Goal: Transaction & Acquisition: Purchase product/service

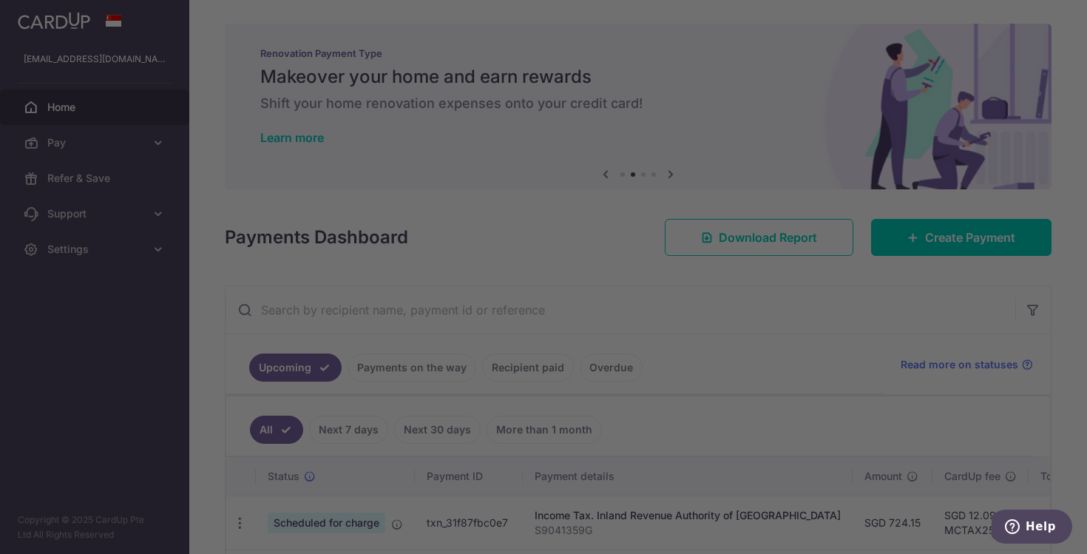
click at [275, 256] on div at bounding box center [549, 279] width 1099 height 559
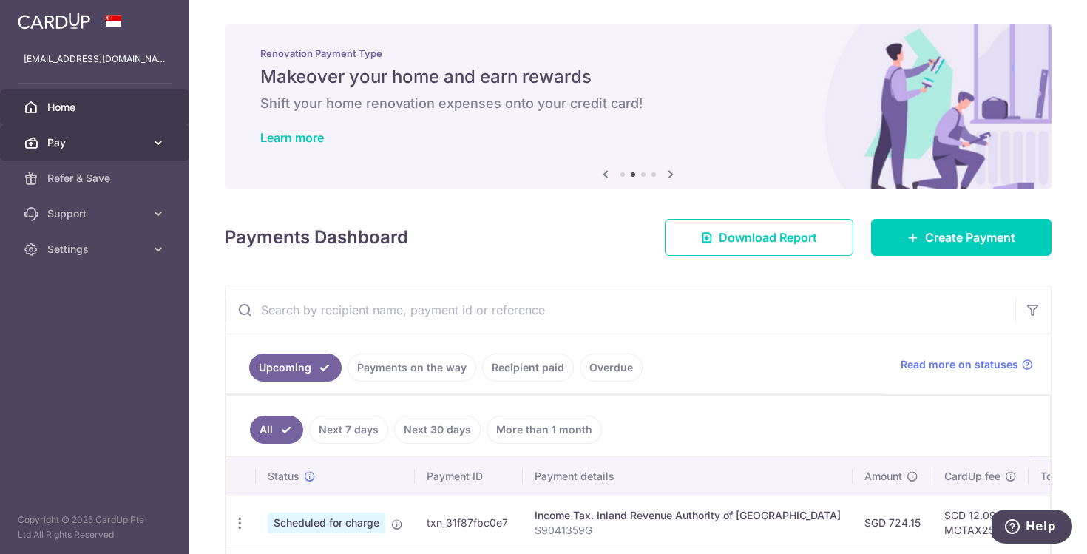
click at [68, 129] on link "Pay" at bounding box center [94, 143] width 189 height 36
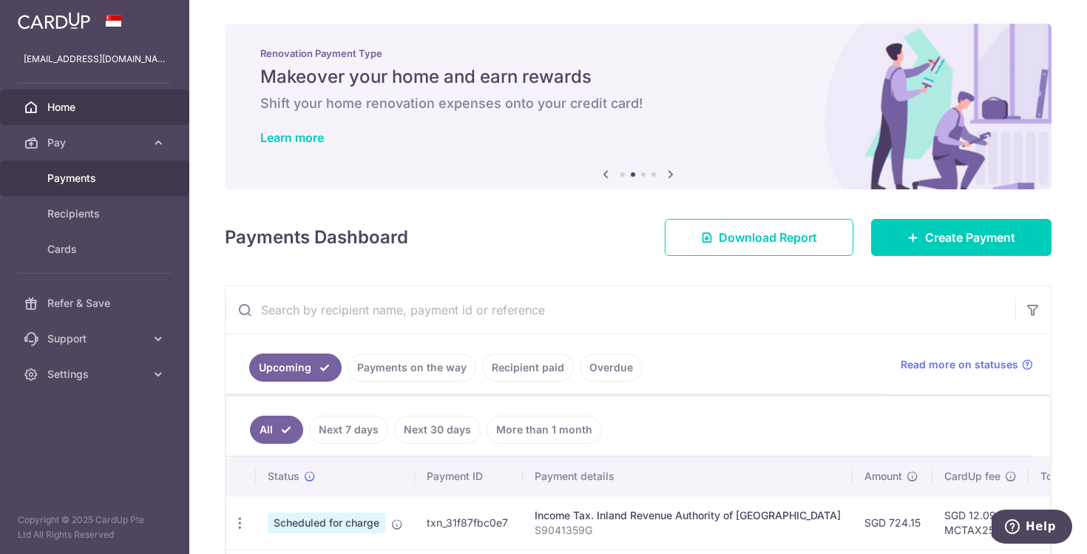
click at [82, 174] on span "Payments" at bounding box center [96, 178] width 98 height 15
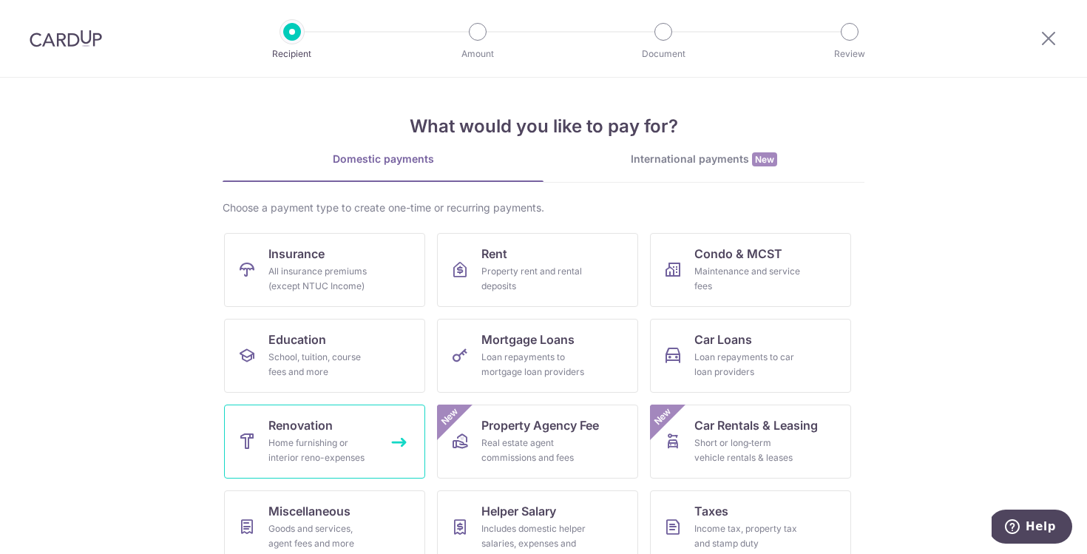
click at [317, 433] on span "Renovation" at bounding box center [301, 425] width 64 height 18
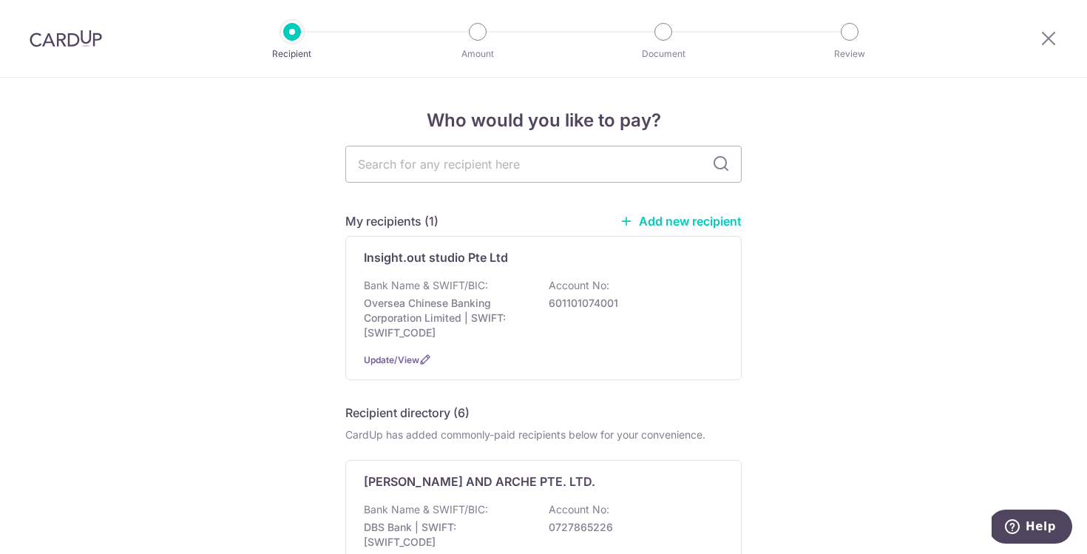
click at [681, 214] on link "Add new recipient" at bounding box center [681, 221] width 122 height 15
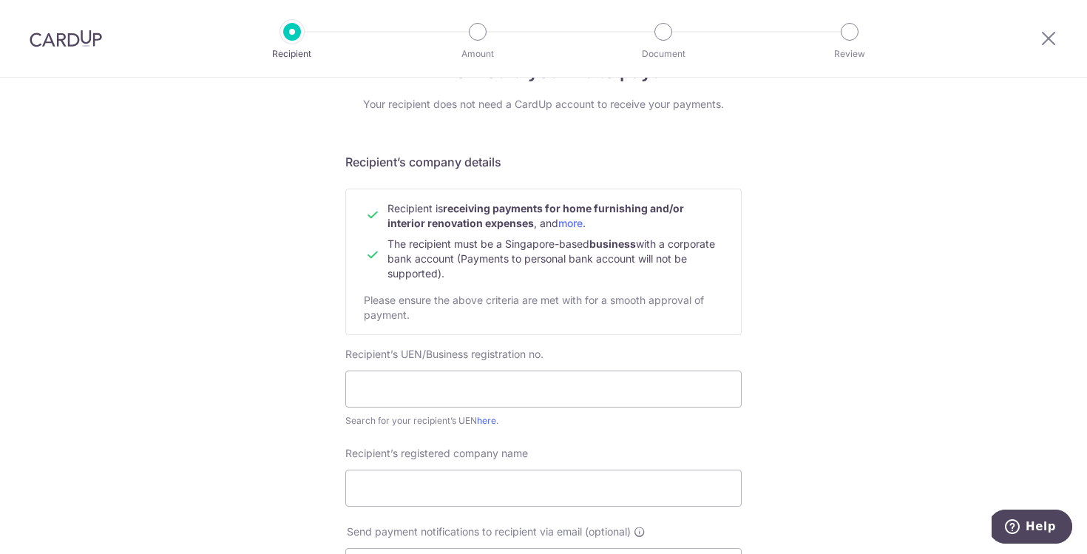
scroll to position [77, 0]
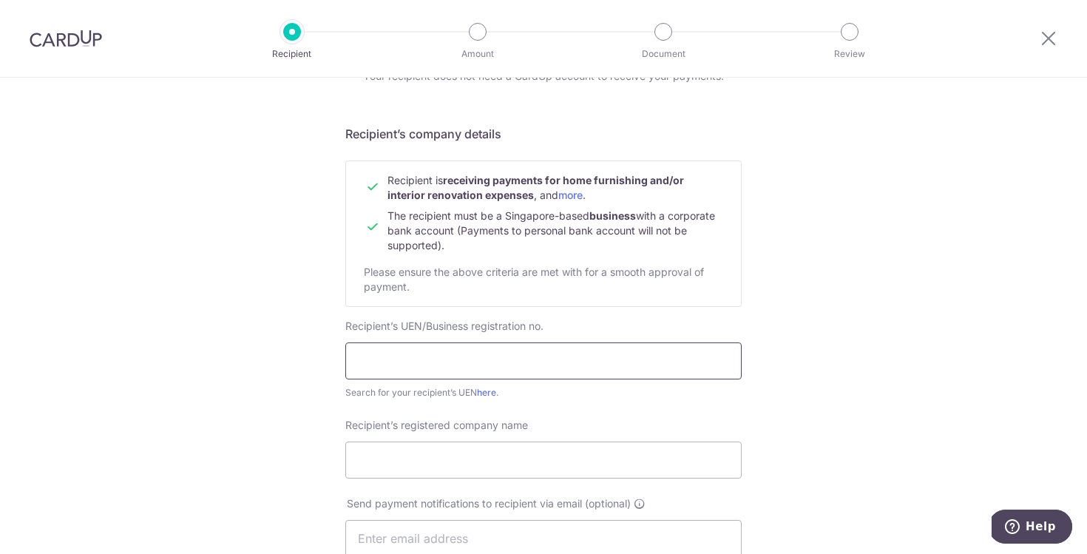
click at [439, 364] on input "text" at bounding box center [543, 361] width 397 height 37
paste input "201503449W"
type input "201503449W"
click at [805, 354] on div "Who would you like to pay? Your recipient does not need a CardUp account to rec…" at bounding box center [543, 557] width 1087 height 1113
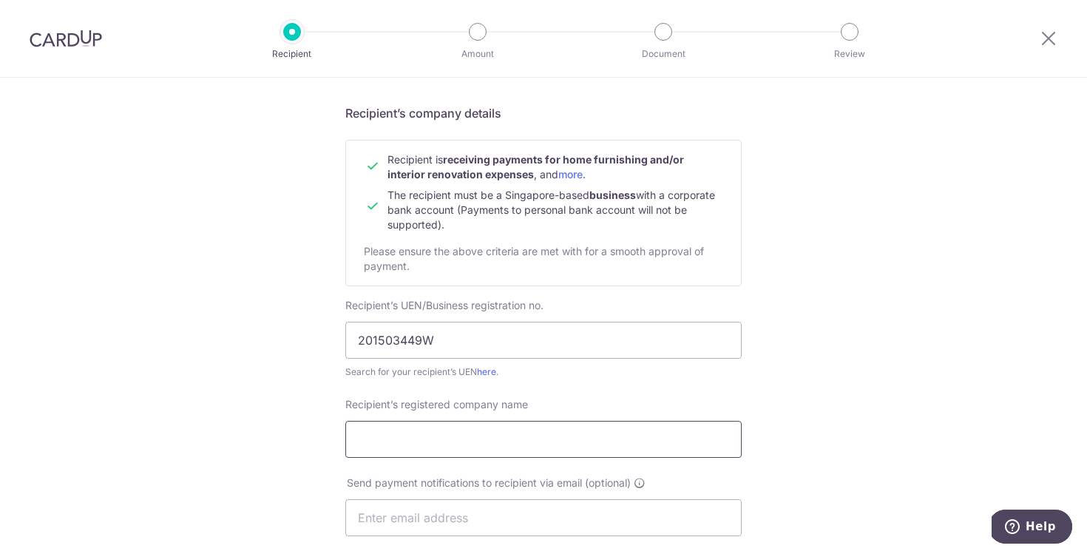
scroll to position [117, 0]
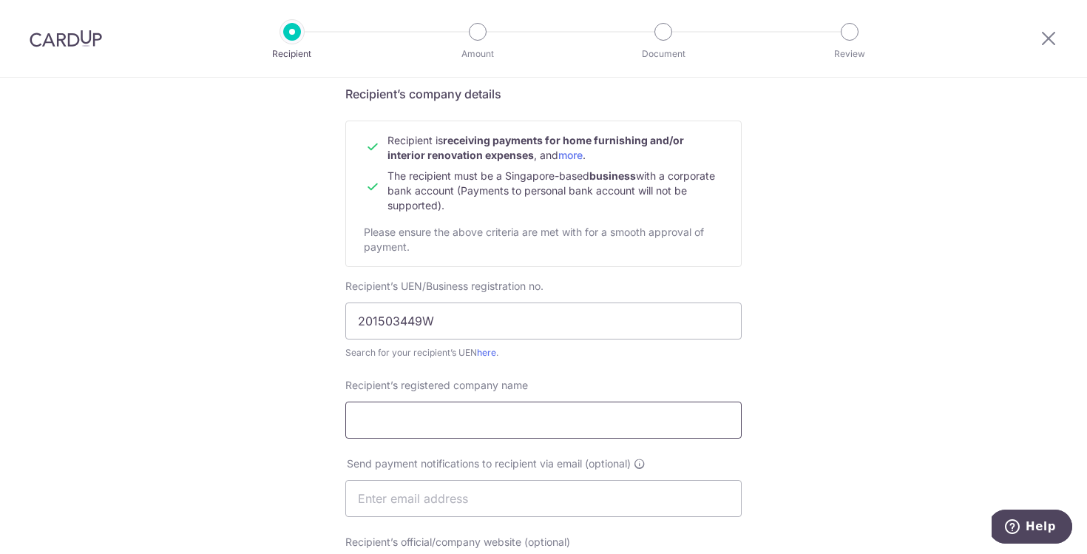
click at [512, 427] on input "Recipient’s registered company name" at bounding box center [543, 420] width 397 height 37
paste input "201503449W"
type input "201503449W"
paste input "Power Solution Services Pte Ltd"
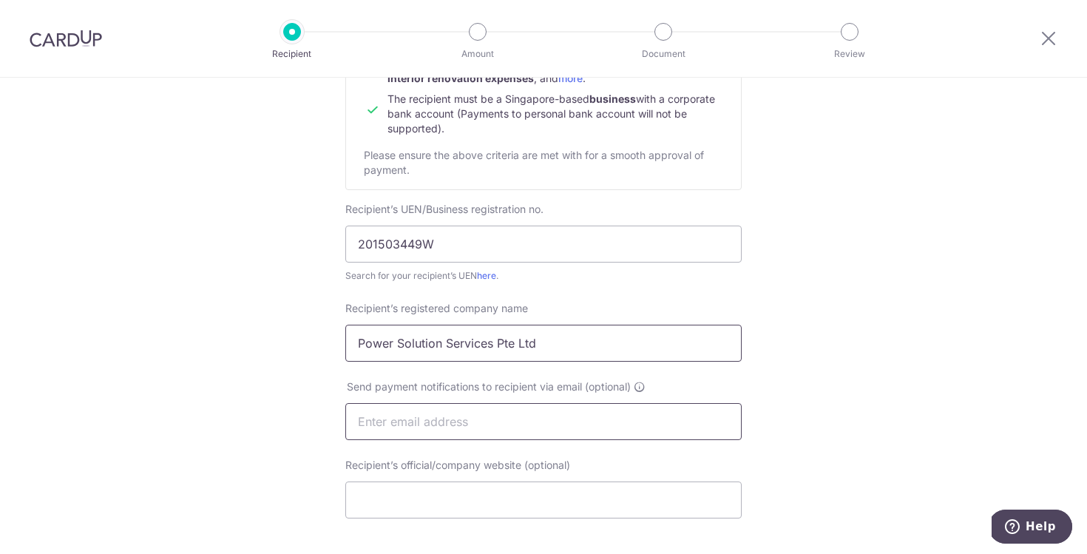
type input "Power Solution Services Pte Ltd"
click at [415, 428] on input "text" at bounding box center [543, 421] width 397 height 37
paste input "Email: psolutionengine@gmail.com"
drag, startPoint x: 390, startPoint y: 425, endPoint x: 334, endPoint y: 423, distance: 55.5
click at [337, 423] on div "Send payment notifications to recipient via email (optional) Email: psolutionen…" at bounding box center [544, 409] width 414 height 61
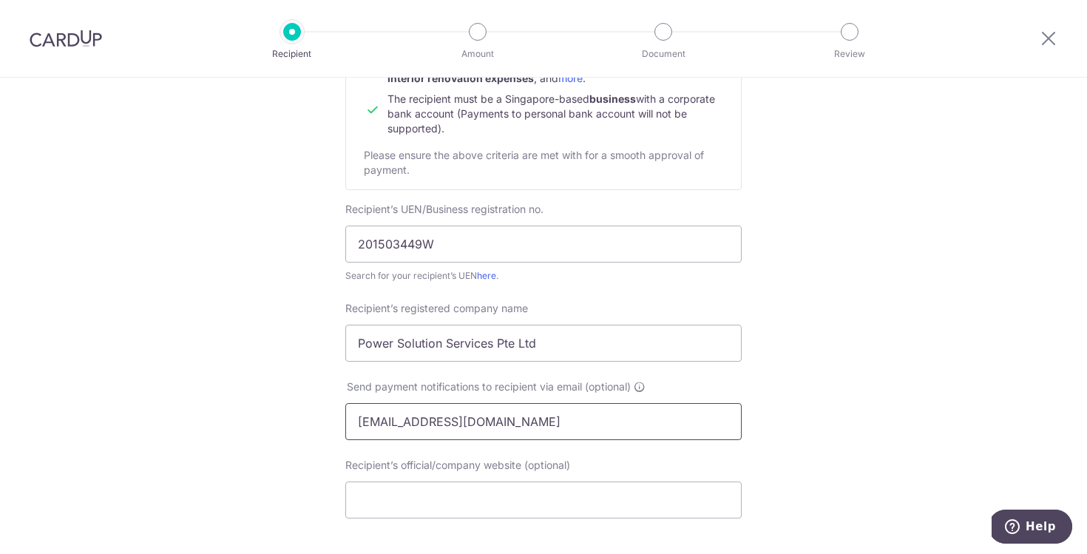
type input "psolutionengine@gmail.com"
click at [268, 462] on div "Who would you like to pay? Your recipient does not need a CardUp account to rec…" at bounding box center [543, 440] width 1087 height 1113
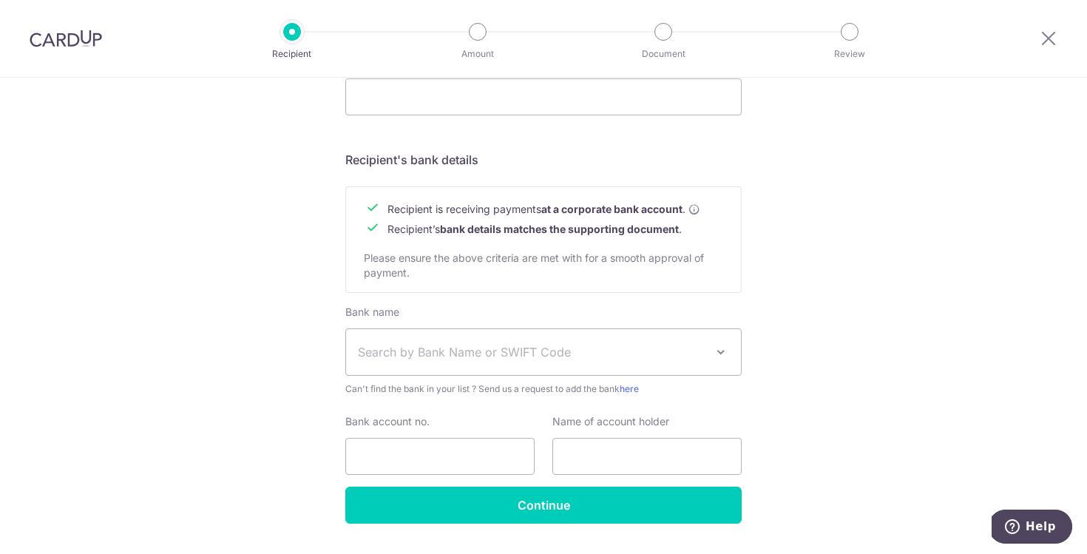
scroll to position [637, 0]
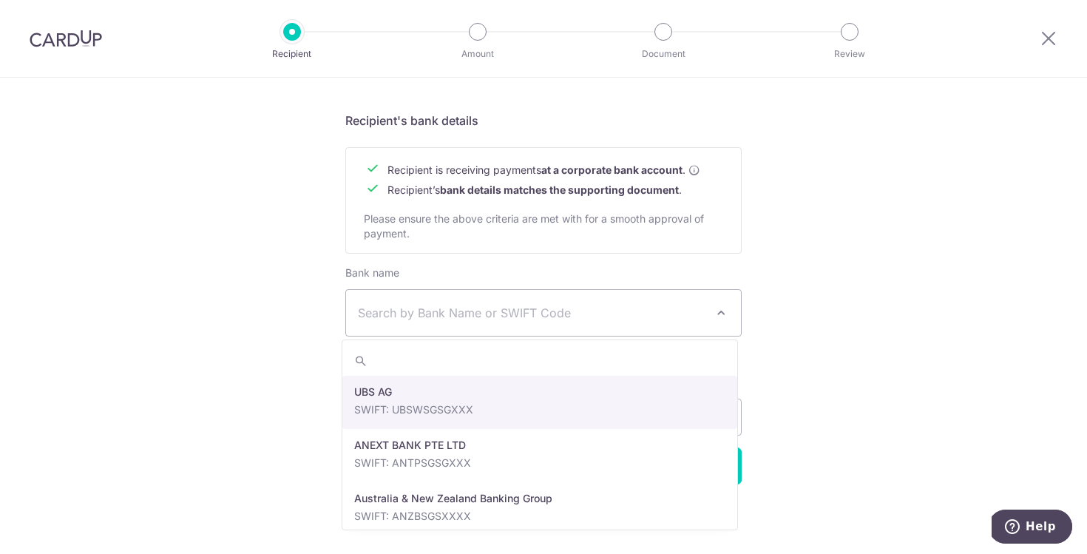
click at [421, 308] on span "Search by Bank Name or SWIFT Code" at bounding box center [532, 313] width 348 height 18
click at [442, 314] on span "Search by Bank Name or SWIFT Code" at bounding box center [532, 313] width 348 height 18
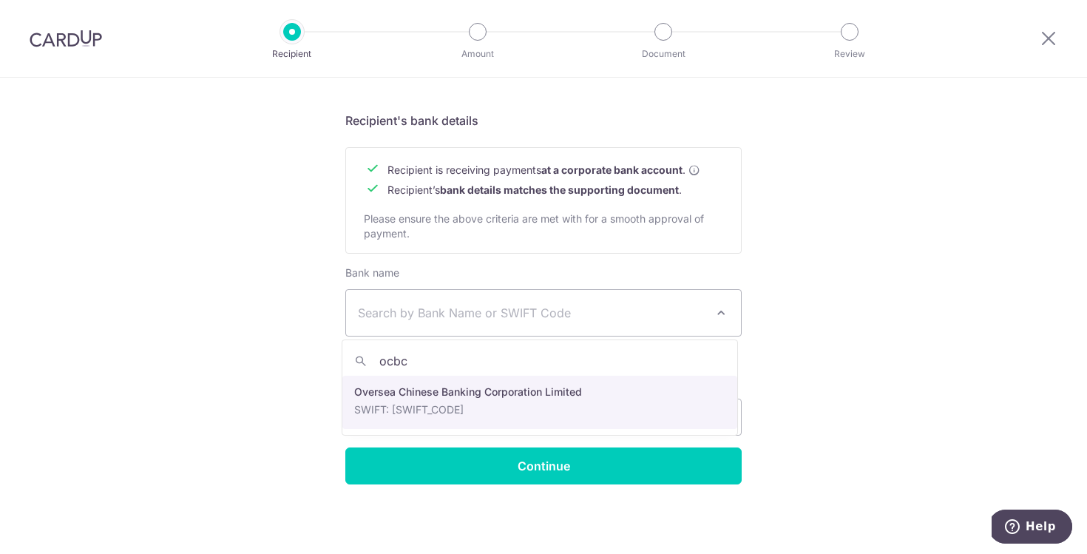
type input "ocbc"
select select "12"
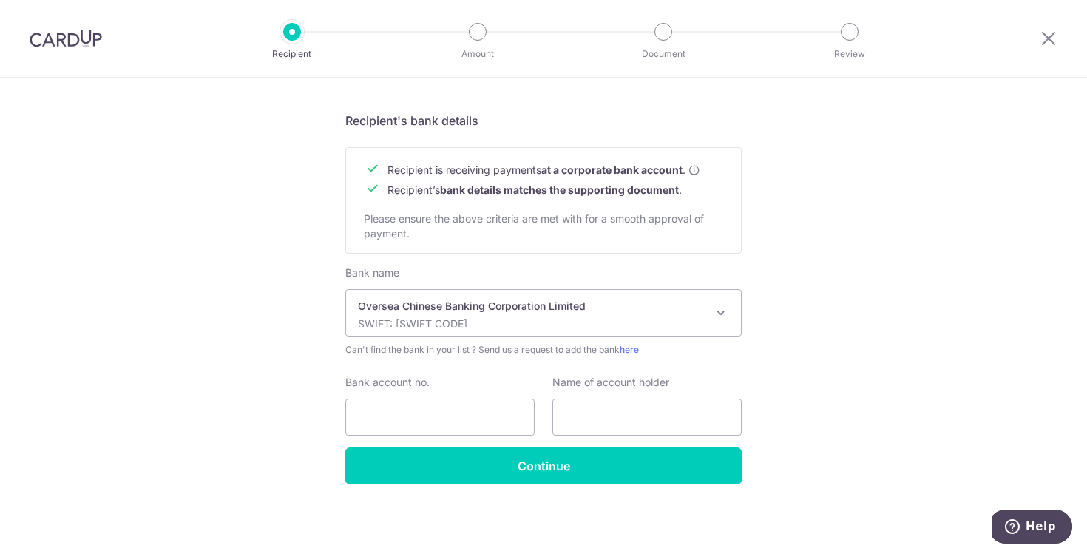
click at [419, 398] on div "Bank account no." at bounding box center [439, 405] width 189 height 61
click at [434, 407] on input "Bank account no." at bounding box center [439, 417] width 189 height 37
type input "642069678001"
click at [604, 412] on input "text" at bounding box center [647, 417] width 189 height 37
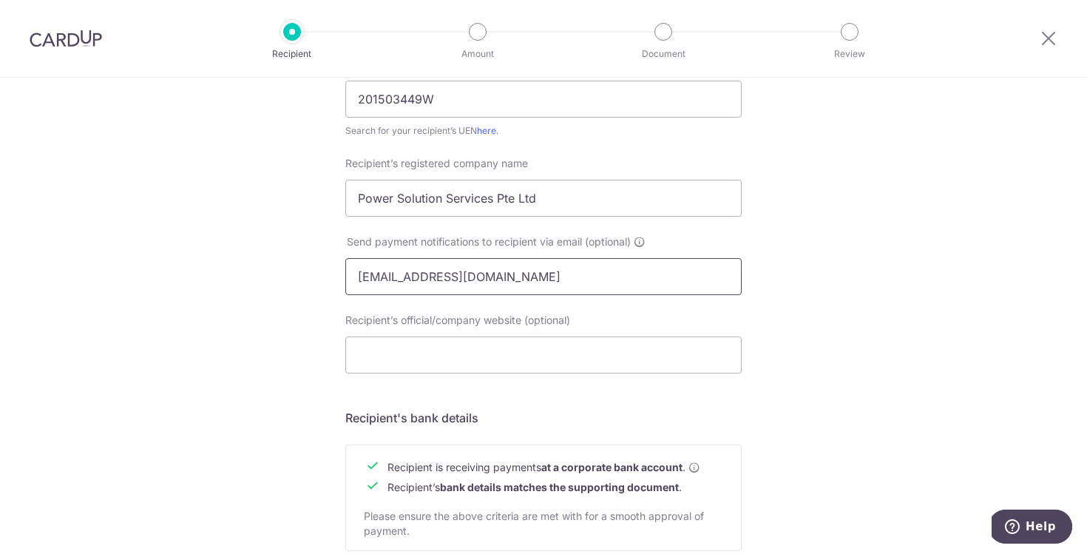
scroll to position [150, 0]
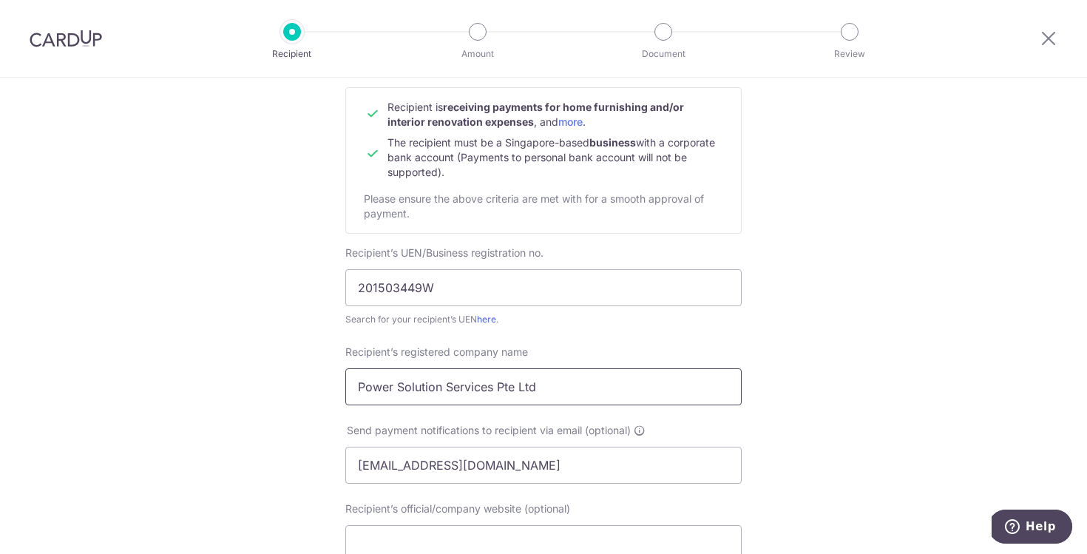
click at [442, 379] on input "Power Solution Services Pte Ltd" at bounding box center [543, 386] width 397 height 37
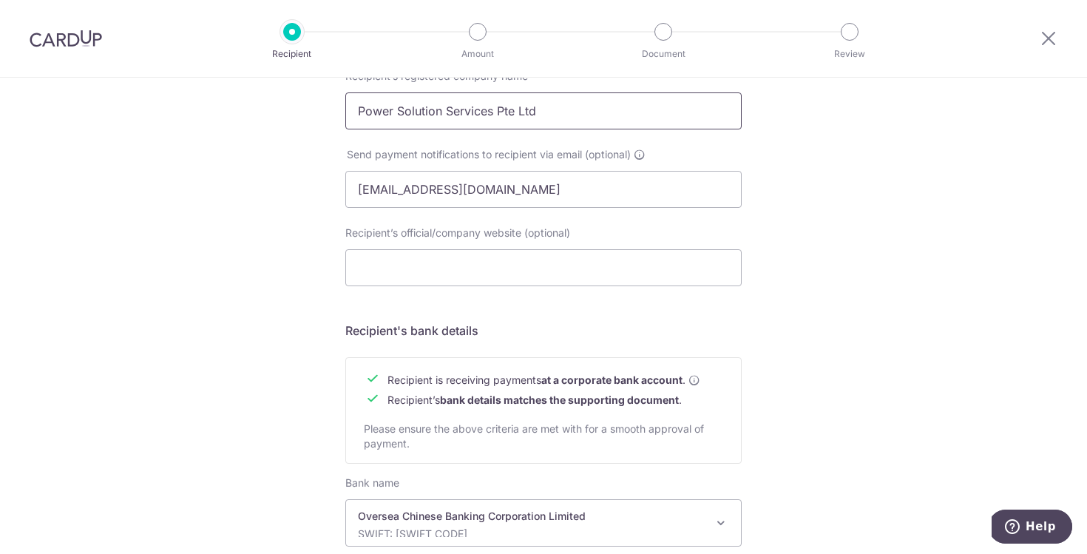
scroll to position [610, 0]
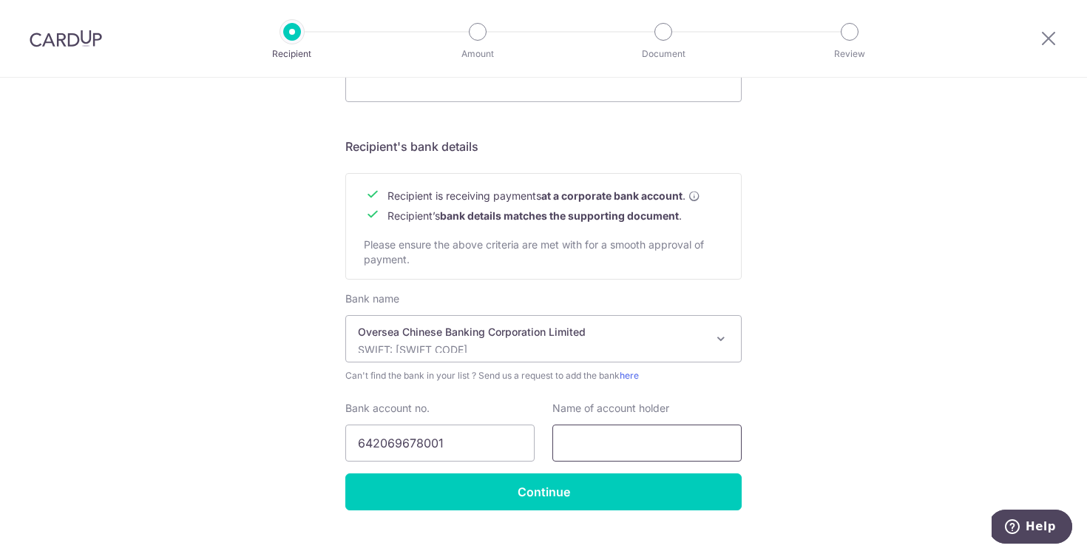
click at [595, 438] on input "text" at bounding box center [647, 443] width 189 height 37
paste input "Power Solution Services Pte Ltd"
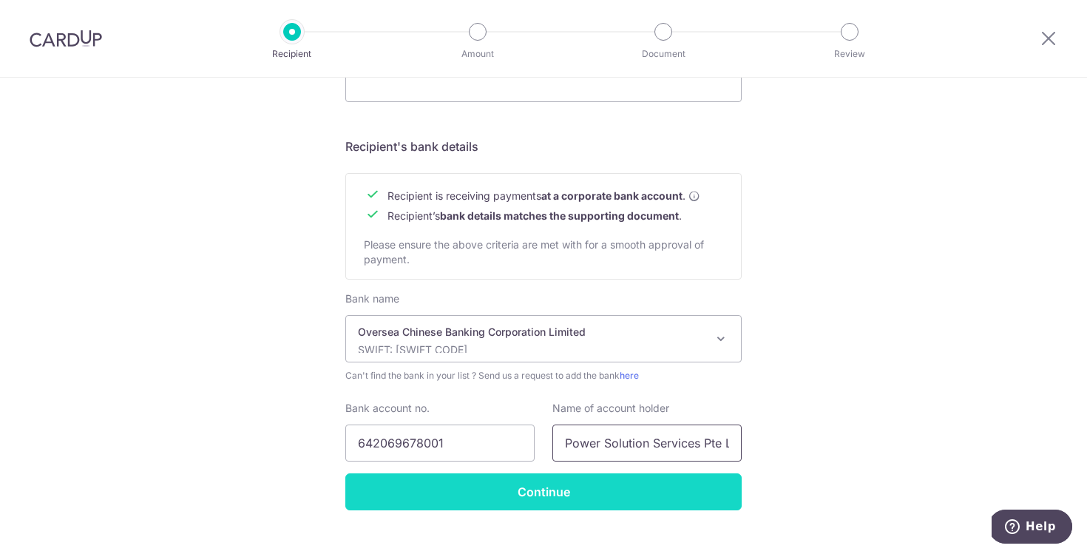
scroll to position [0, 13]
type input "Power Solution Services Pte Ltd"
click at [577, 496] on input "Continue" at bounding box center [543, 491] width 397 height 37
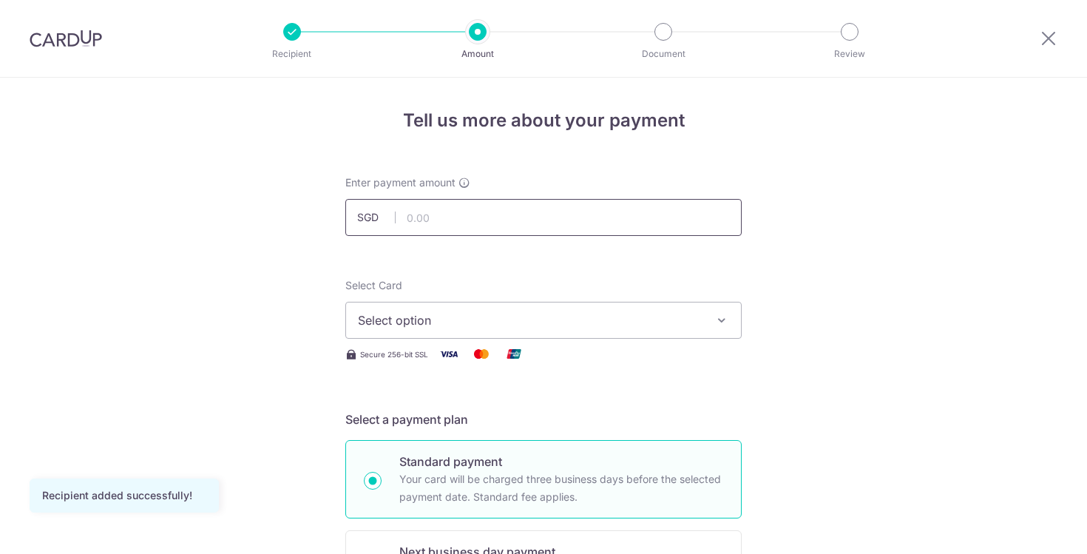
click at [480, 217] on input "text" at bounding box center [543, 217] width 397 height 37
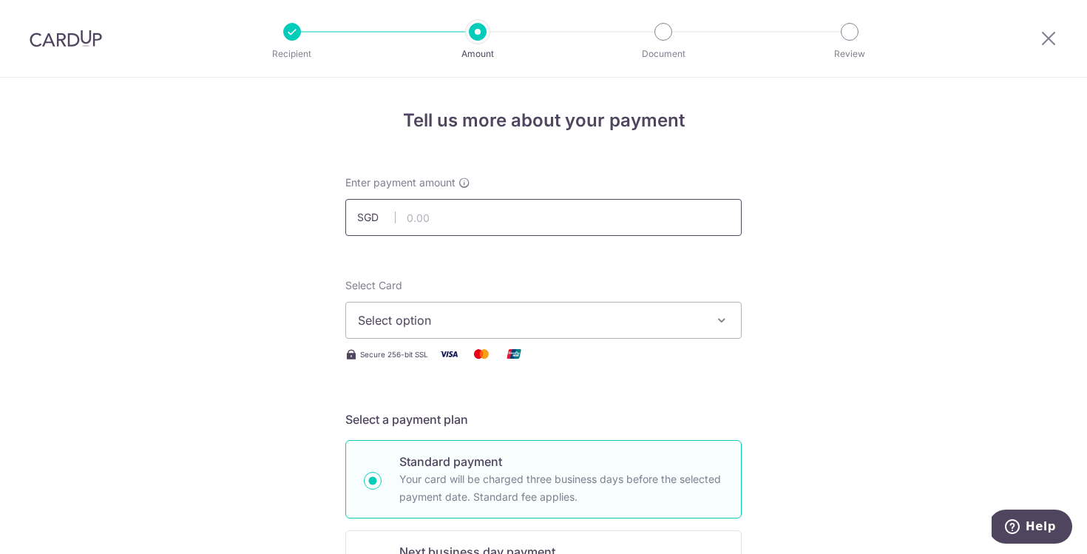
paste input "3684.2"
type input "3,684.20"
click at [453, 320] on span "Select option" at bounding box center [530, 320] width 345 height 18
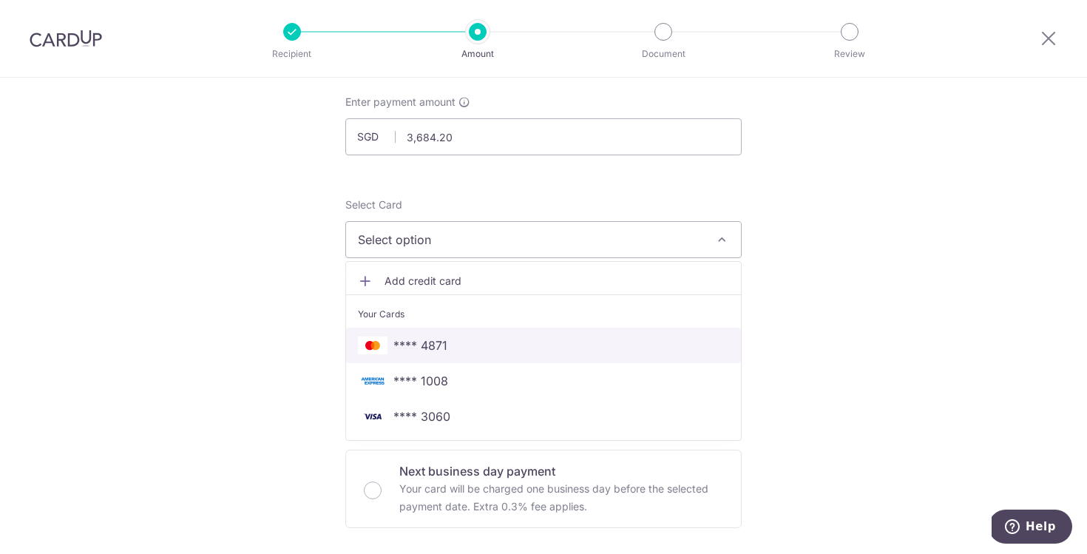
scroll to position [100, 0]
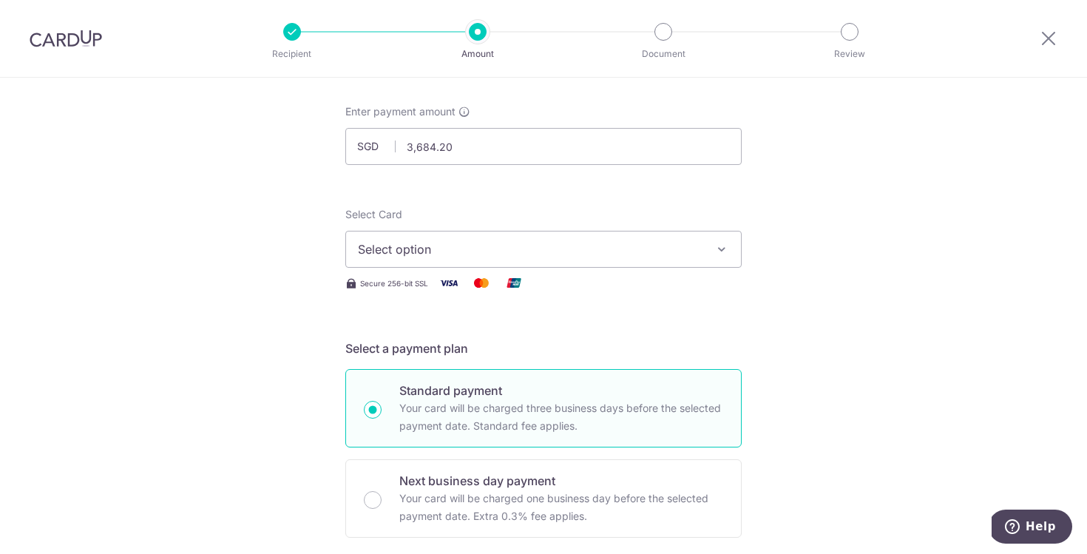
scroll to position [0, 0]
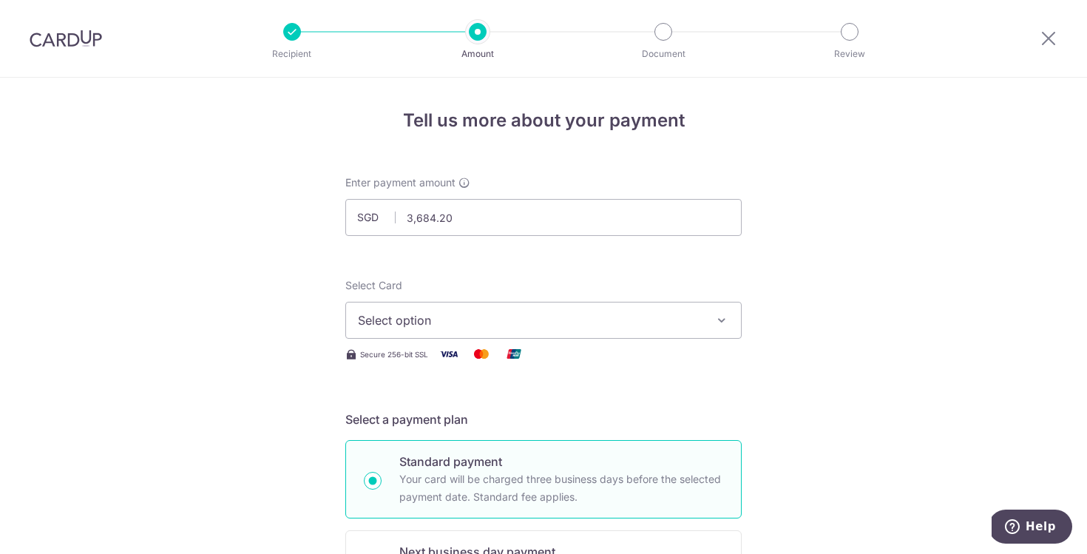
click at [428, 311] on span "Select option" at bounding box center [530, 320] width 345 height 18
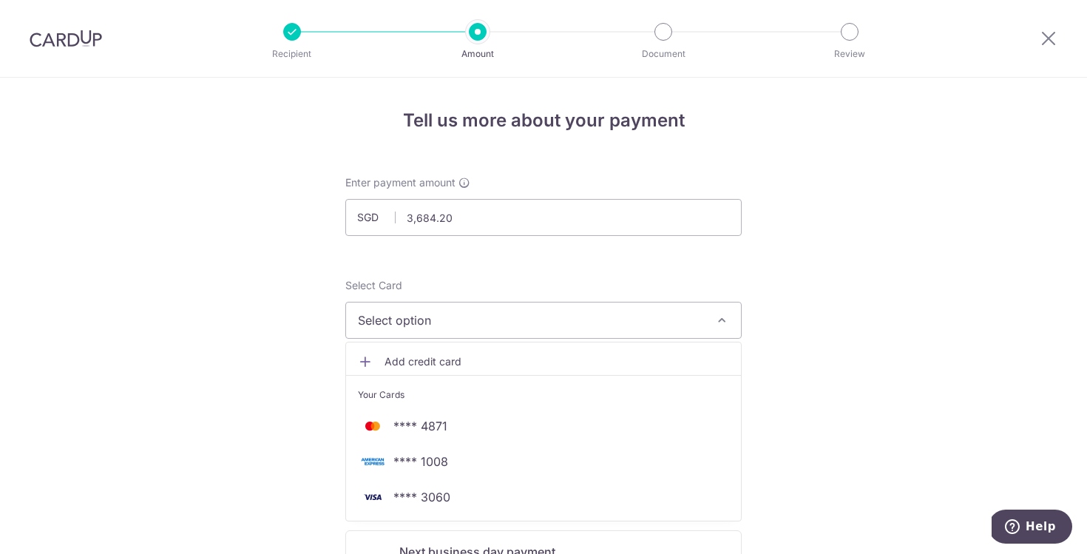
click at [437, 350] on link "Add credit card" at bounding box center [543, 361] width 395 height 27
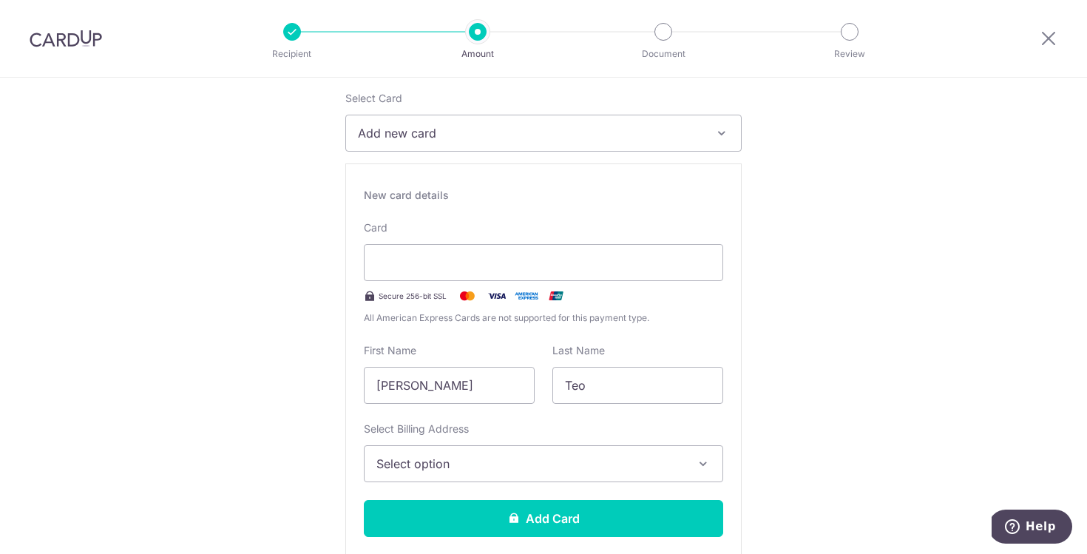
scroll to position [209, 0]
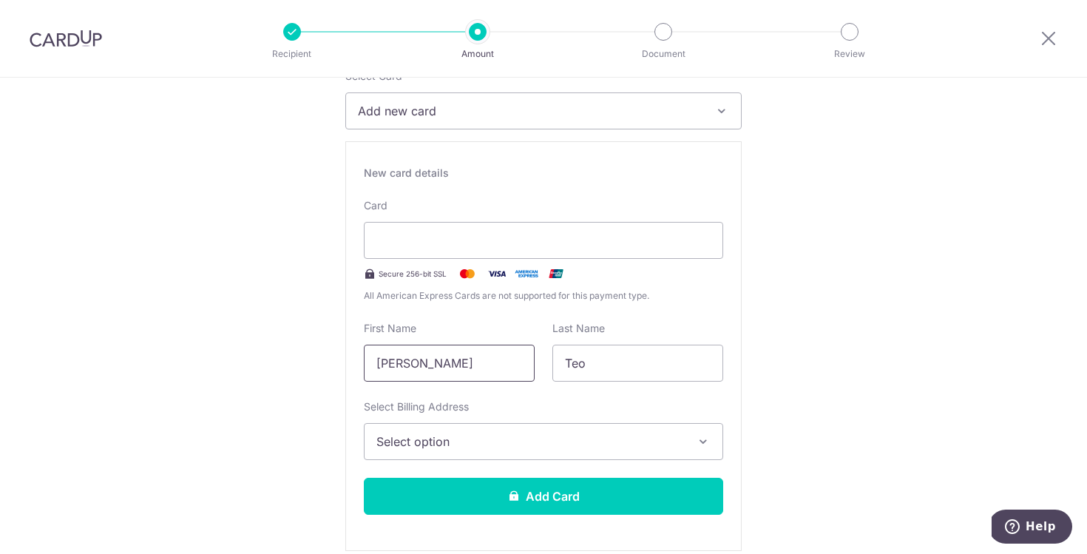
drag, startPoint x: 448, startPoint y: 366, endPoint x: 320, endPoint y: 369, distance: 128.8
type input "Trixie"
type input "Chua"
click at [399, 436] on span "Select option" at bounding box center [531, 442] width 308 height 18
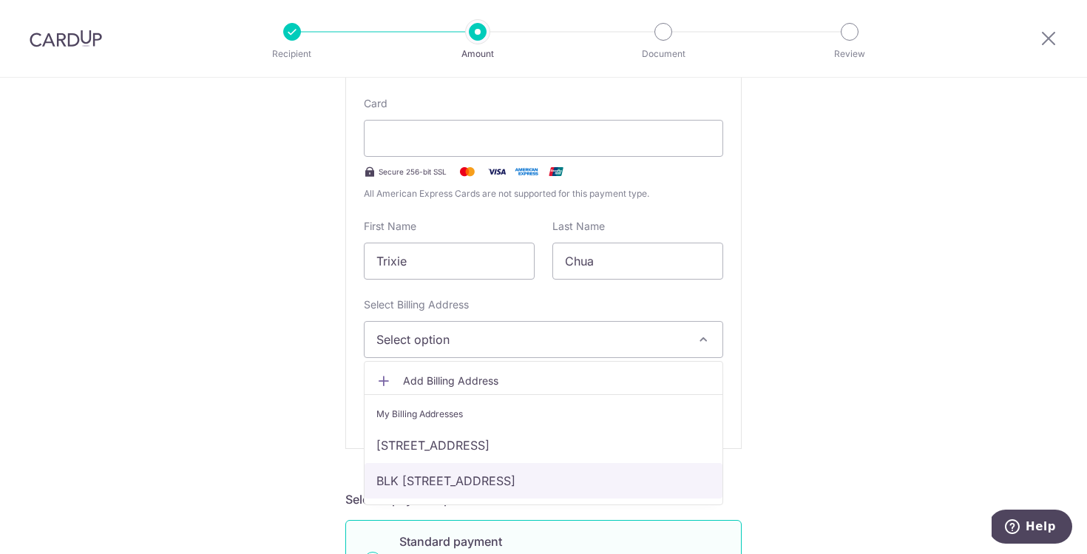
scroll to position [386, 0]
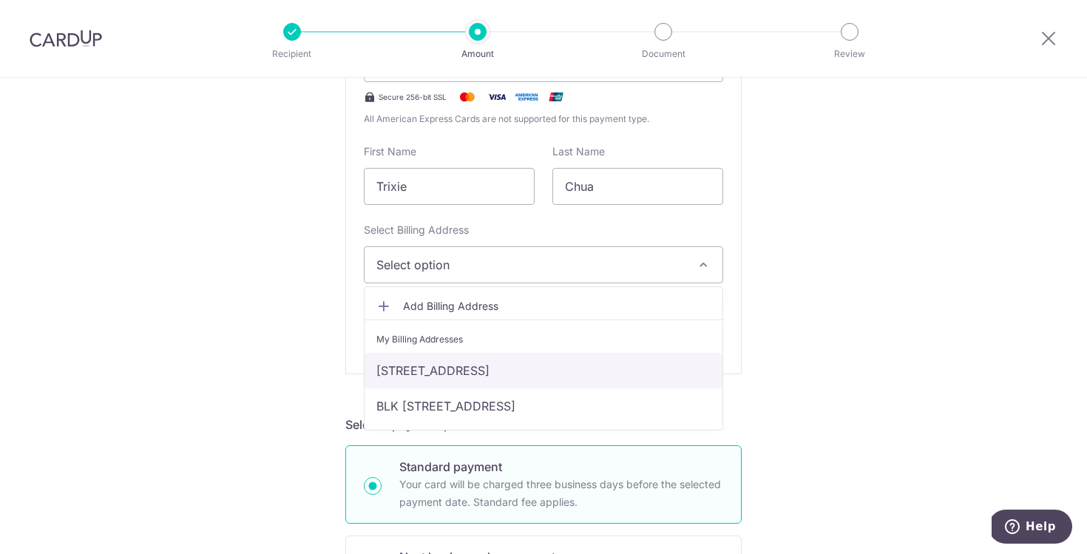
click at [446, 360] on link "[STREET_ADDRESS]" at bounding box center [544, 371] width 358 height 36
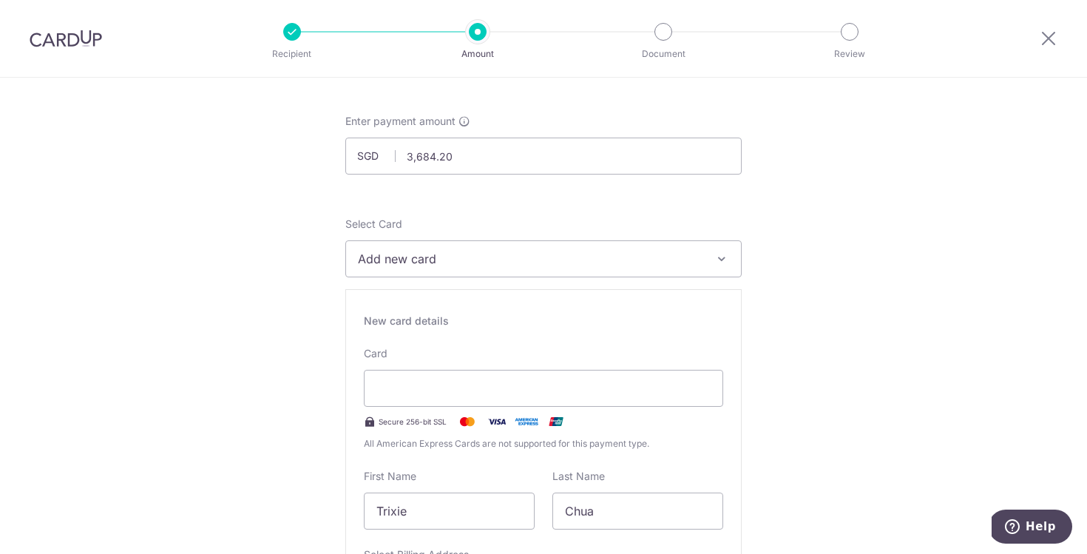
scroll to position [0, 0]
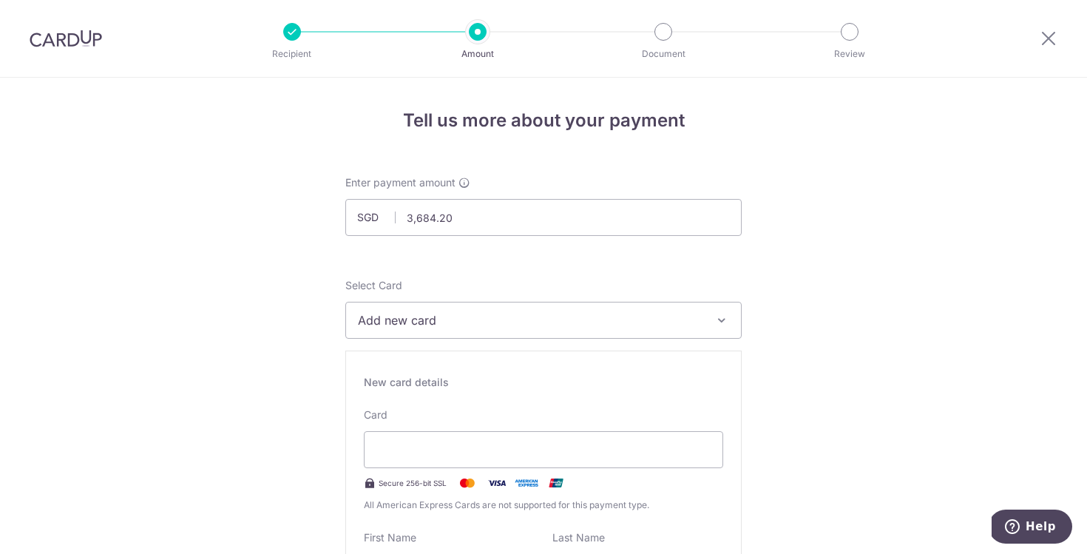
click at [478, 303] on button "Add new card" at bounding box center [543, 320] width 397 height 37
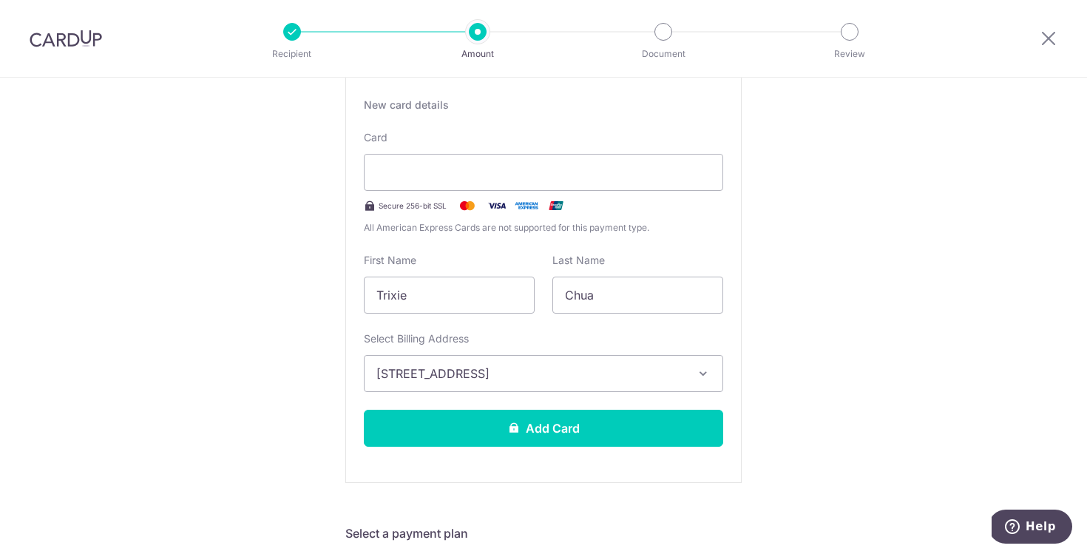
scroll to position [277, 0]
drag, startPoint x: 460, startPoint y: 298, endPoint x: 362, endPoint y: 292, distance: 97.8
click at [364, 292] on input "Trixie" at bounding box center [449, 295] width 171 height 37
type input "Xin Yu Trixie"
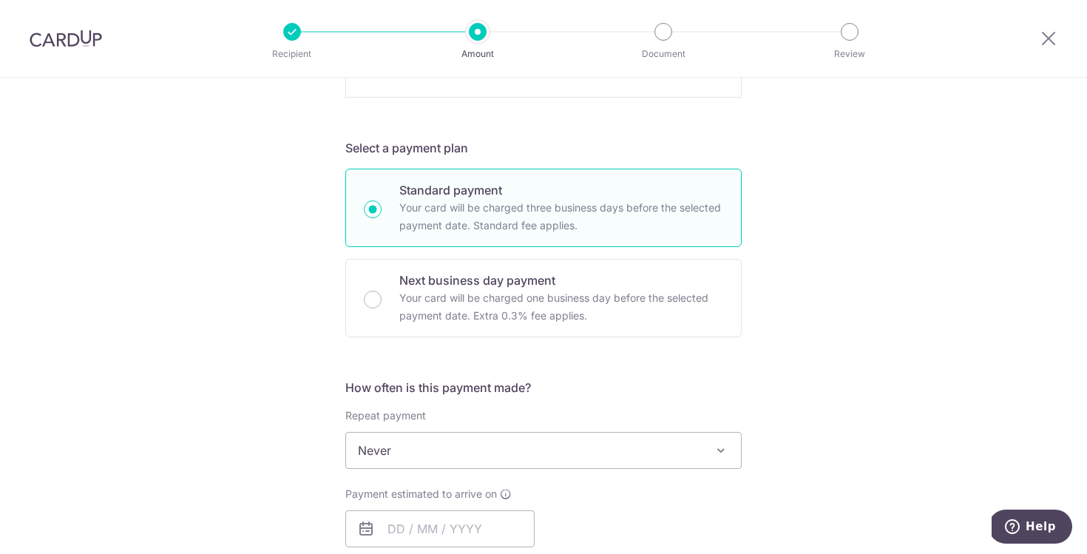
scroll to position [806, 0]
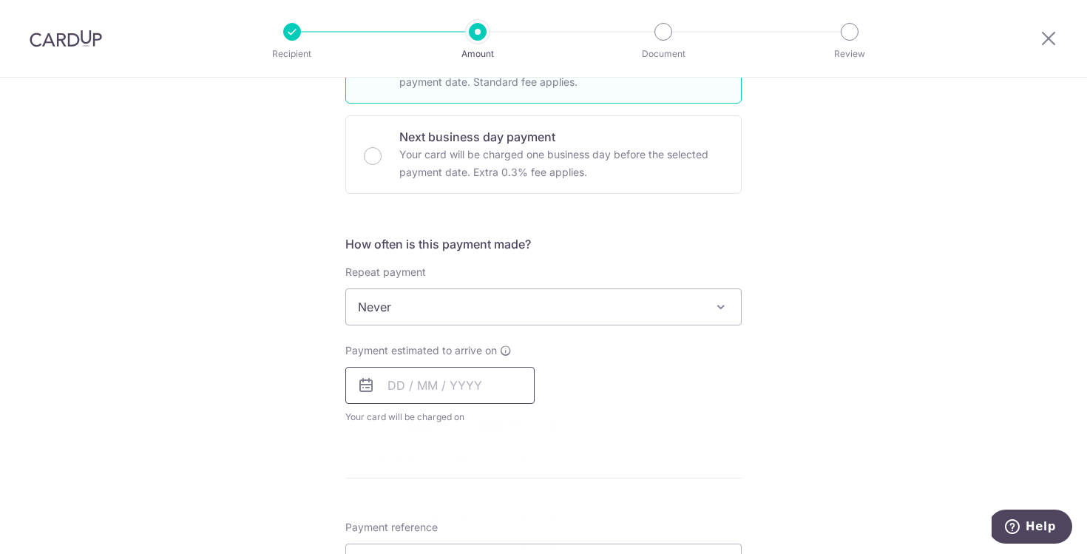
click at [410, 385] on input "text" at bounding box center [439, 385] width 189 height 37
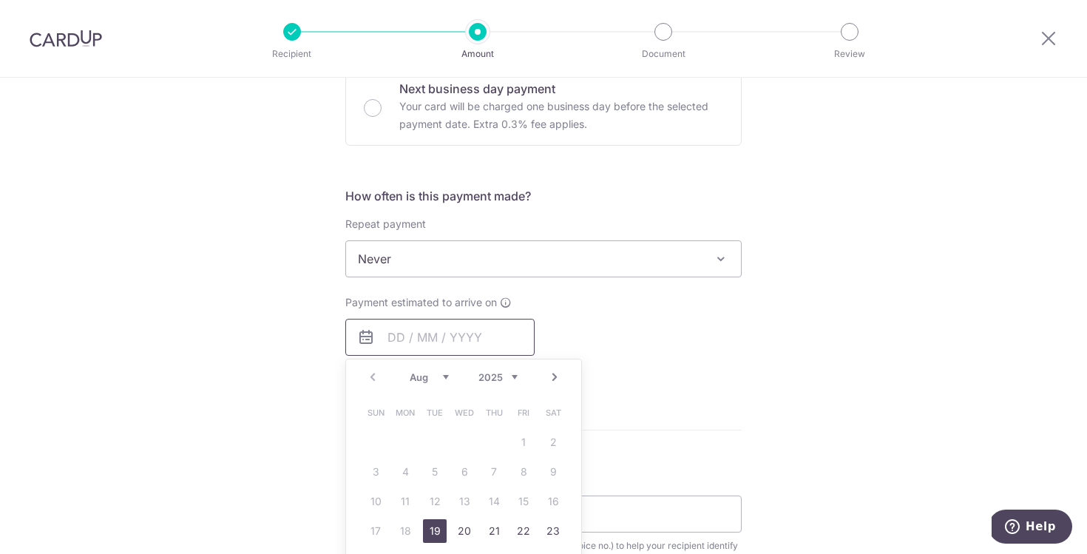
scroll to position [883, 0]
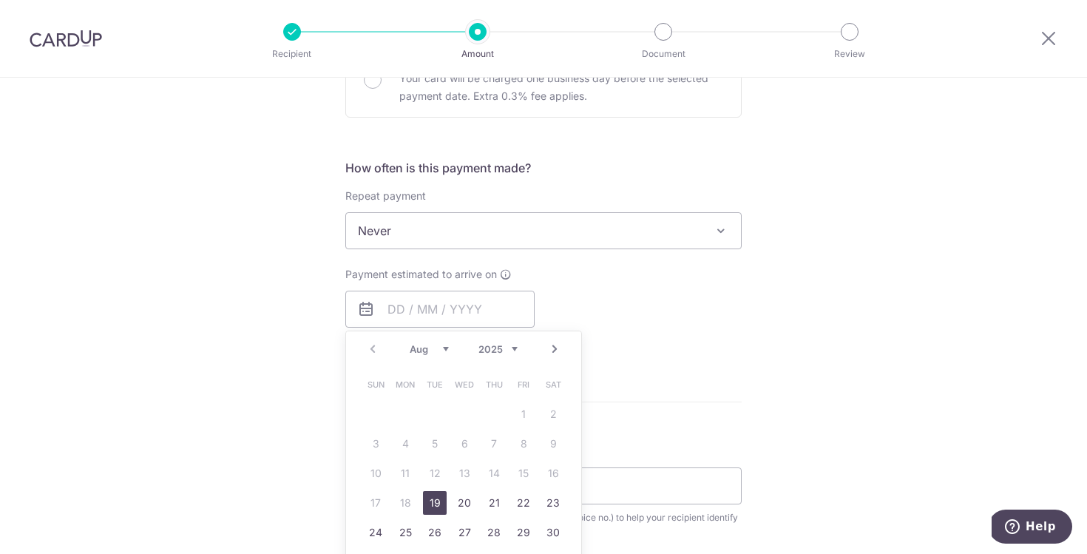
drag, startPoint x: 433, startPoint y: 502, endPoint x: 758, endPoint y: 348, distance: 360.3
click at [433, 502] on link "19" at bounding box center [435, 503] width 24 height 24
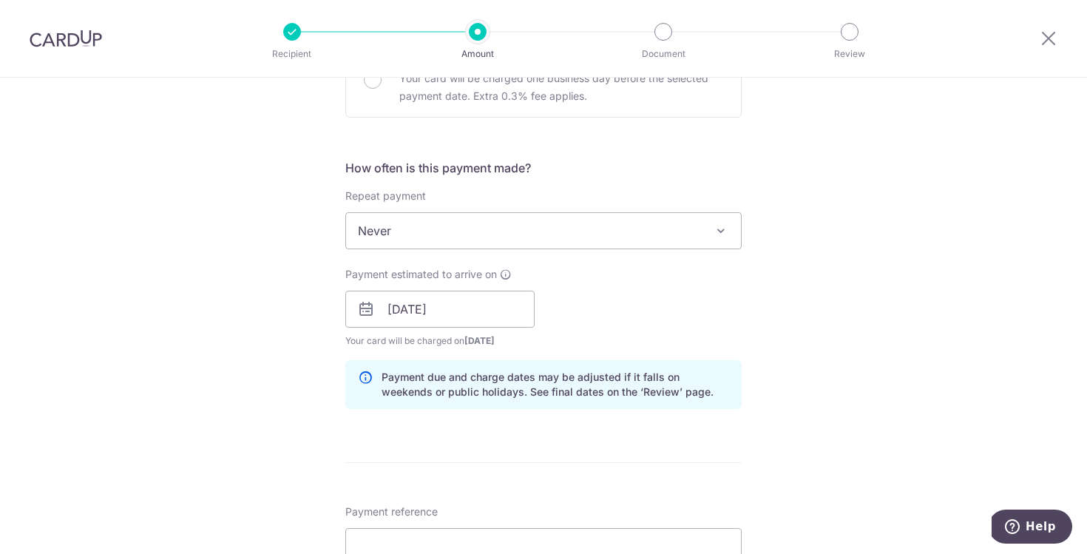
click at [774, 323] on div "Tell us more about your payment Enter payment amount SGD 3,684.20 3684.20 Recip…" at bounding box center [543, 139] width 1087 height 1889
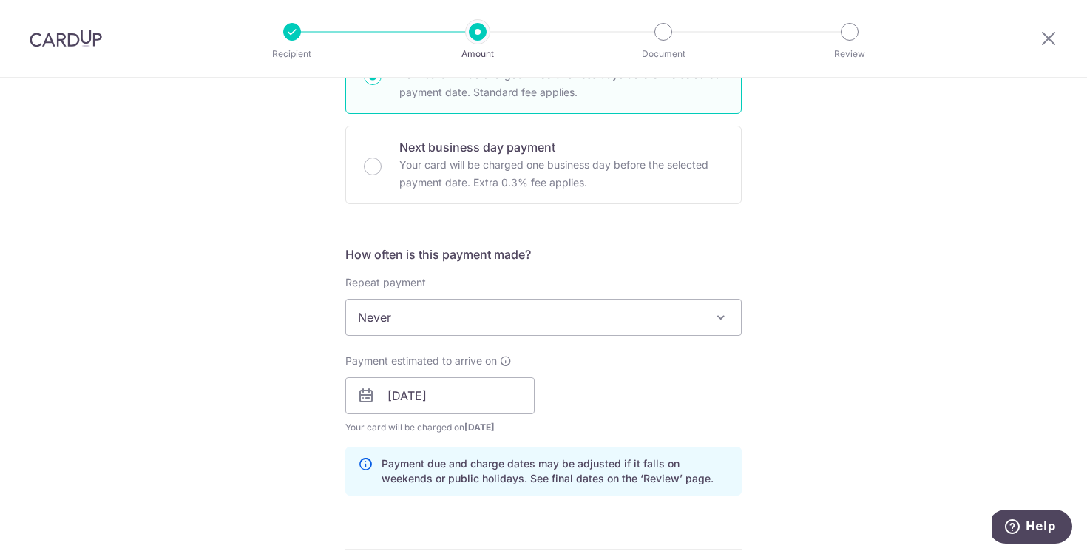
scroll to position [854, 0]
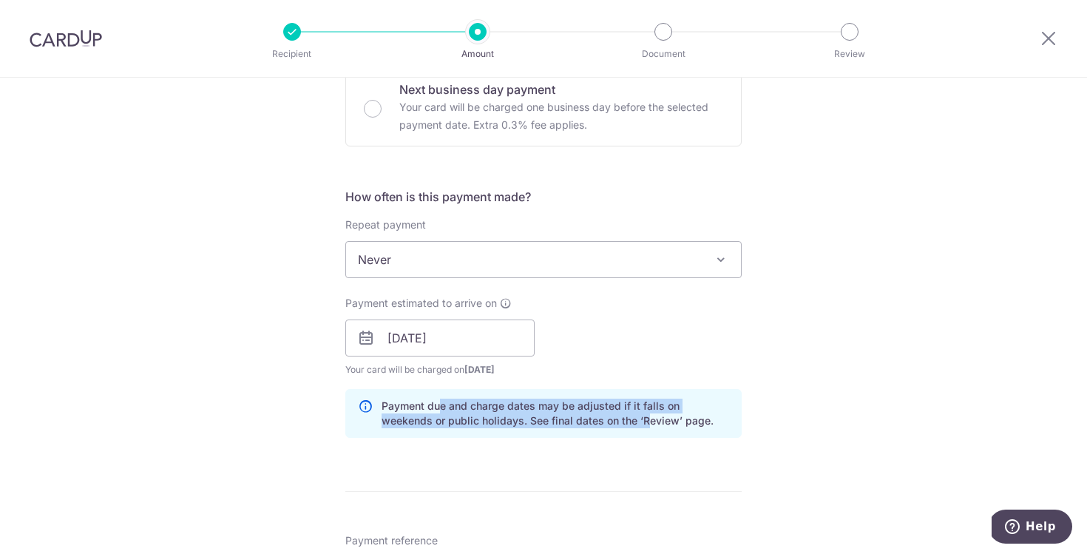
drag, startPoint x: 433, startPoint y: 411, endPoint x: 587, endPoint y: 426, distance: 153.9
click at [587, 426] on p "Payment due and charge dates may be adjusted if it falls on weekends or public …" at bounding box center [556, 414] width 348 height 30
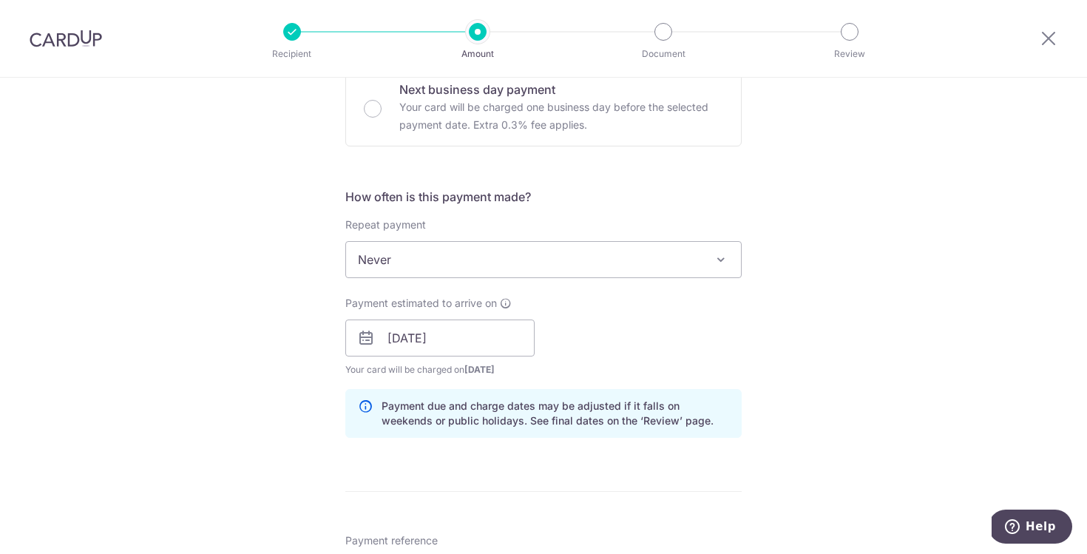
click at [633, 411] on p "Payment due and charge dates may be adjusted if it falls on weekends or public …" at bounding box center [556, 414] width 348 height 30
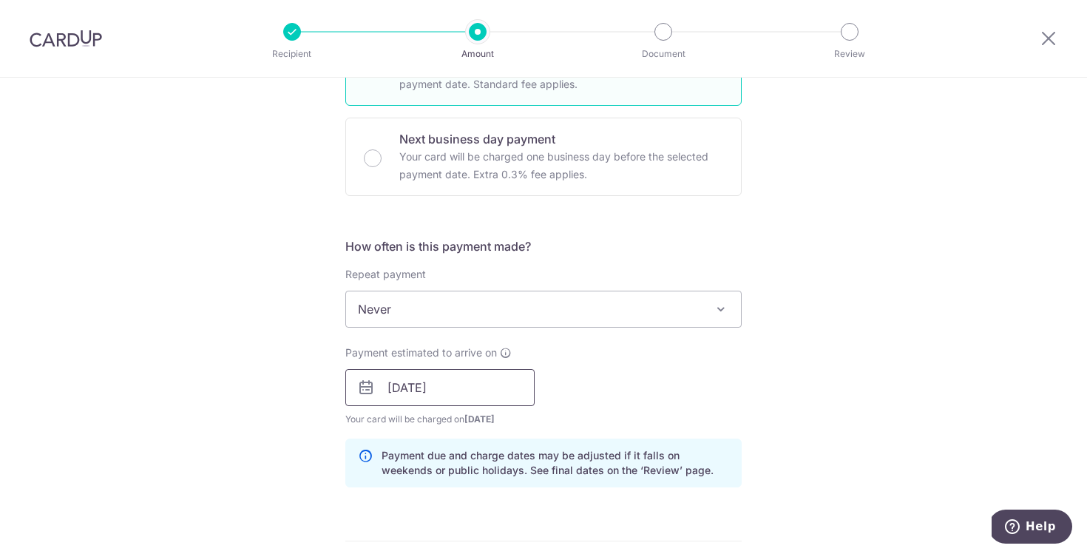
scroll to position [814, 0]
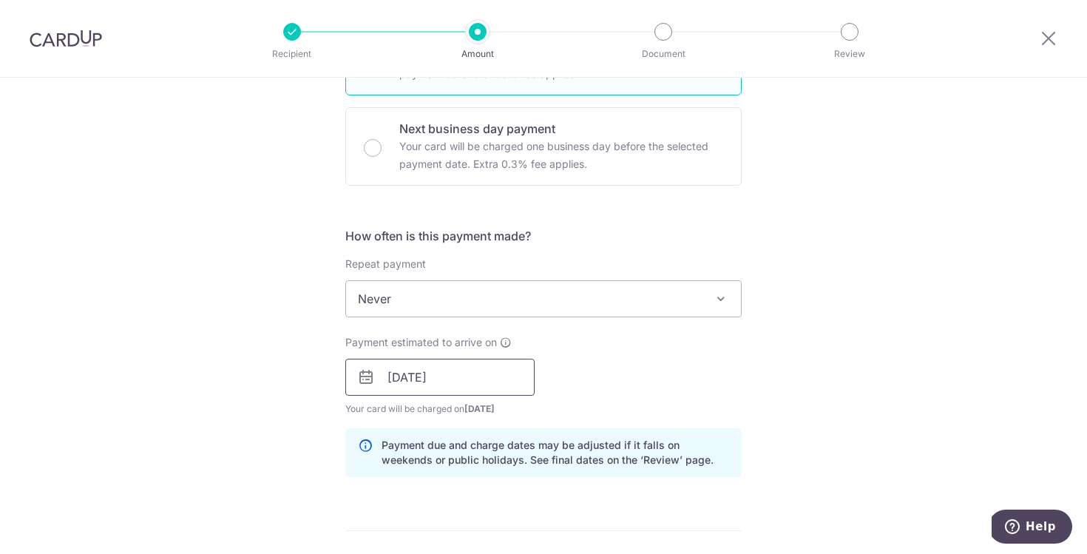
click at [417, 386] on input "19/08/2025" at bounding box center [439, 377] width 189 height 37
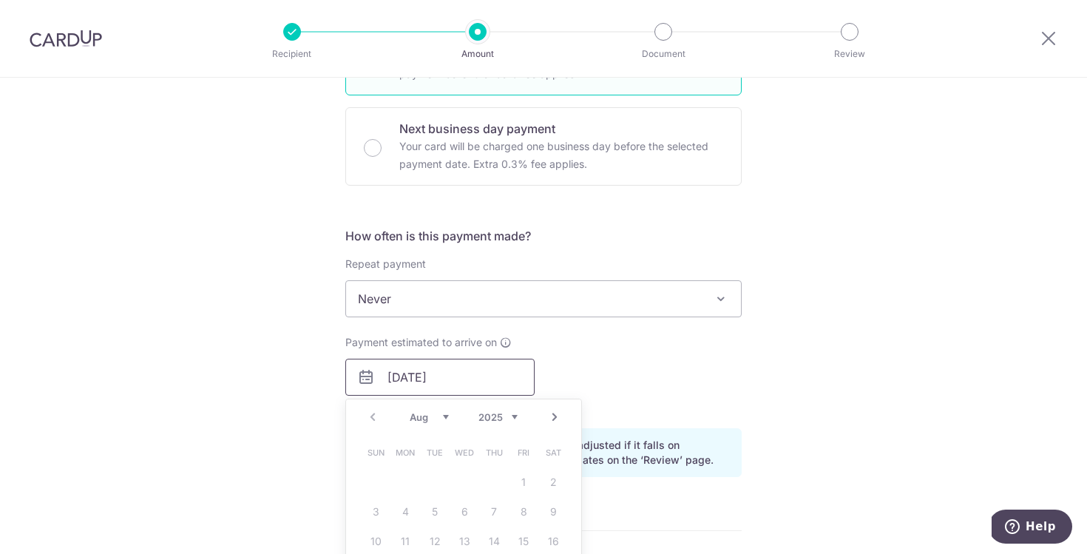
scroll to position [1028, 0]
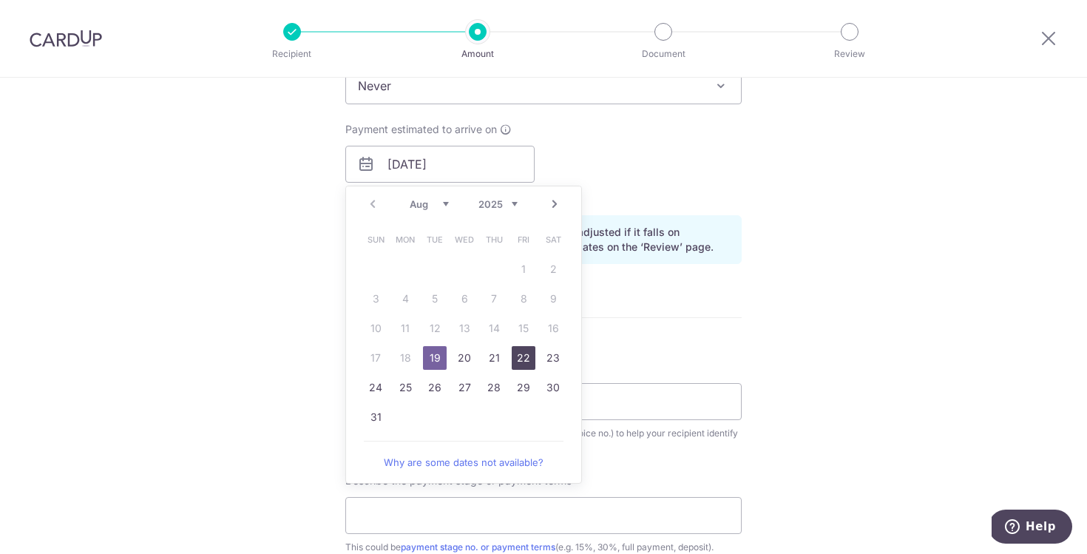
click at [513, 354] on link "22" at bounding box center [524, 358] width 24 height 24
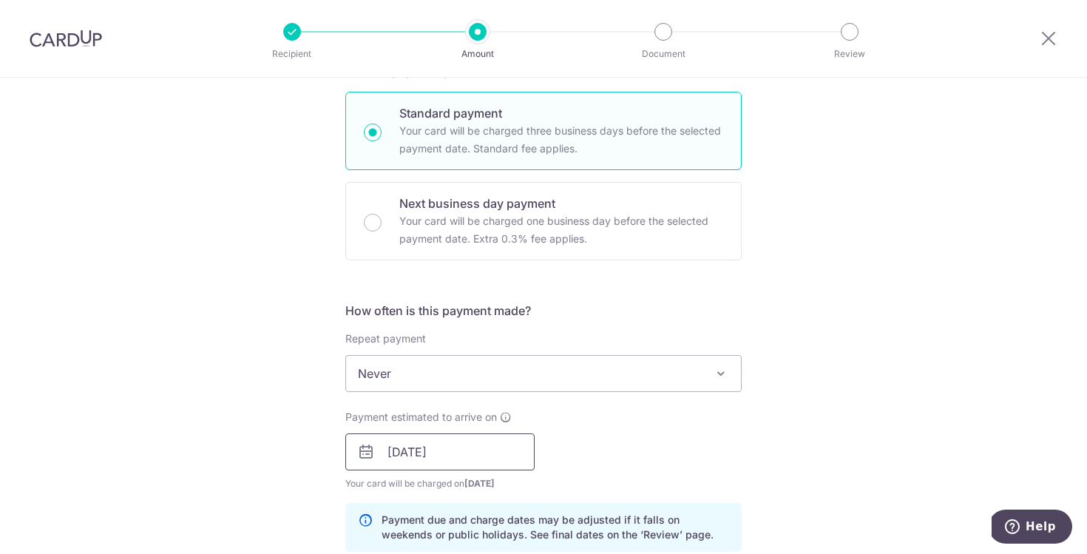
scroll to position [755, 0]
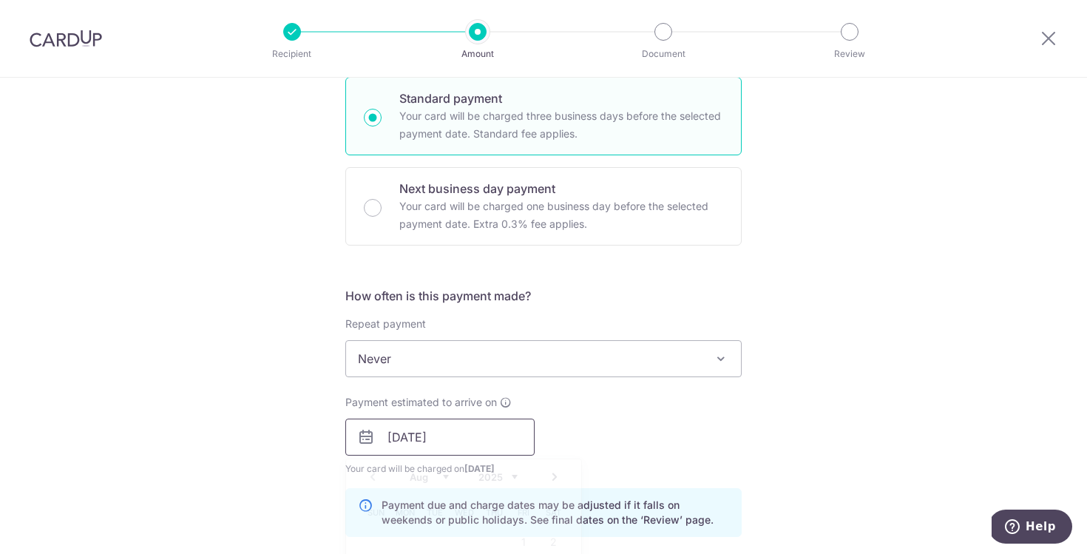
click at [425, 448] on input "22/08/2025" at bounding box center [439, 437] width 189 height 37
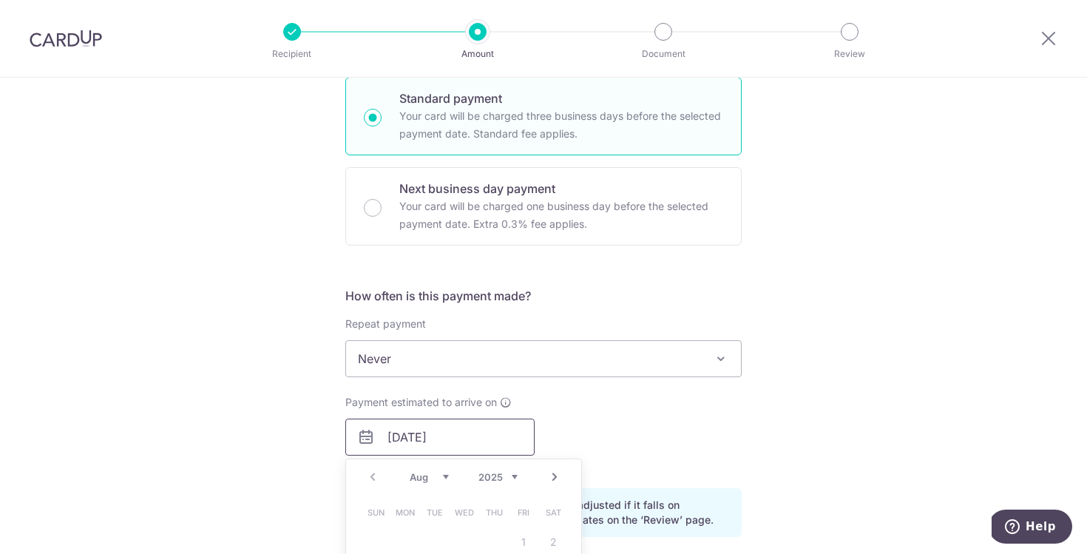
scroll to position [939, 0]
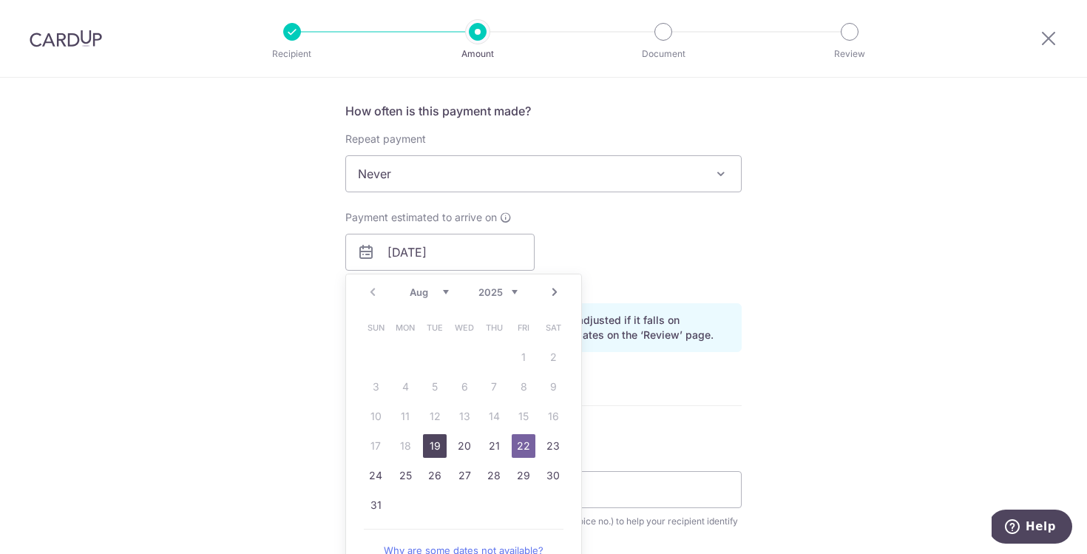
click at [426, 448] on link "19" at bounding box center [435, 446] width 24 height 24
type input "19/08/2025"
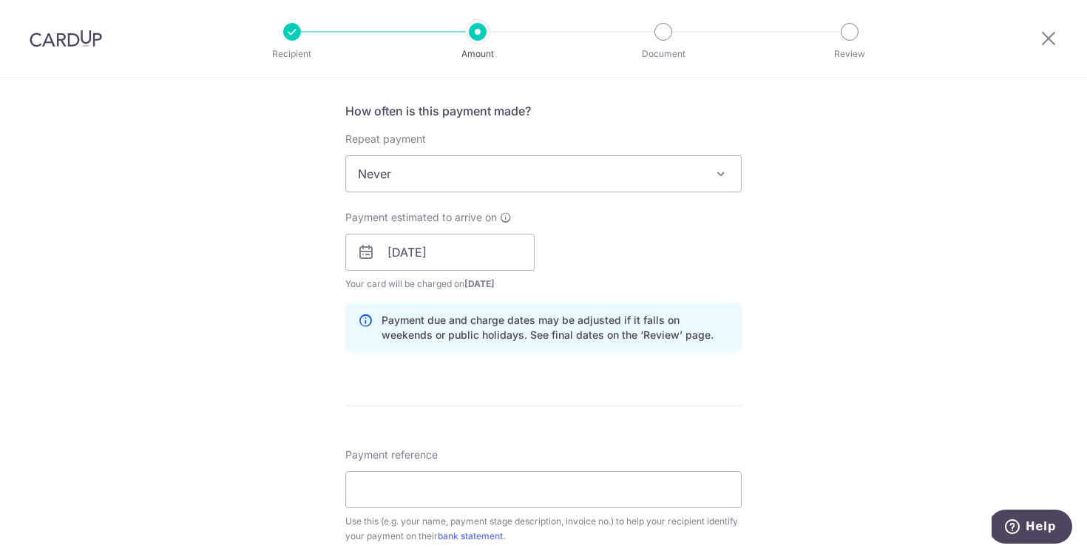
click at [931, 246] on div "Tell us more about your payment Enter payment amount SGD 3,684.20 3684.20 Recip…" at bounding box center [543, 82] width 1087 height 1889
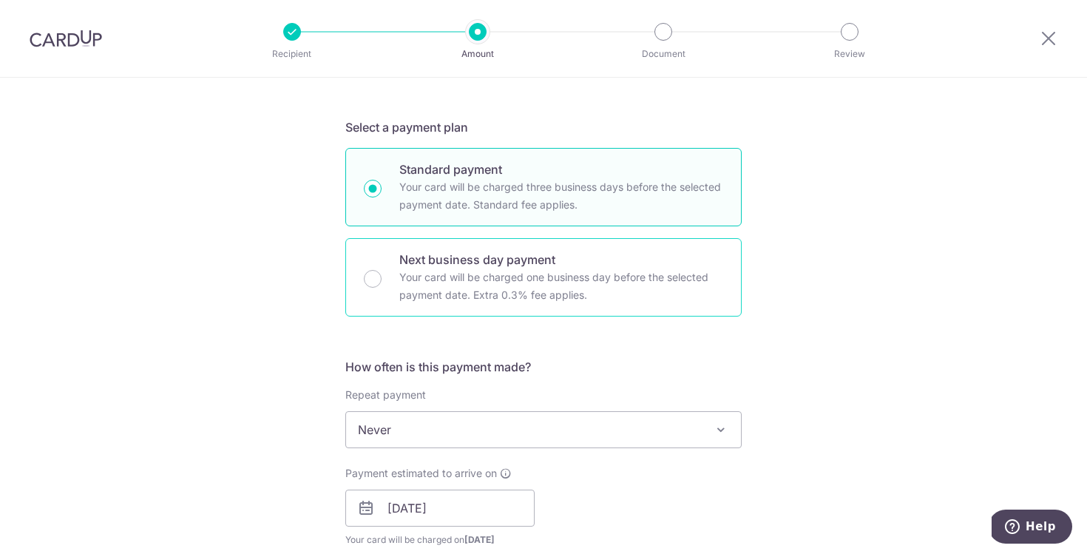
scroll to position [648, 0]
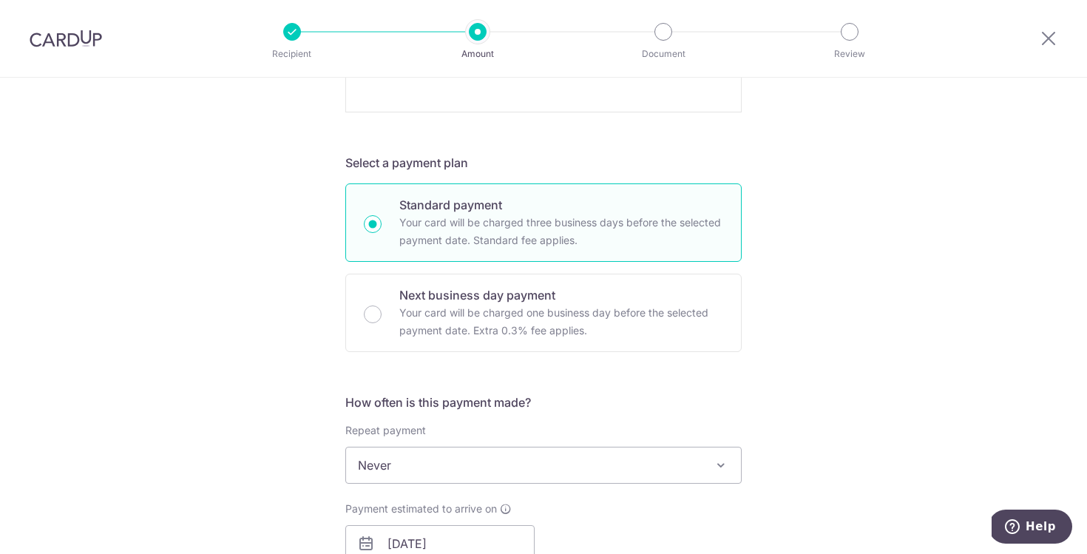
click at [876, 252] on div "Tell us more about your payment Enter payment amount SGD 3,684.20 3684.20 Recip…" at bounding box center [543, 374] width 1087 height 1889
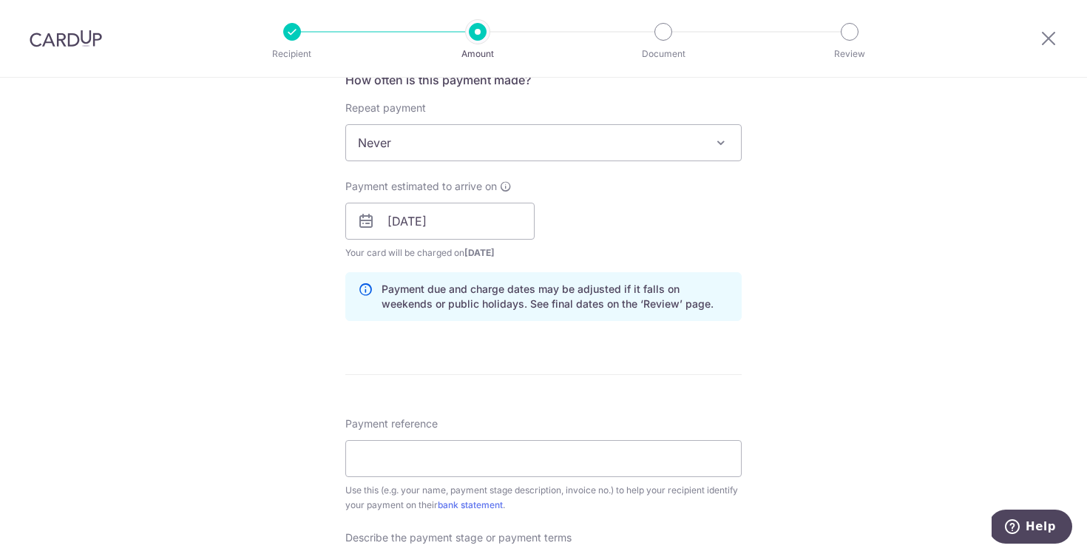
scroll to position [1042, 0]
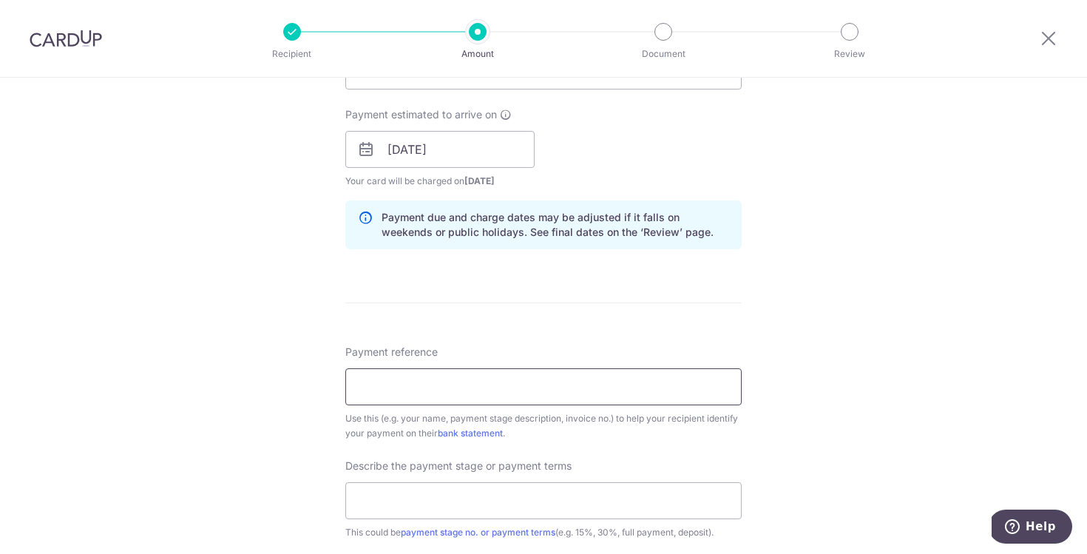
click at [554, 371] on input "Payment reference" at bounding box center [543, 386] width 397 height 37
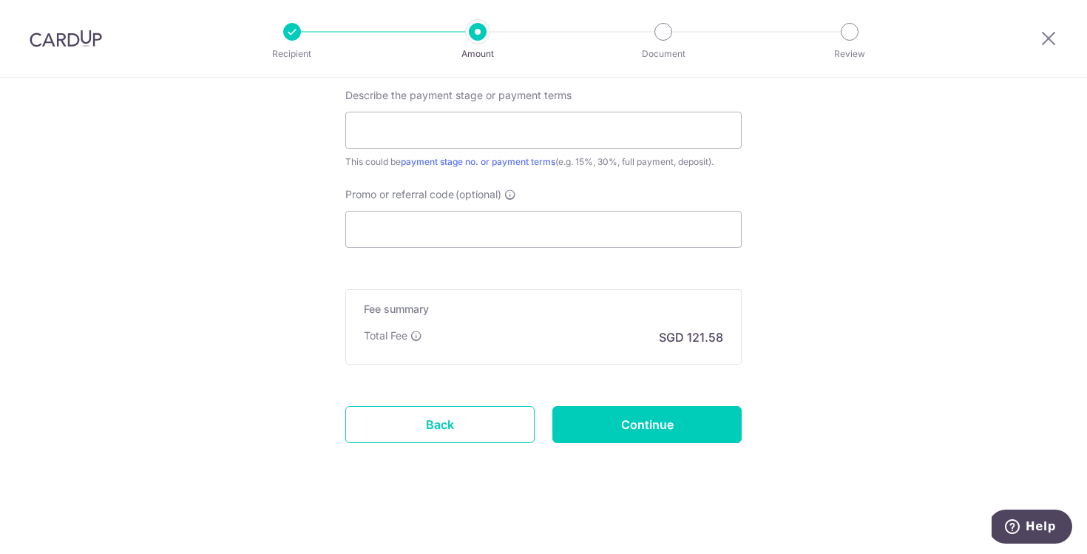
scroll to position [1273, 0]
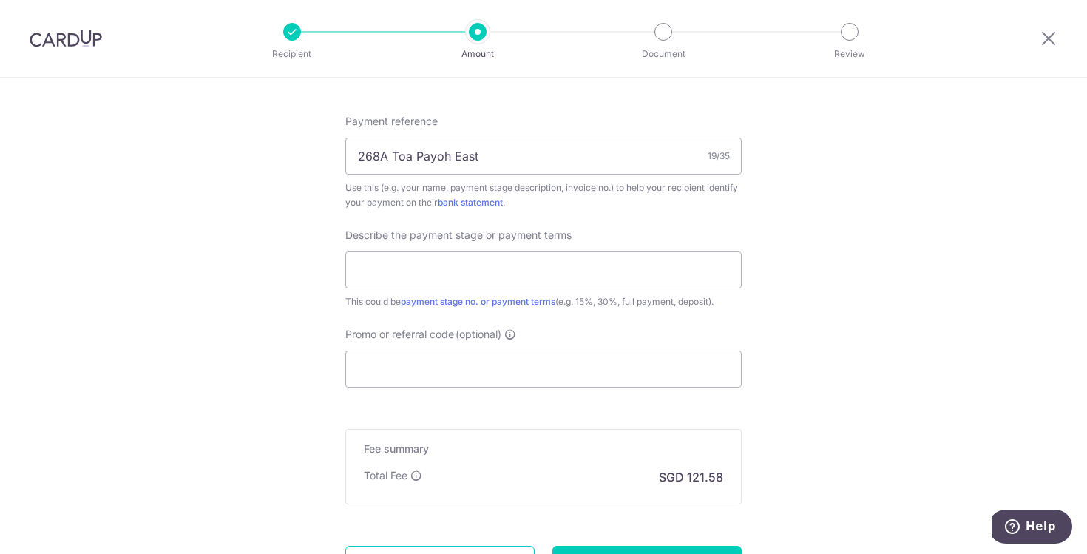
click at [491, 142] on input "268A Toa Payoh East" at bounding box center [543, 153] width 397 height 37
click at [493, 149] on input "268A Toa Payoh East" at bounding box center [543, 153] width 397 height 37
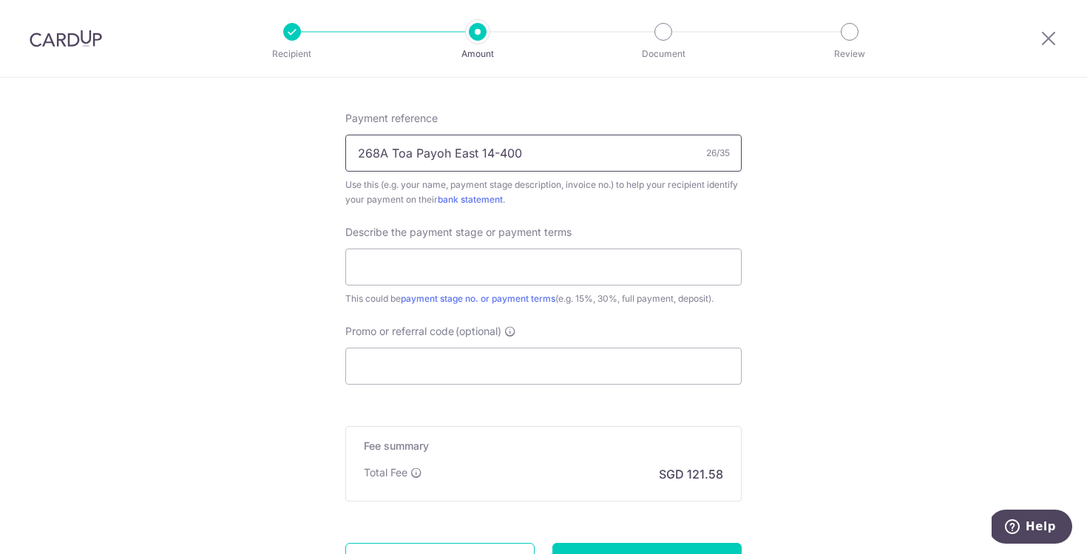
type input "268A Toa Payoh East 14-400"
click at [469, 371] on input "Promo or referral code (optional)" at bounding box center [543, 366] width 397 height 37
click at [510, 368] on input "Promo or referral code (optional)" at bounding box center [543, 366] width 397 height 37
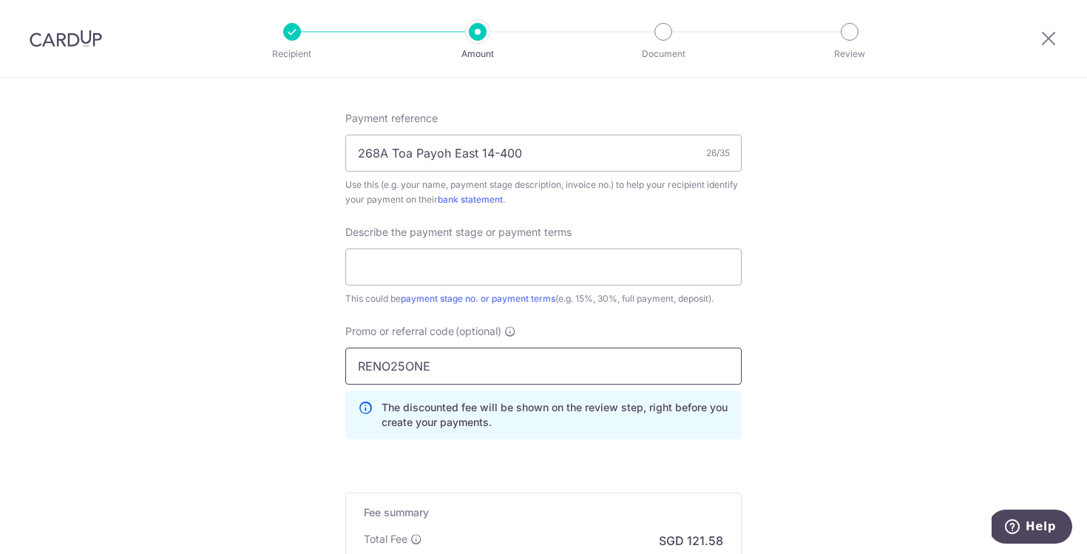
type input "RENO25ONE"
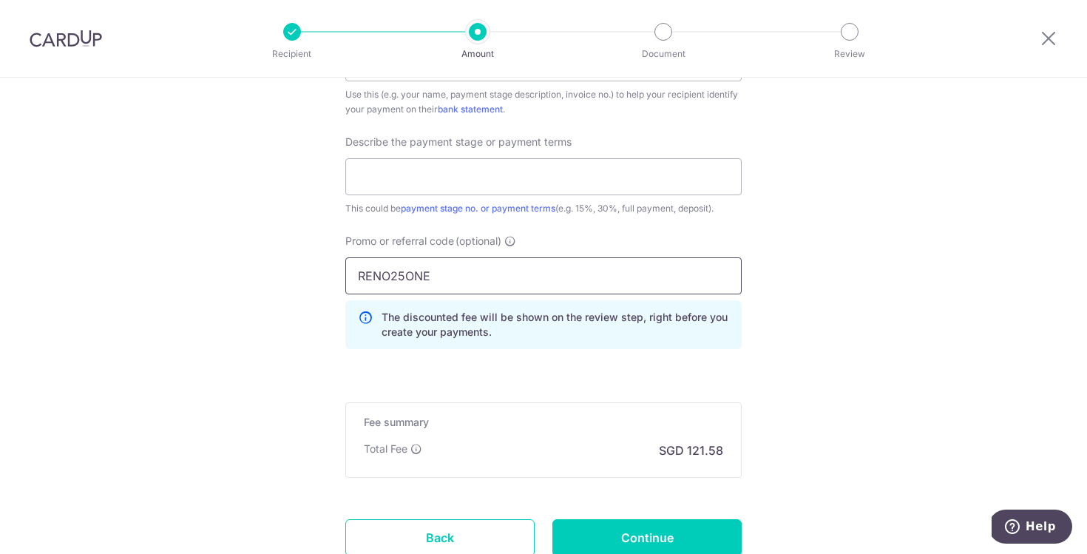
scroll to position [1387, 0]
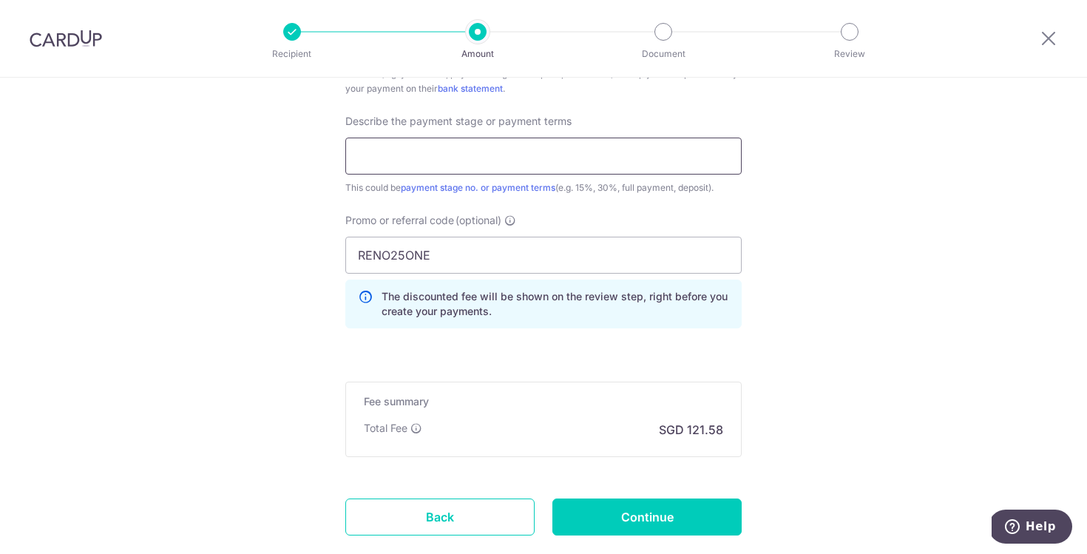
click at [466, 159] on input "text" at bounding box center [543, 156] width 397 height 37
type input "80% deposit"
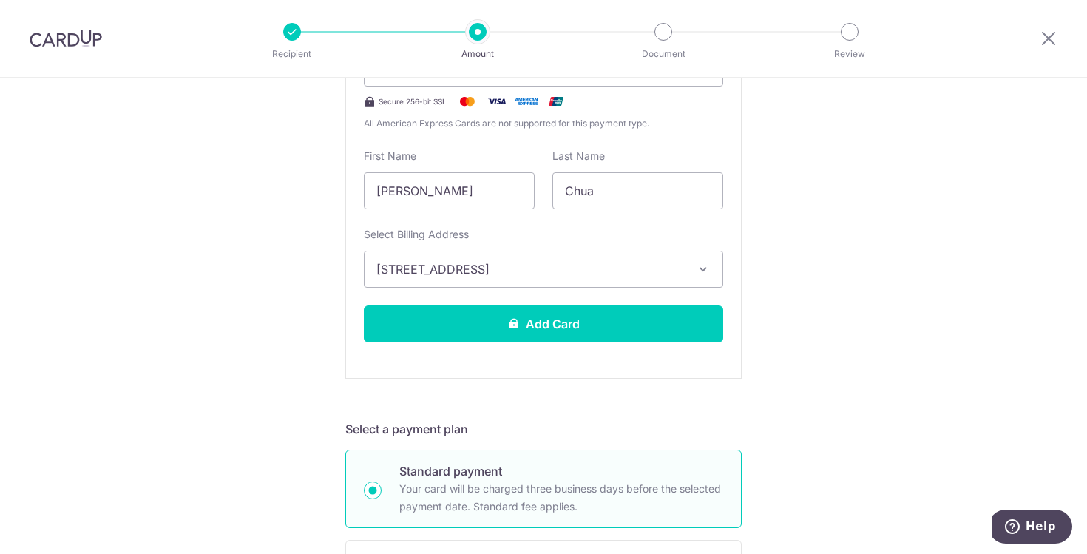
scroll to position [556, 0]
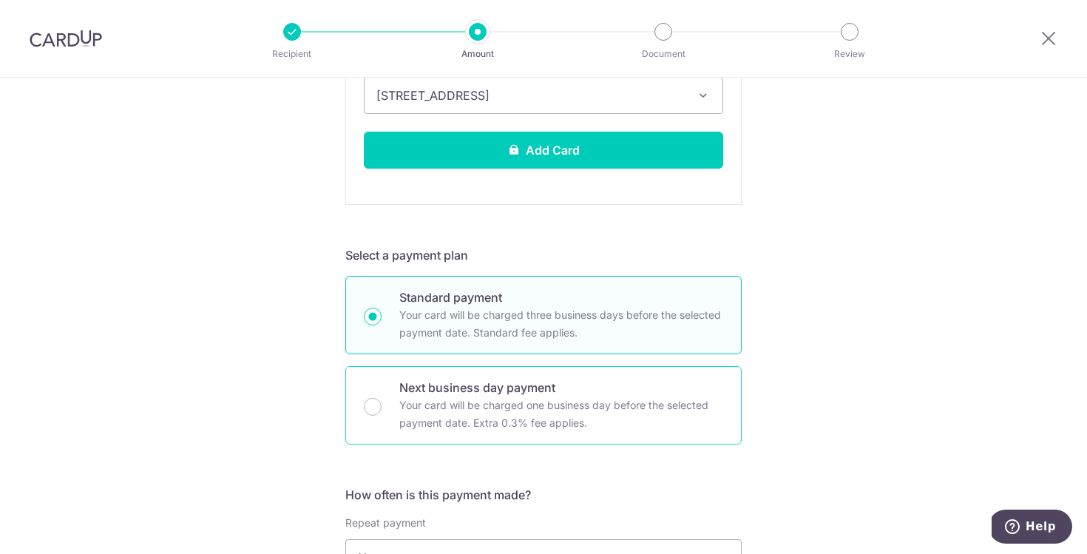
click at [552, 396] on p "Next business day payment" at bounding box center [561, 388] width 324 height 18
click at [382, 398] on input "Next business day payment Your card will be charged one business day before the…" at bounding box center [373, 407] width 18 height 18
radio input "false"
radio input "true"
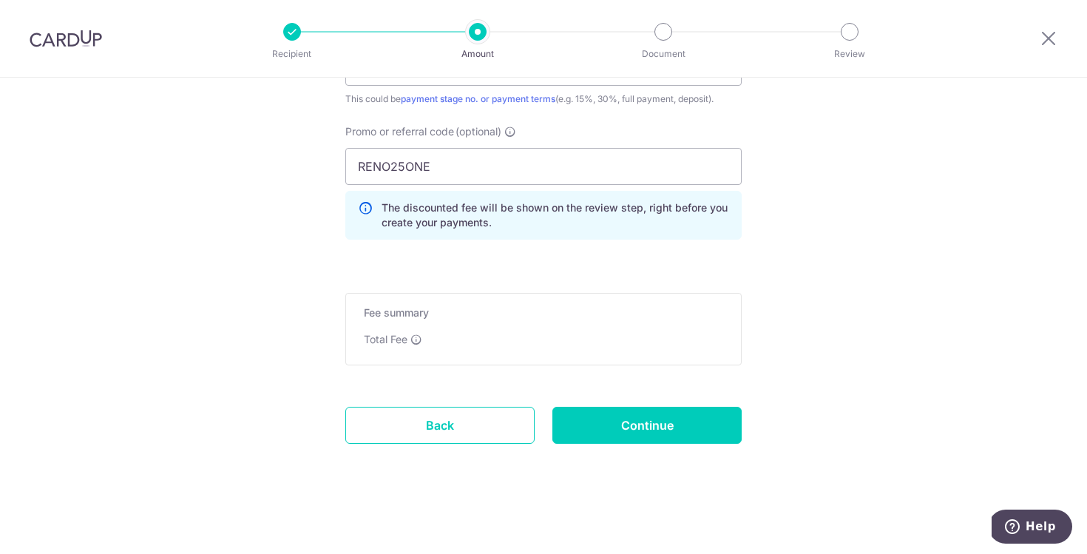
scroll to position [1065, 0]
click at [521, 337] on div "Total Fee" at bounding box center [544, 338] width 360 height 15
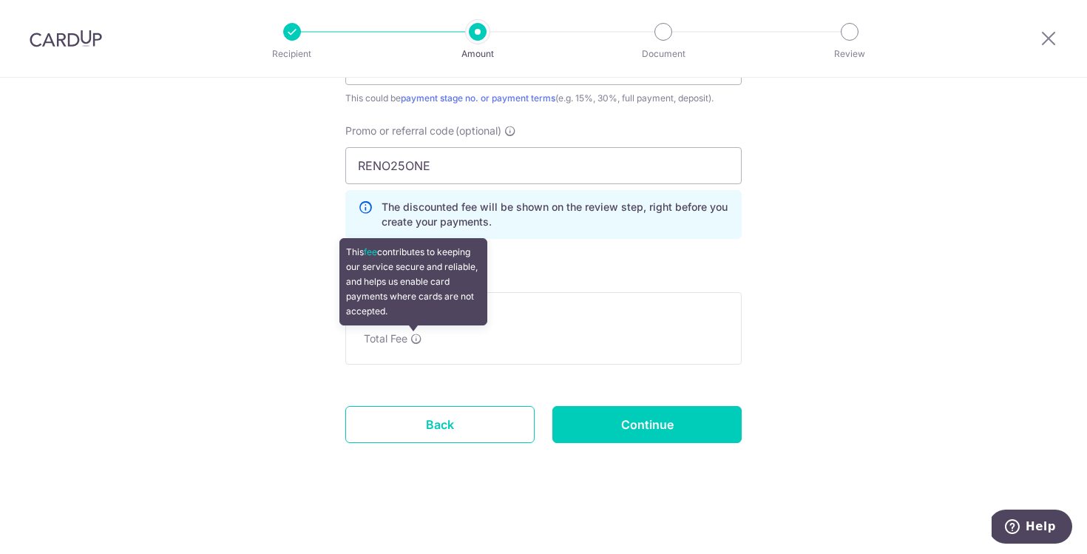
click at [414, 337] on icon at bounding box center [417, 339] width 12 height 12
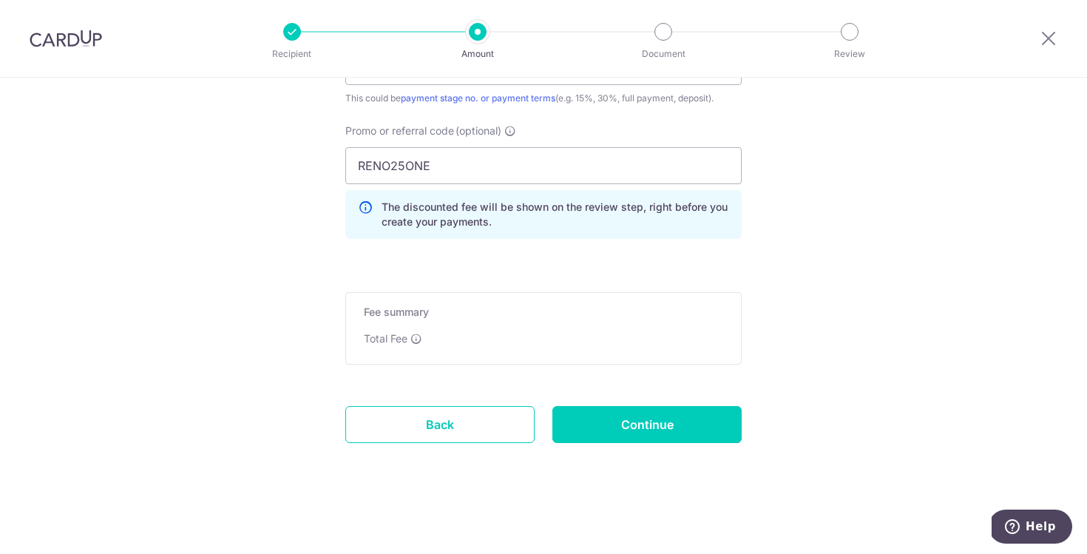
click at [660, 425] on input "Continue" at bounding box center [647, 424] width 189 height 37
type input "Create Schedule"
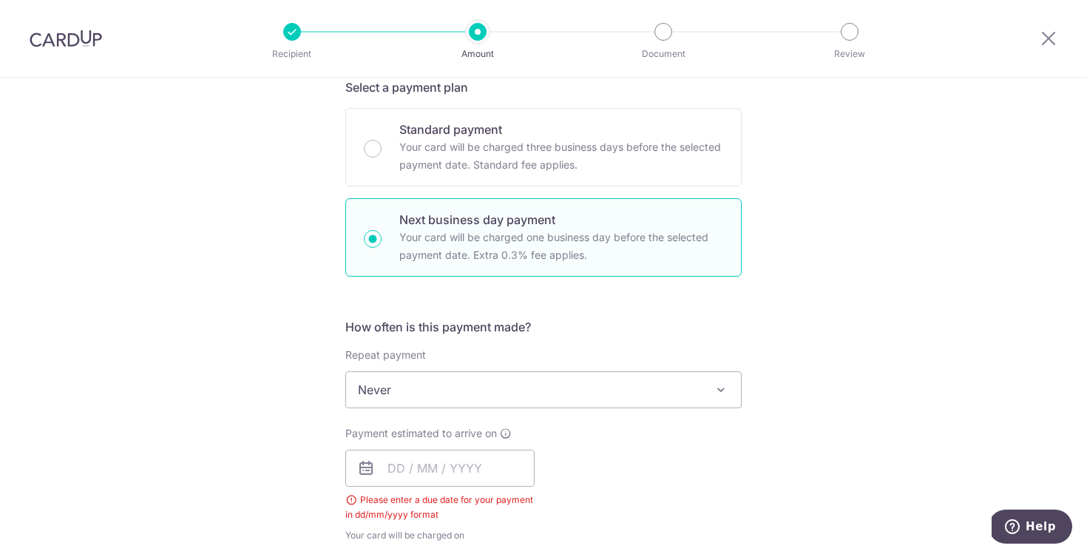
scroll to position [535, 0]
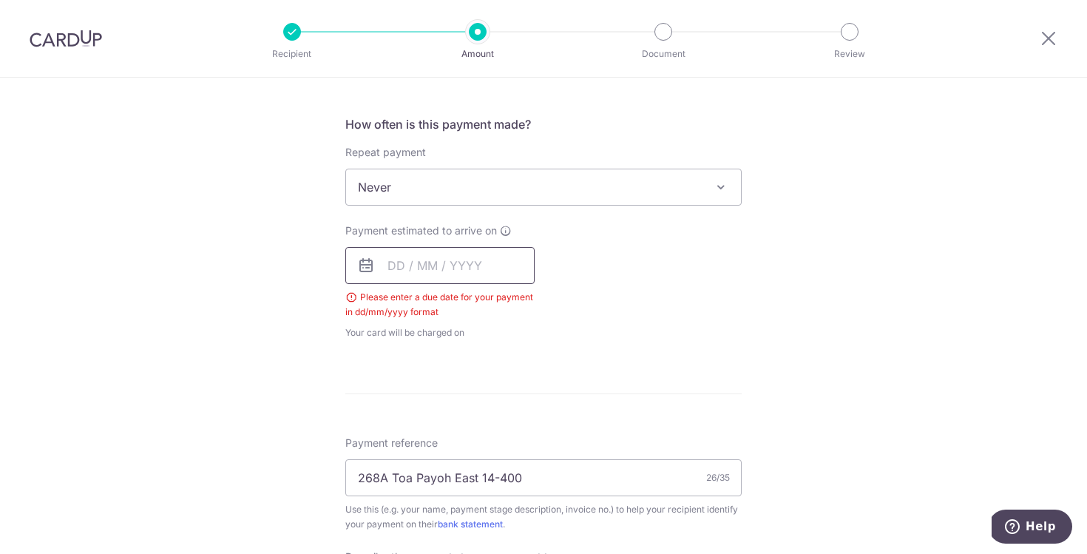
click at [391, 263] on input "text" at bounding box center [439, 265] width 189 height 37
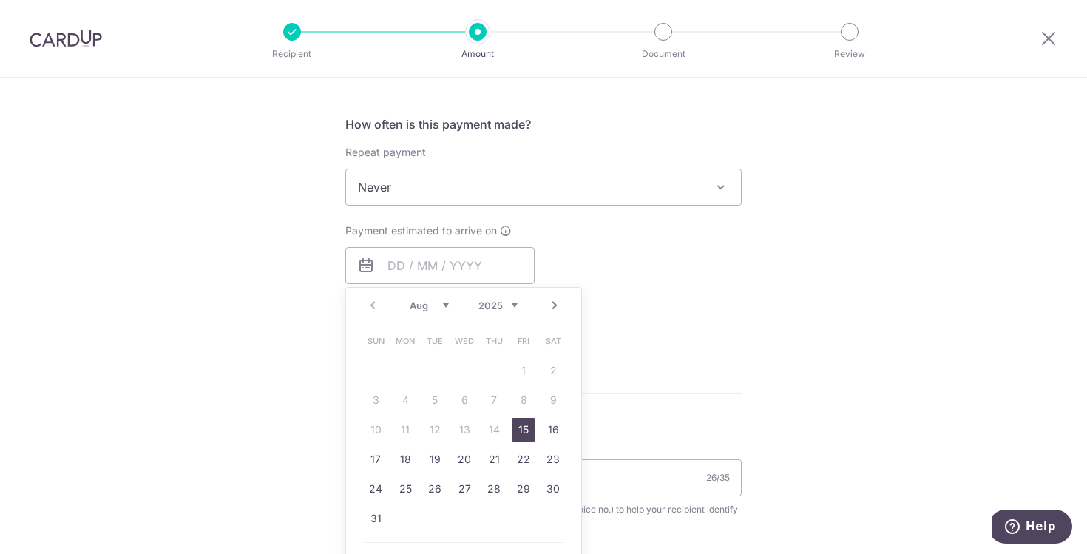
click at [517, 431] on link "15" at bounding box center [524, 430] width 24 height 24
type input "[DATE]"
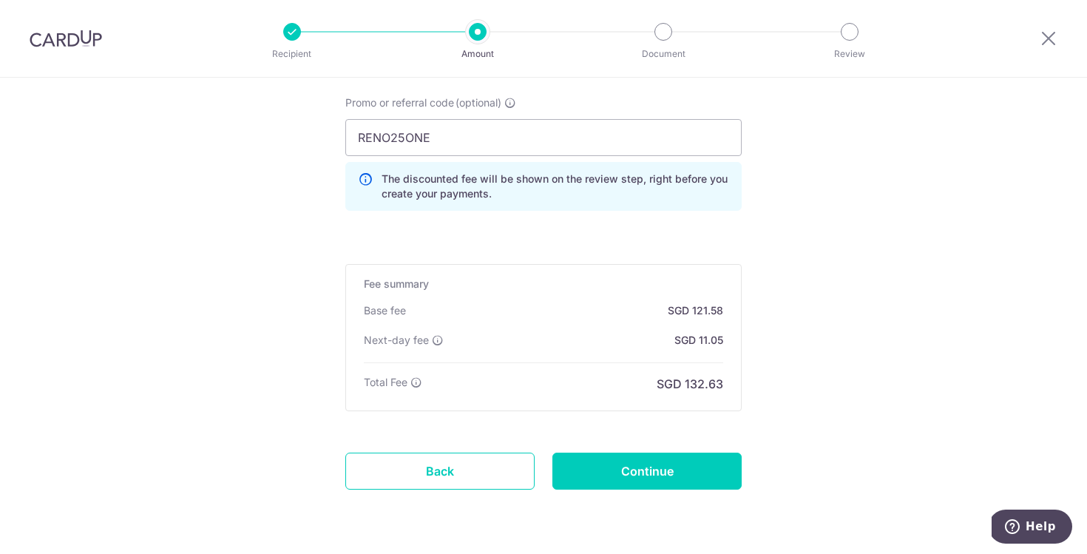
scroll to position [1082, 0]
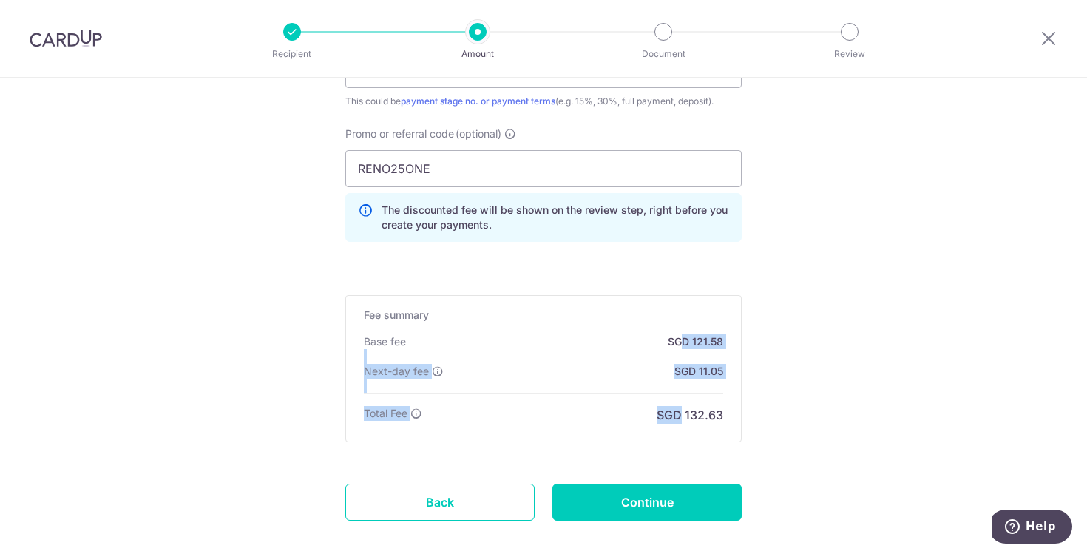
drag, startPoint x: 678, startPoint y: 339, endPoint x: 675, endPoint y: 416, distance: 77.7
click at [675, 416] on div "Fee summary Base fee SGD 121.58 Extend fee Next-day fee SGD 11.05 Total Fee SGD…" at bounding box center [543, 368] width 397 height 147
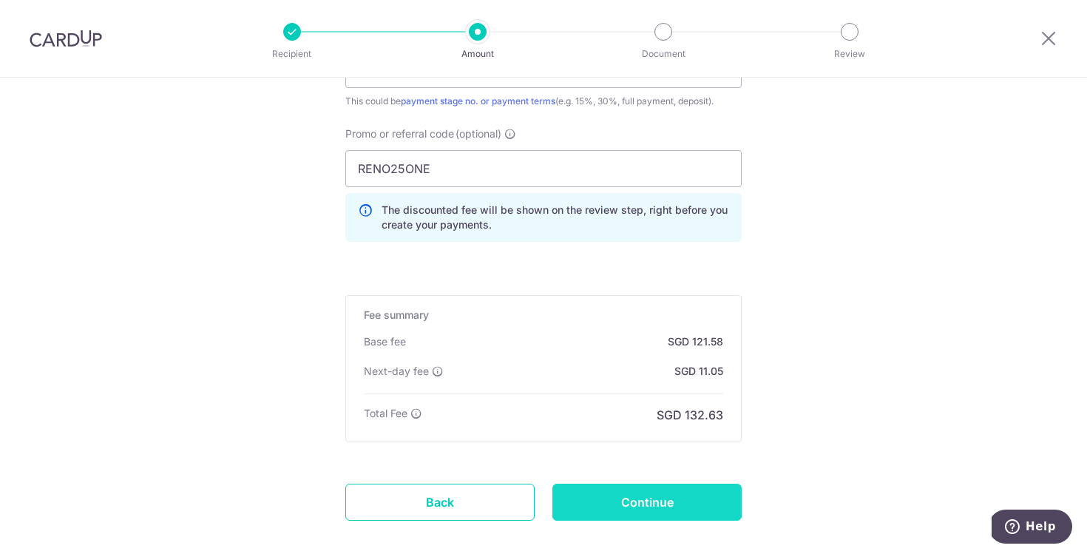
click at [668, 509] on input "Continue" at bounding box center [647, 502] width 189 height 37
type input "Create Schedule"
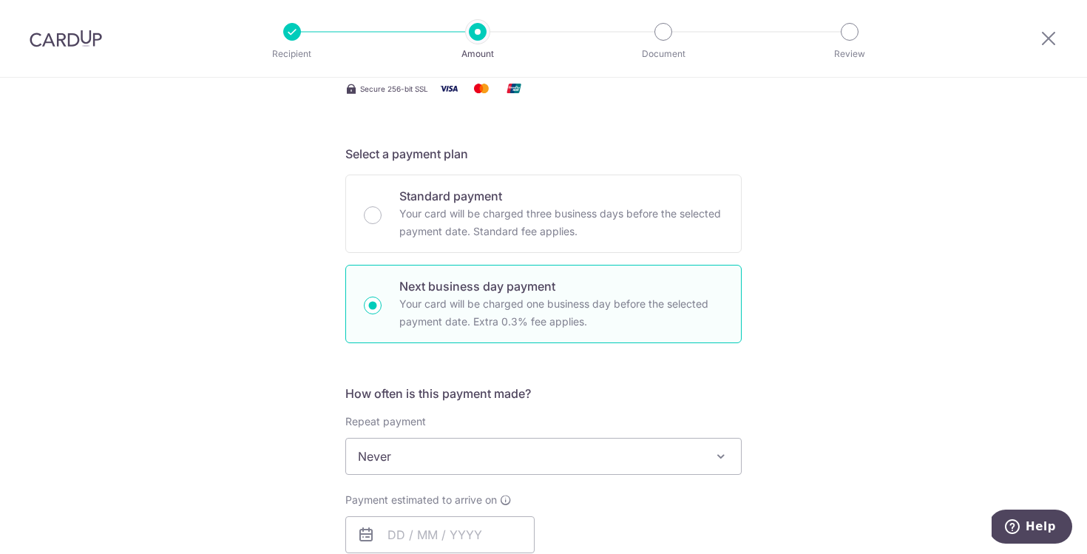
scroll to position [129, 0]
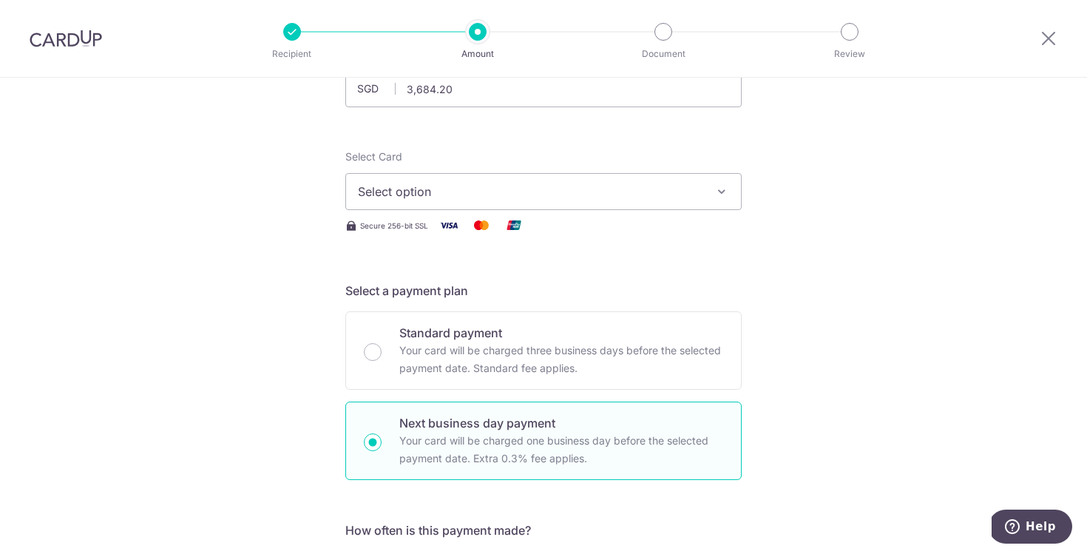
click at [488, 198] on span "Select option" at bounding box center [530, 192] width 345 height 18
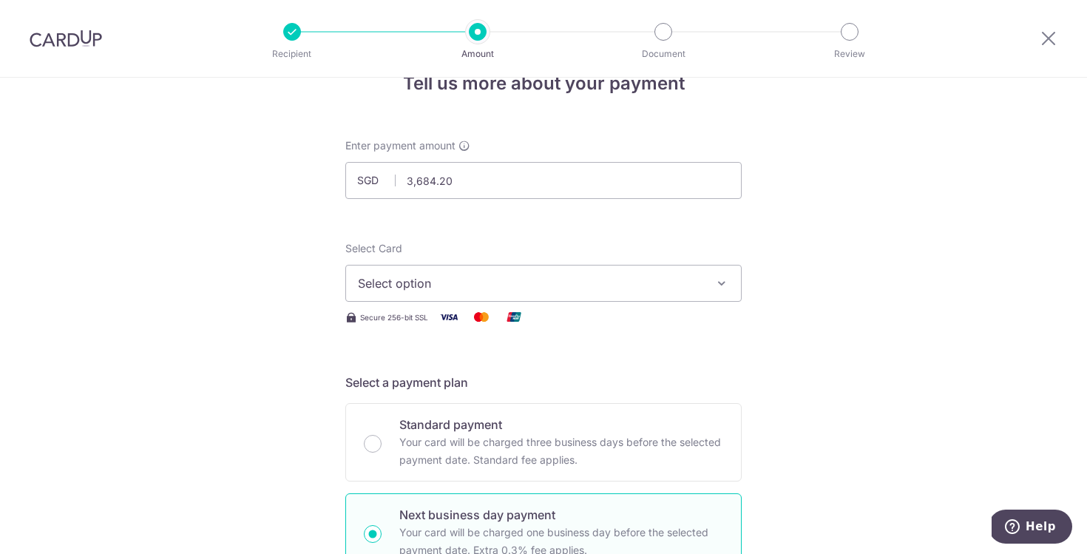
scroll to position [9, 0]
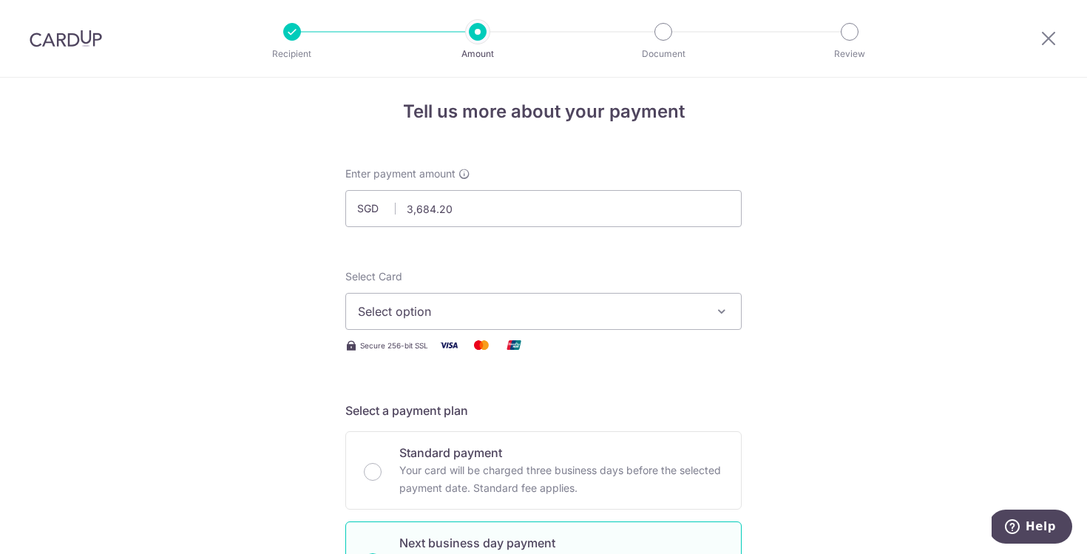
click at [552, 309] on span "Select option" at bounding box center [530, 312] width 345 height 18
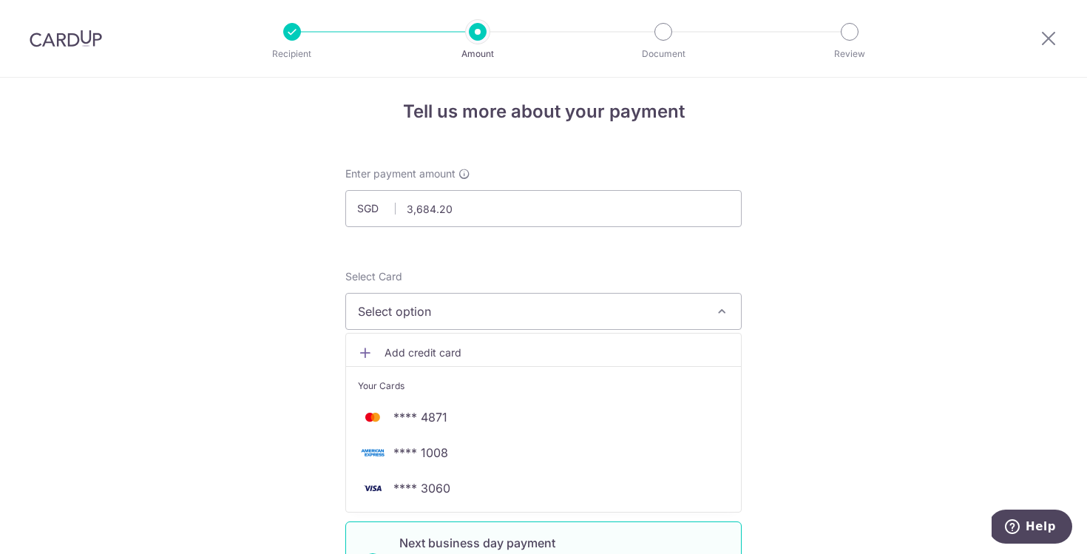
click at [472, 348] on span "Add credit card" at bounding box center [557, 352] width 345 height 15
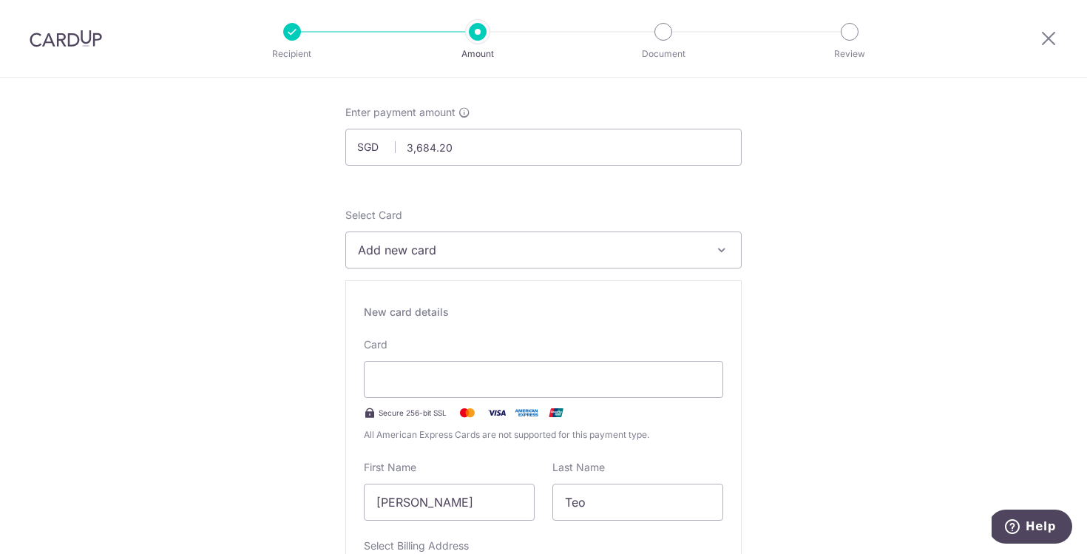
scroll to position [114, 0]
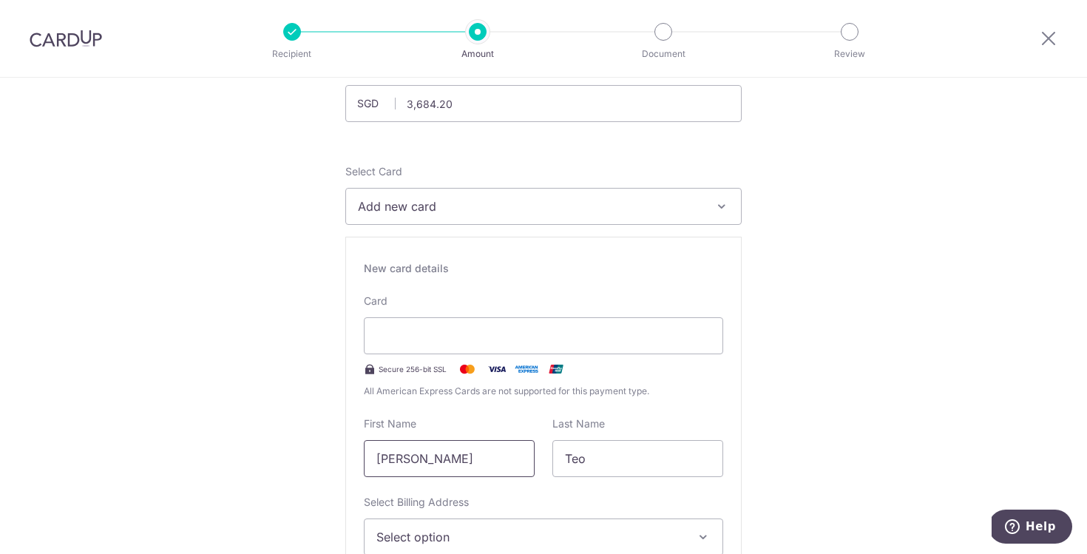
click at [407, 467] on input "Melvyn" at bounding box center [449, 458] width 171 height 37
type input "Xin Yu Trxiei"
type input "Chua"
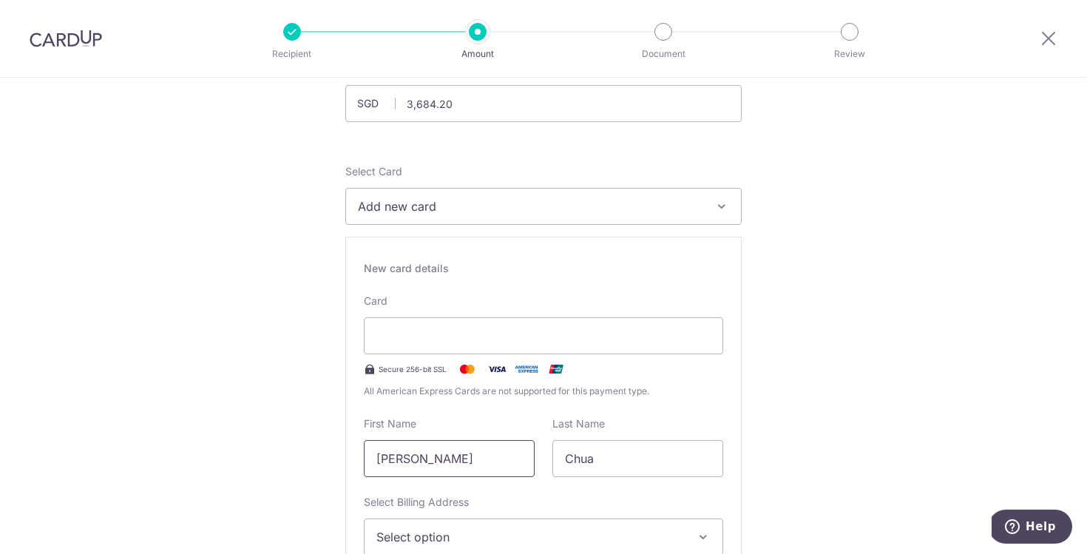
click at [418, 454] on input "Xin Yu Trxiei" at bounding box center [449, 458] width 171 height 37
type input "Xin Yu Trixie"
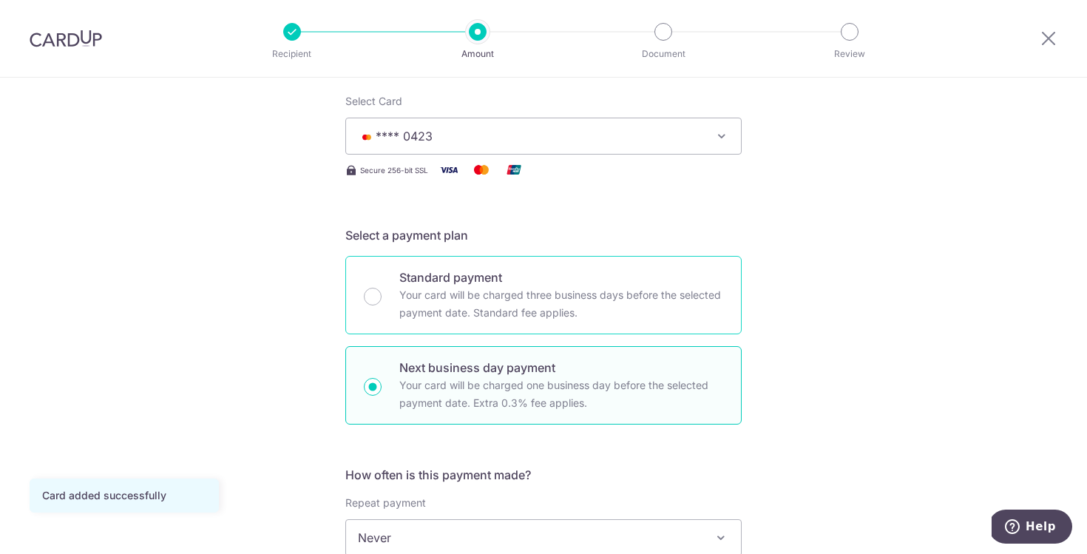
scroll to position [570, 0]
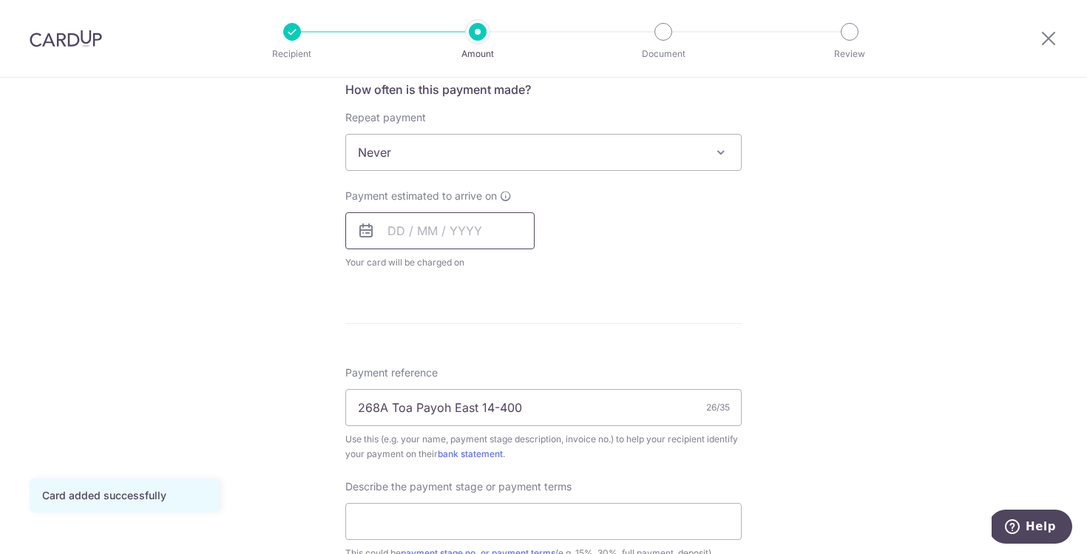
click at [401, 240] on input "text" at bounding box center [439, 230] width 189 height 37
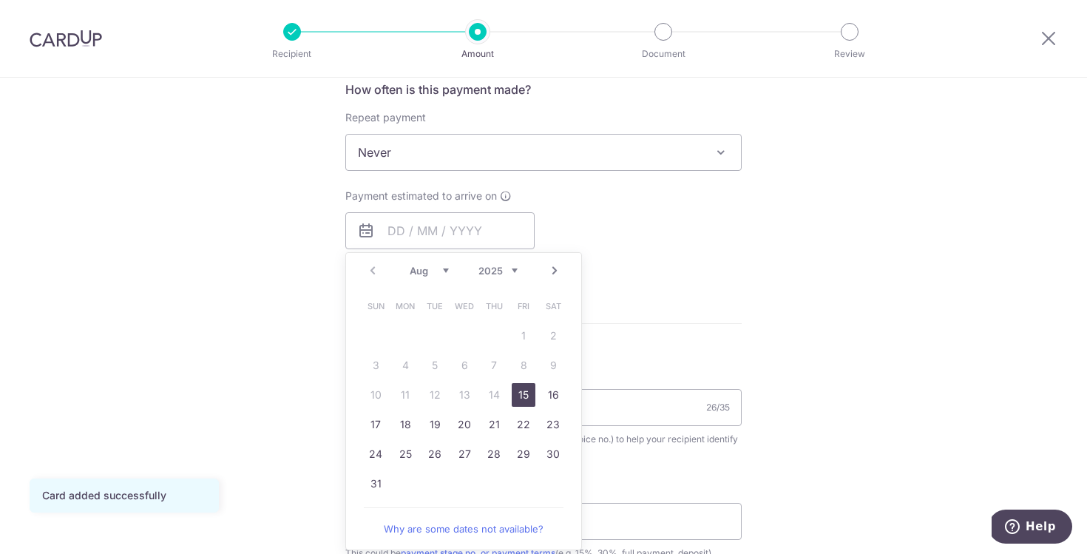
click at [513, 389] on link "15" at bounding box center [524, 395] width 24 height 24
type input "[DATE]"
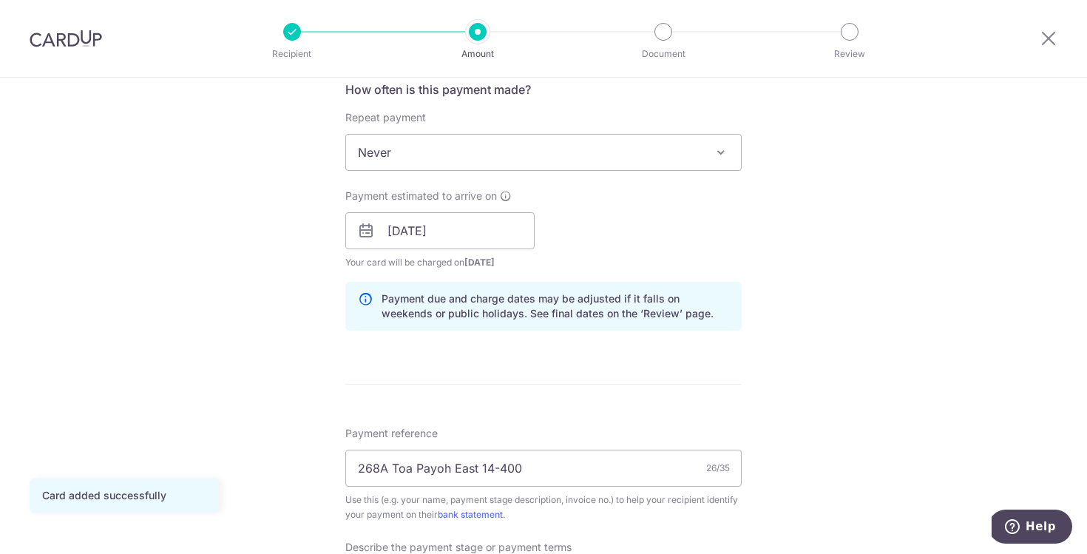
click at [942, 270] on div "Tell us more about your payment Enter payment amount SGD 3,684.20 3684.20 Card …" at bounding box center [543, 293] width 1087 height 1570
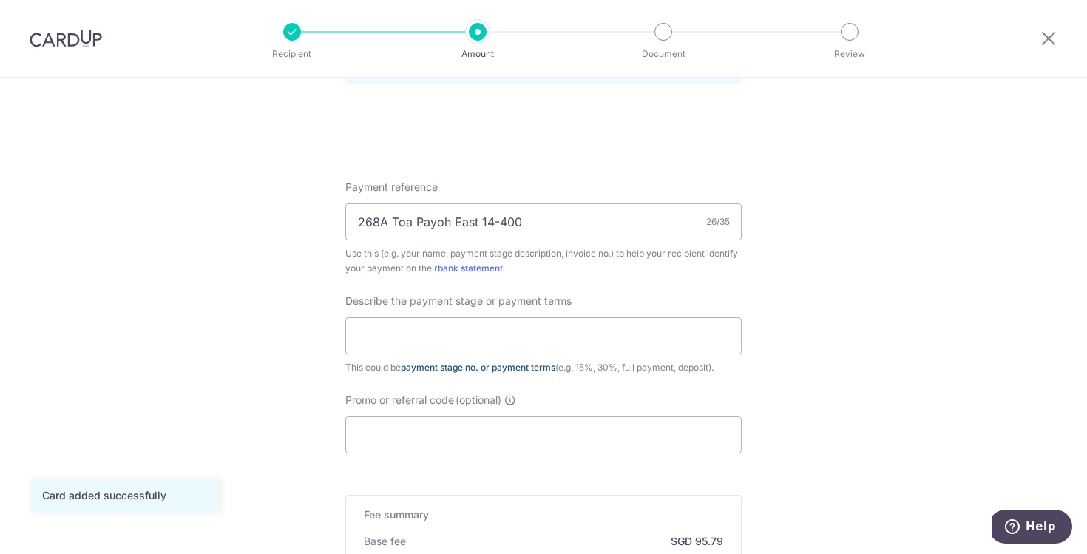
scroll to position [820, 0]
click at [516, 340] on input "text" at bounding box center [543, 331] width 397 height 37
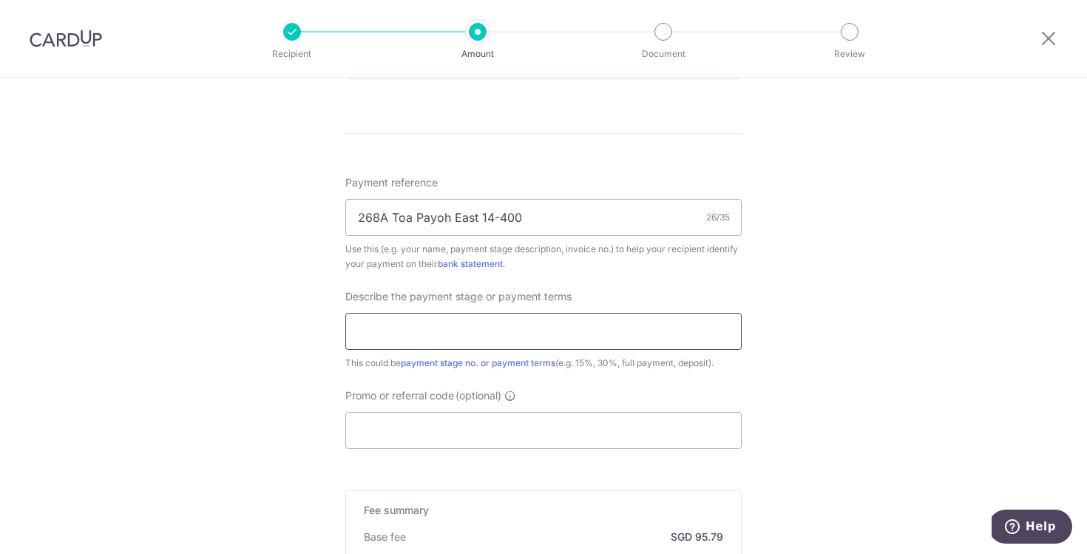
type input "80% deposit"
click at [453, 431] on input "Promo or referral code (optional)" at bounding box center [543, 430] width 397 height 37
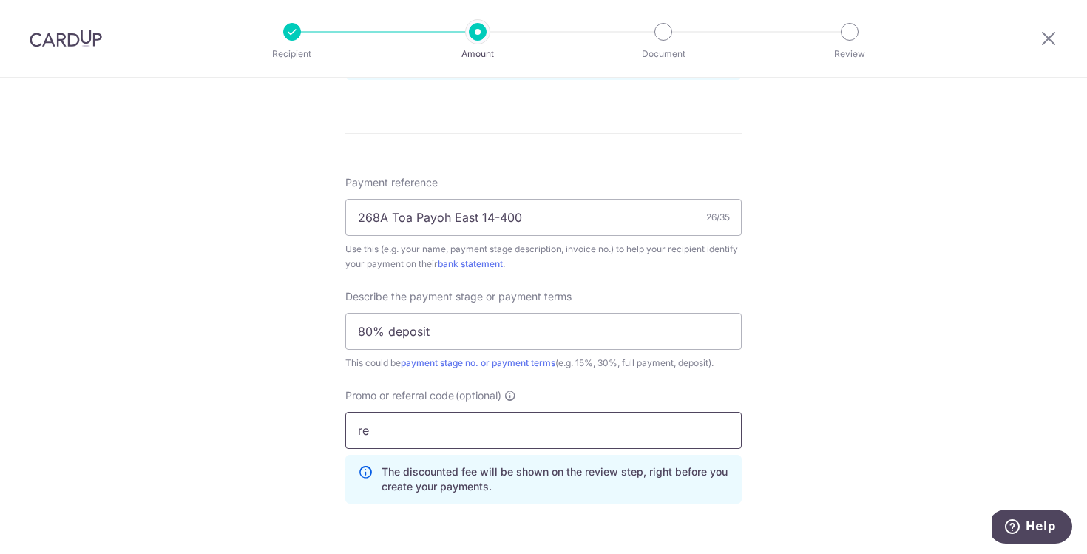
type input "r"
type input "RENO25ONE"
click at [853, 374] on div "Tell us more about your payment Enter payment amount SGD 3,684.20 3684.20 Card …" at bounding box center [543, 75] width 1087 height 1636
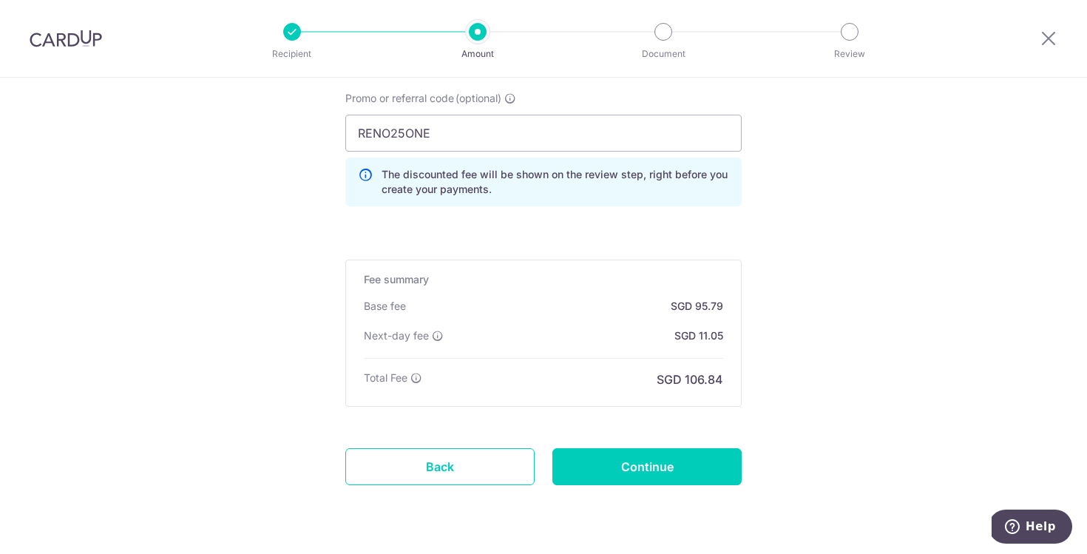
scroll to position [1160, 0]
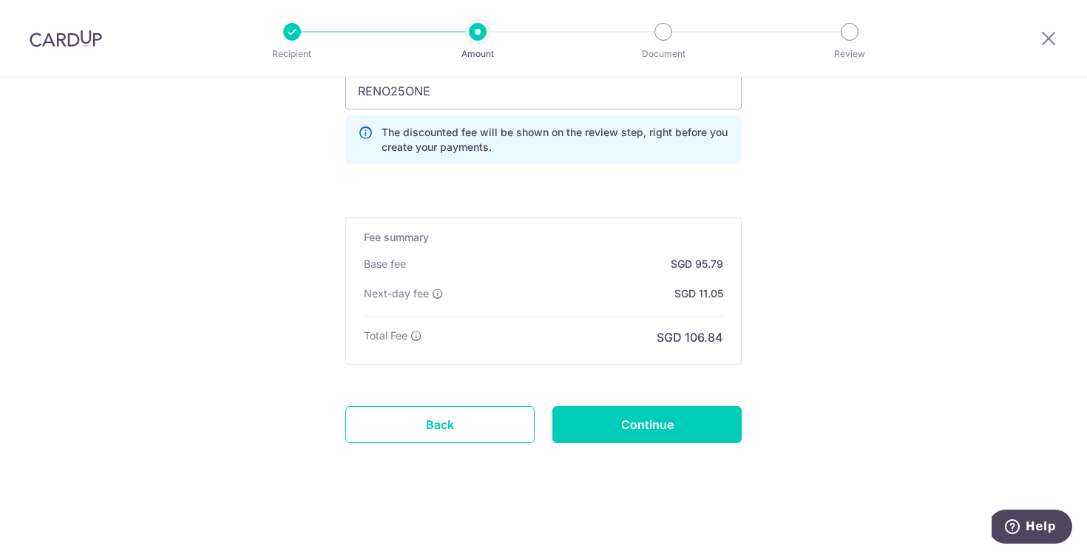
click at [712, 275] on div "Base fee SGD 95.79 Extend fee Next-day fee SGD 11.05" at bounding box center [544, 287] width 360 height 60
drag, startPoint x: 695, startPoint y: 267, endPoint x: 689, endPoint y: 330, distance: 63.2
click at [689, 330] on div "Fee summary Base fee SGD 95.79 Extend fee Next-day fee SGD 11.05 Total Fee SGD …" at bounding box center [543, 290] width 397 height 147
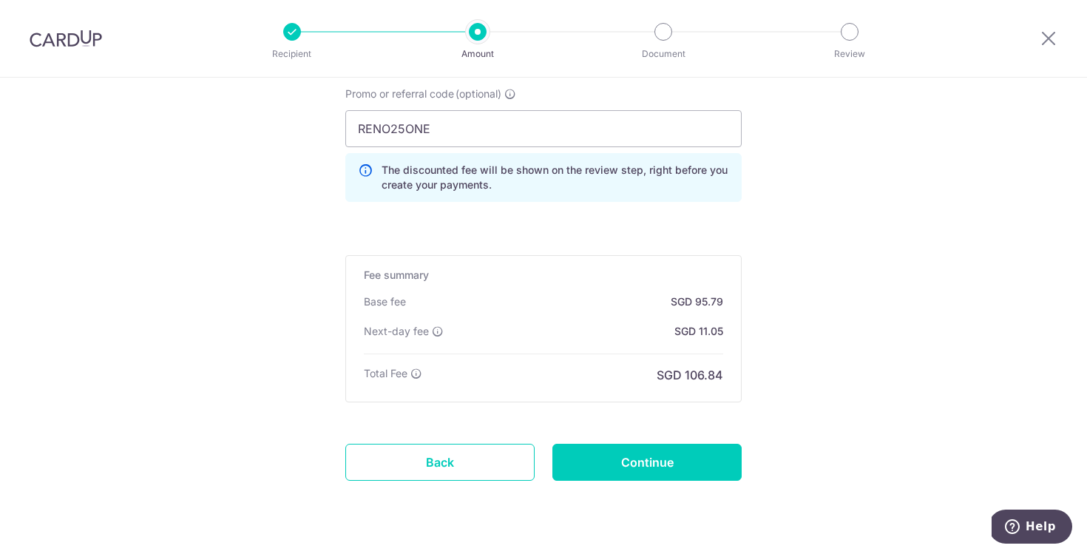
scroll to position [1107, 0]
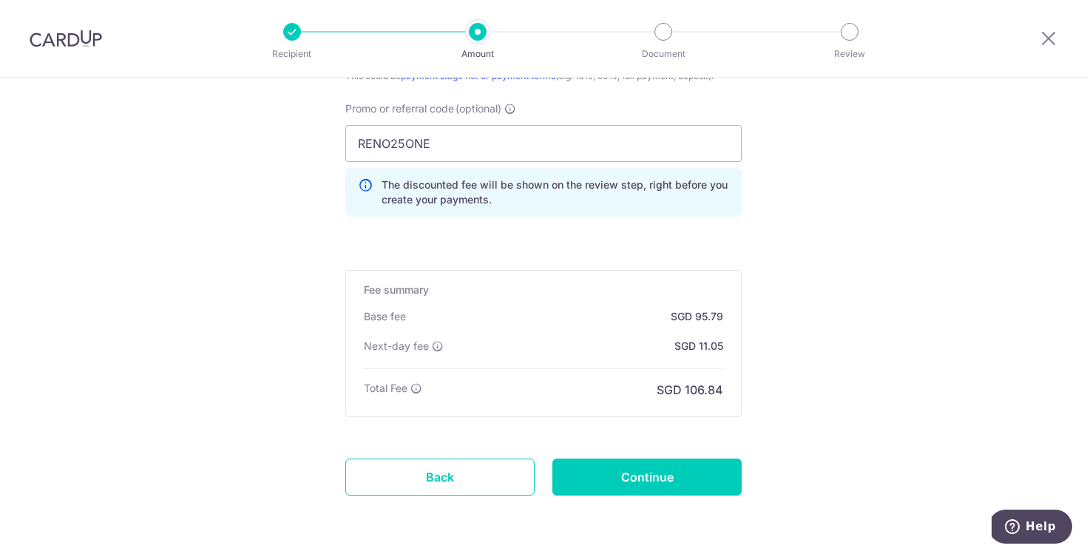
drag, startPoint x: 684, startPoint y: 308, endPoint x: 677, endPoint y: 385, distance: 77.3
click at [677, 385] on div "Fee summary Base fee SGD 95.79 Extend fee Next-day fee SGD 11.05 Total Fee SGD …" at bounding box center [543, 343] width 397 height 147
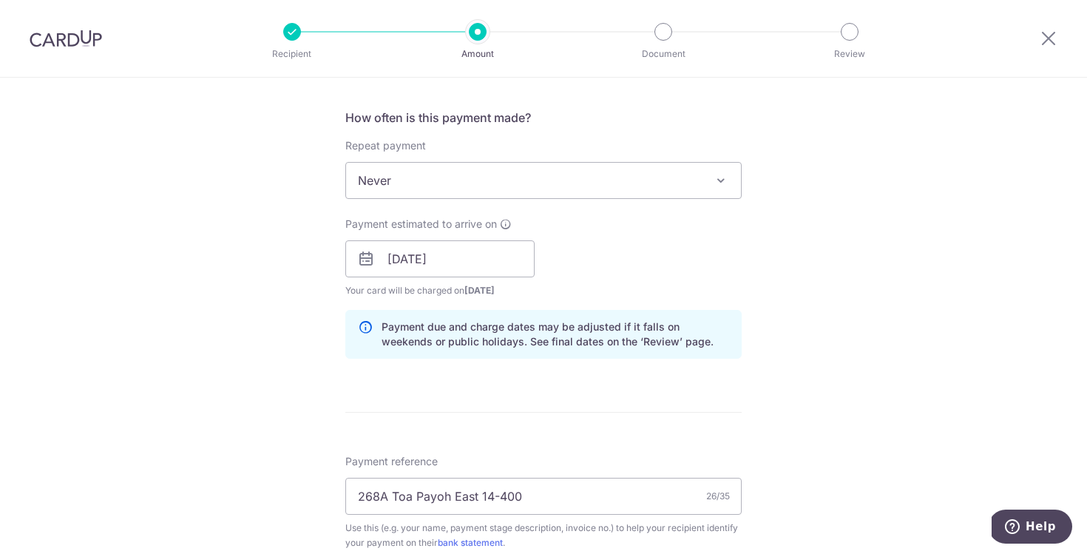
scroll to position [1160, 0]
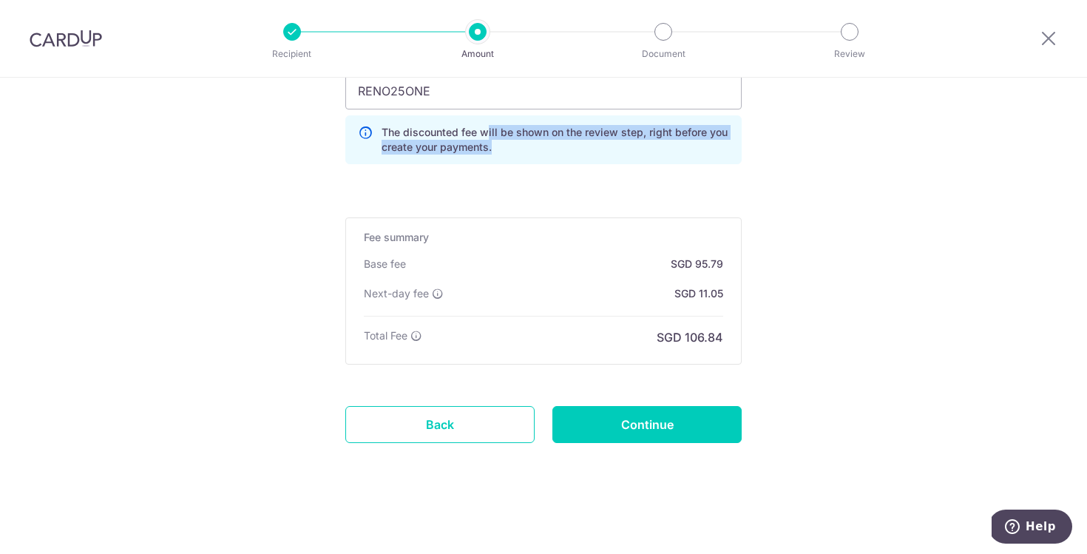
drag, startPoint x: 483, startPoint y: 137, endPoint x: 590, endPoint y: 154, distance: 108.6
click at [590, 154] on p "The discounted fee will be shown on the review step, right before you create yo…" at bounding box center [556, 140] width 348 height 30
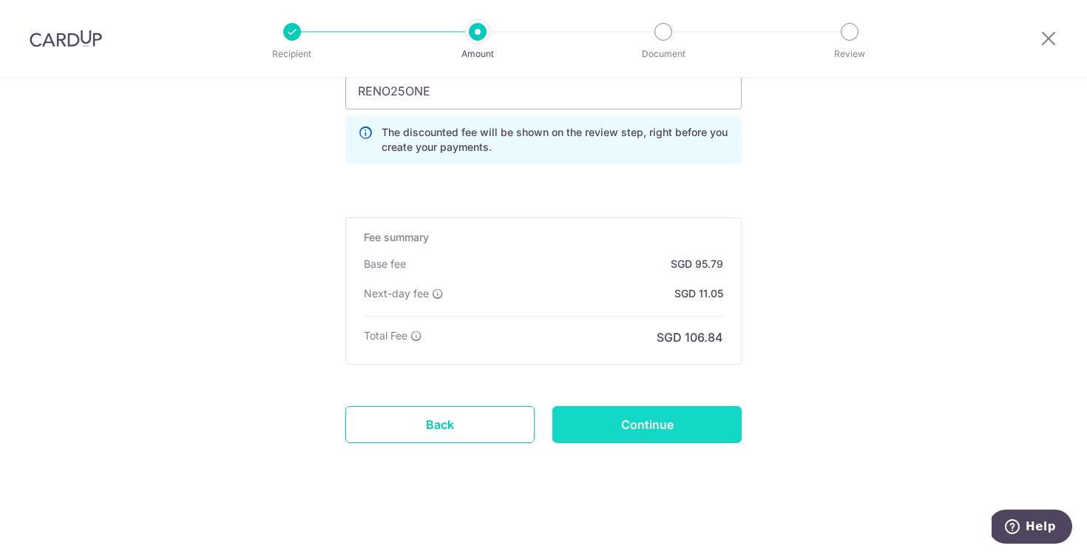
click at [663, 430] on input "Continue" at bounding box center [647, 424] width 189 height 37
type input "Create Schedule"
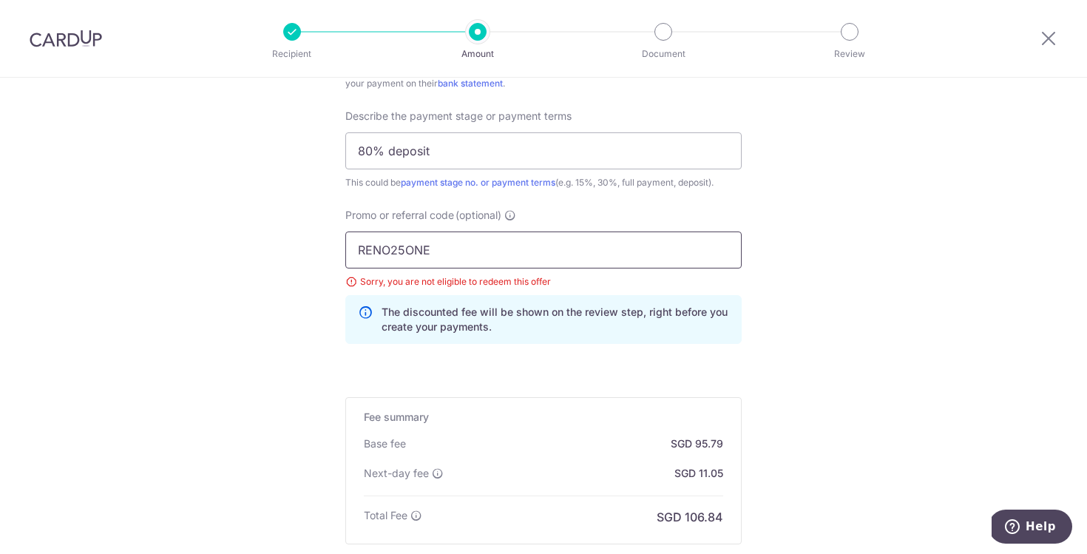
scroll to position [993, 0]
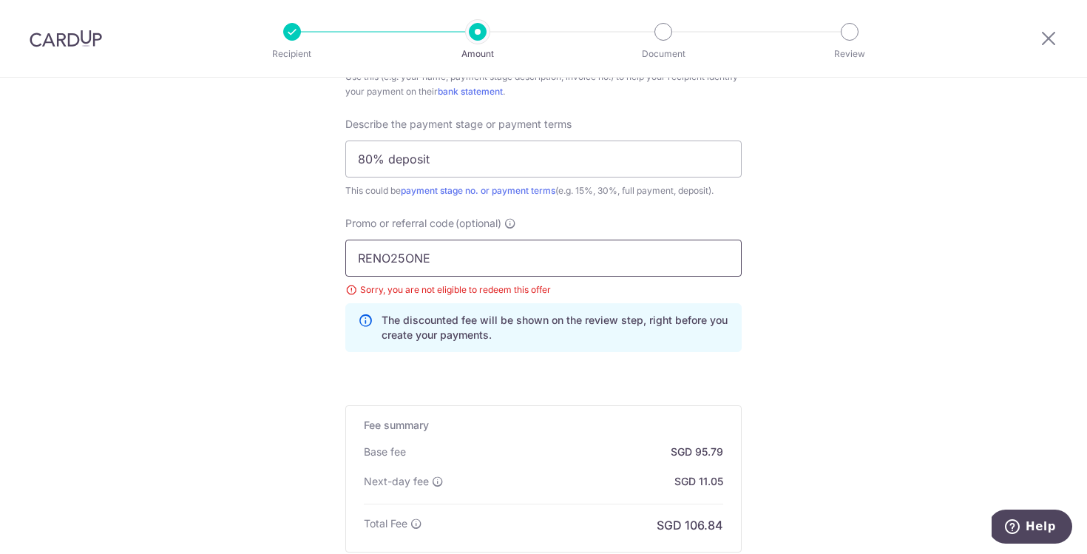
click at [399, 254] on input "RENO25ONE" at bounding box center [543, 258] width 397 height 37
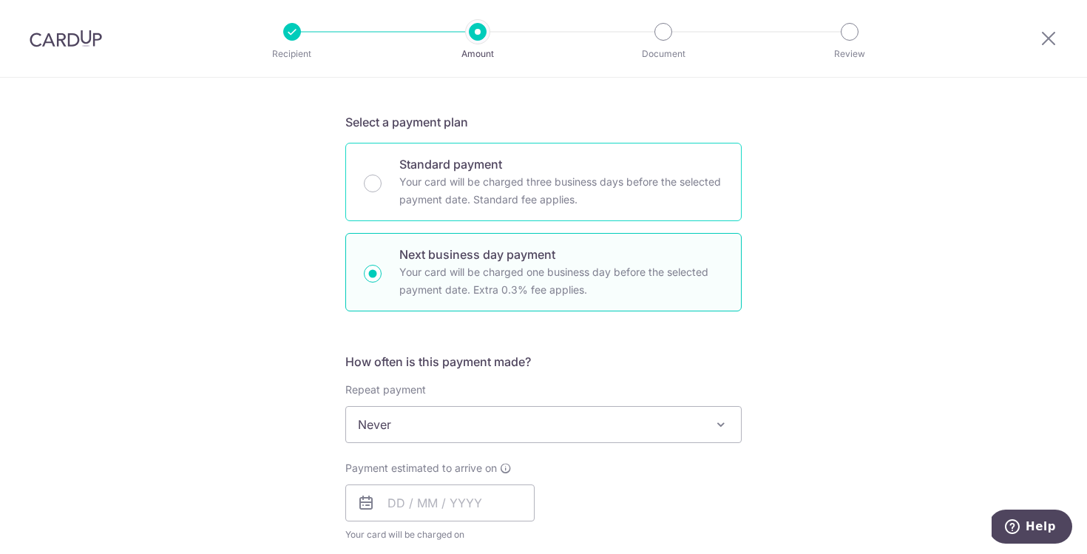
scroll to position [123, 0]
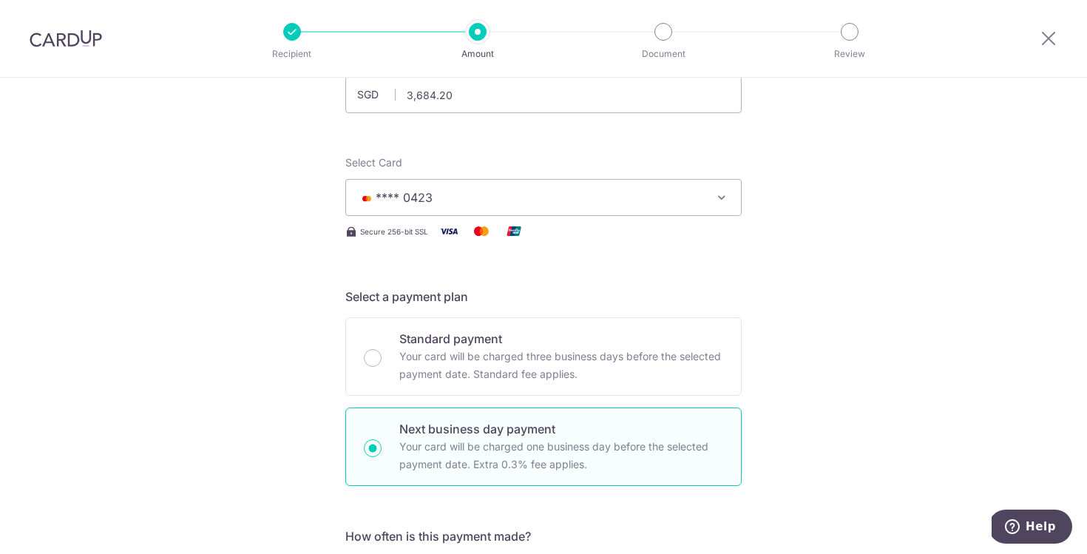
click at [502, 206] on span "**** 0423" at bounding box center [530, 198] width 345 height 18
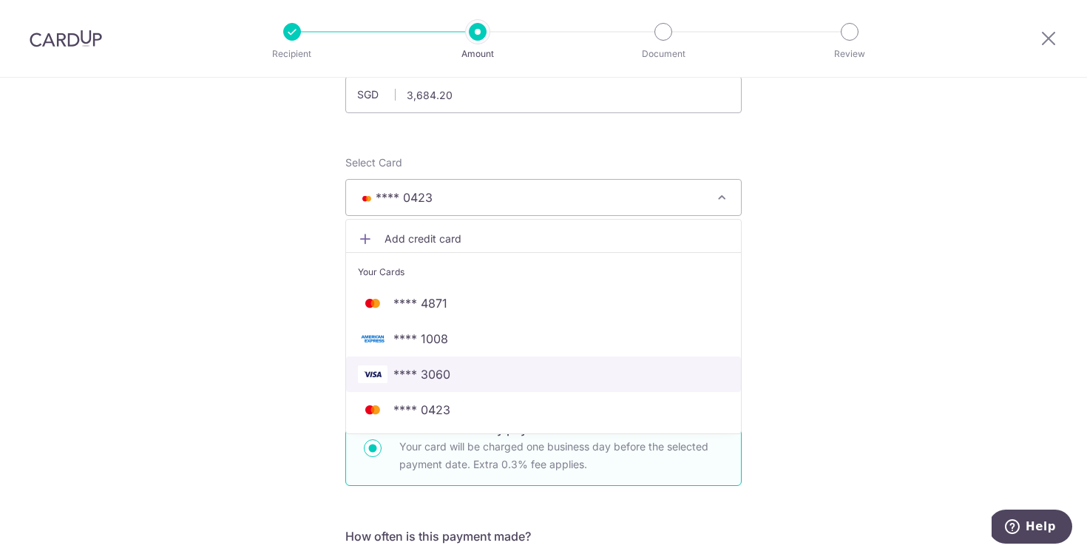
click at [416, 368] on span "**** 3060" at bounding box center [422, 374] width 57 height 18
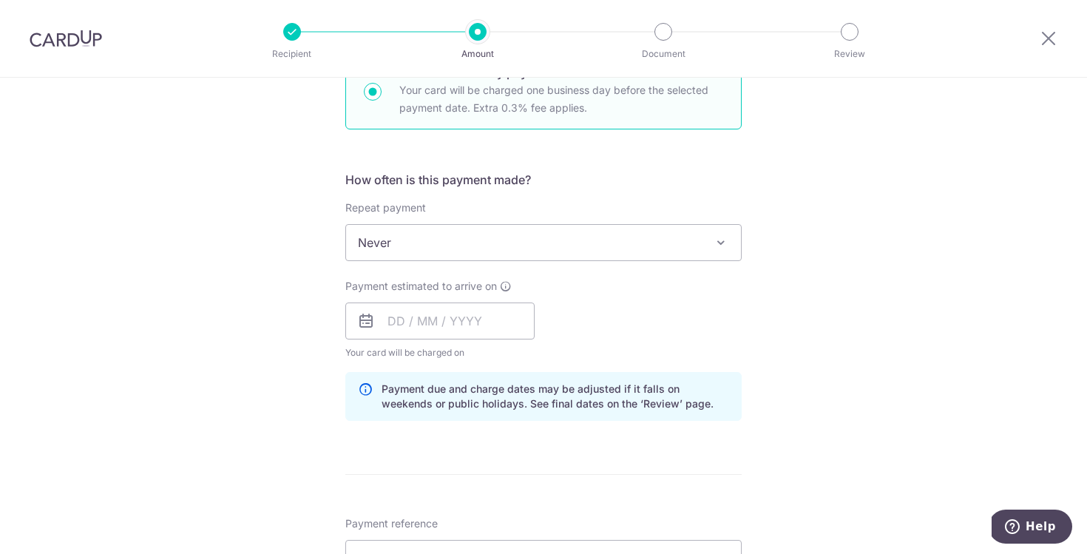
scroll to position [492, 0]
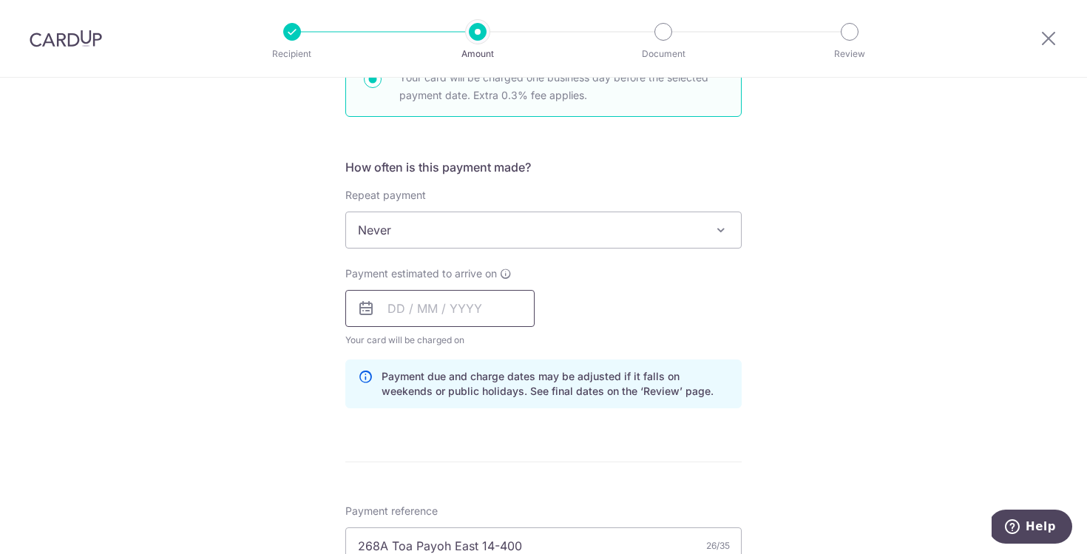
click at [414, 304] on input "text" at bounding box center [439, 308] width 189 height 37
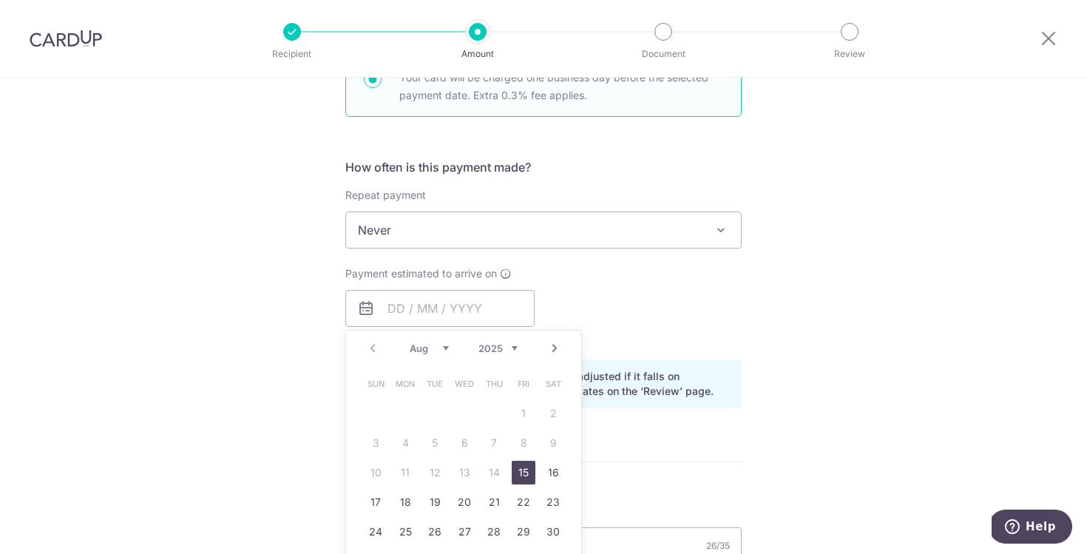
click at [516, 472] on link "15" at bounding box center [524, 473] width 24 height 24
type input "[DATE]"
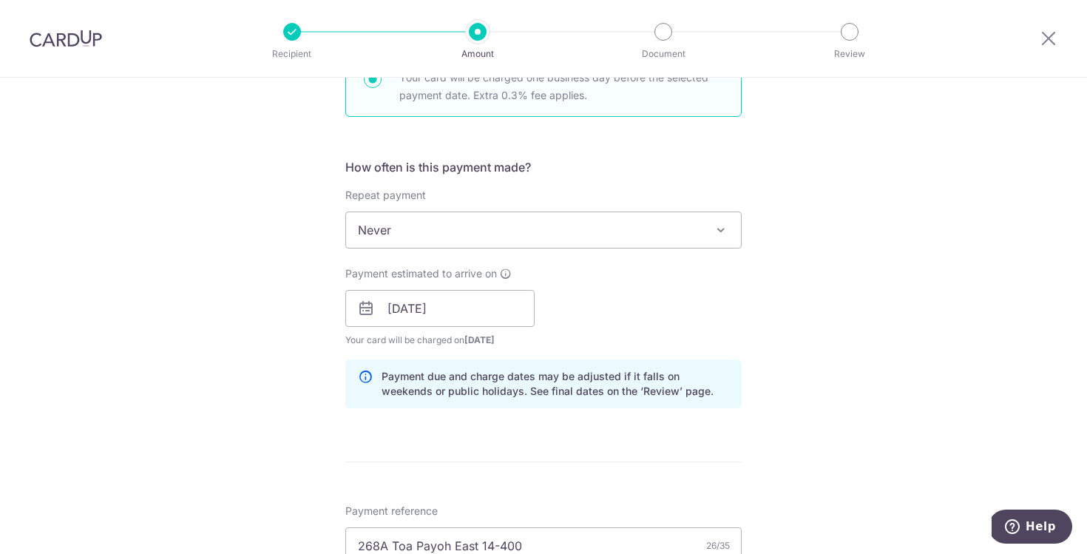
click at [827, 316] on div "Tell us more about your payment Enter payment amount SGD 3,684.20 3684.20 Selec…" at bounding box center [543, 414] width 1087 height 1657
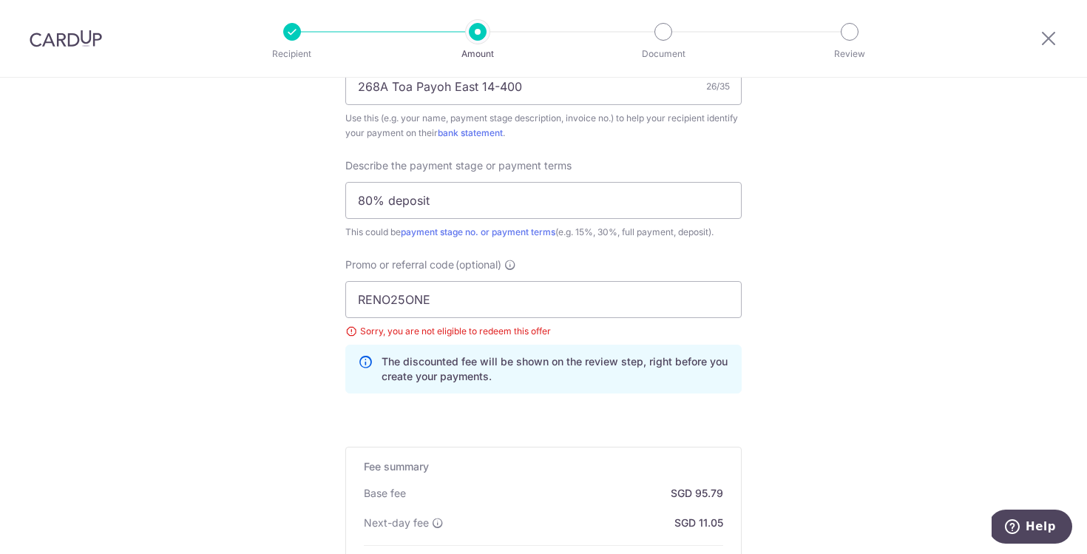
scroll to position [1181, 0]
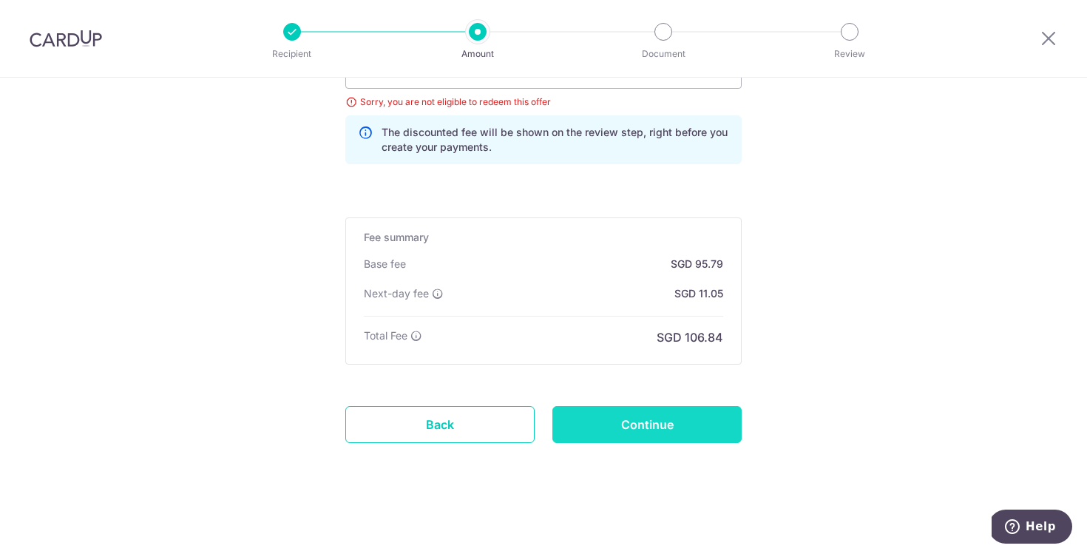
click at [683, 428] on input "Continue" at bounding box center [647, 424] width 189 height 37
type input "Update Schedule"
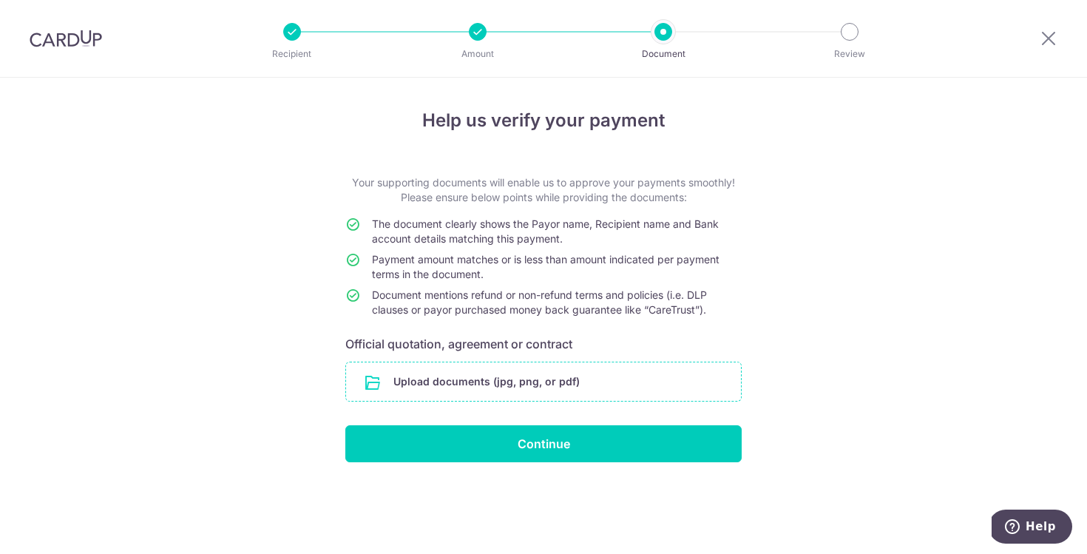
click at [512, 382] on input "file" at bounding box center [543, 381] width 395 height 38
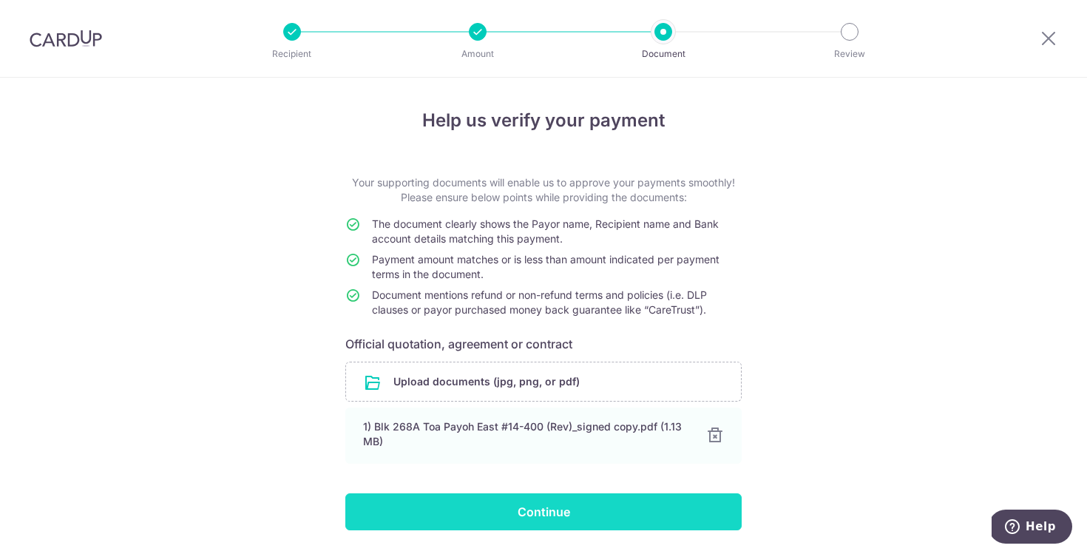
click at [545, 527] on input "Continue" at bounding box center [543, 511] width 397 height 37
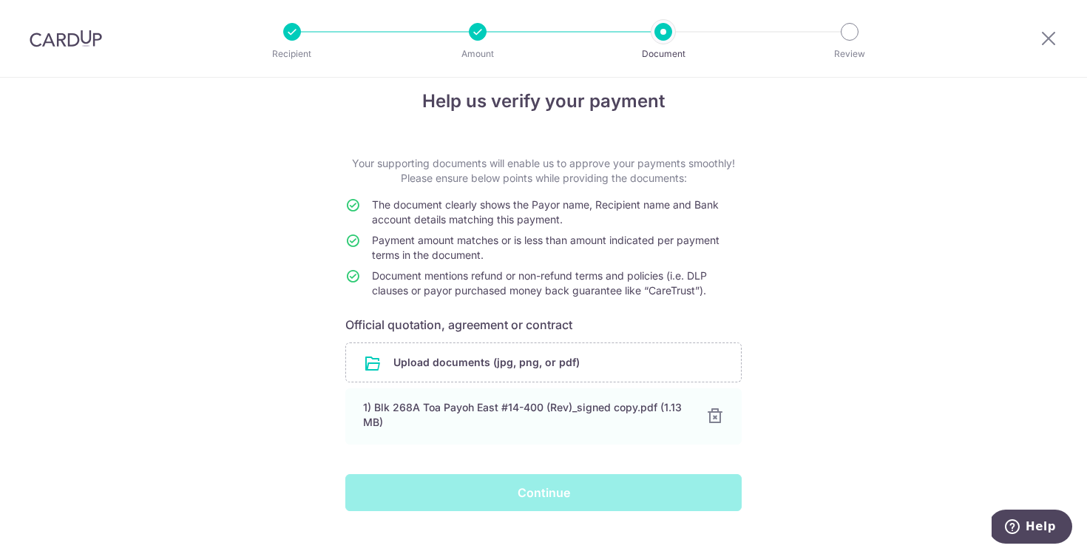
scroll to position [46, 0]
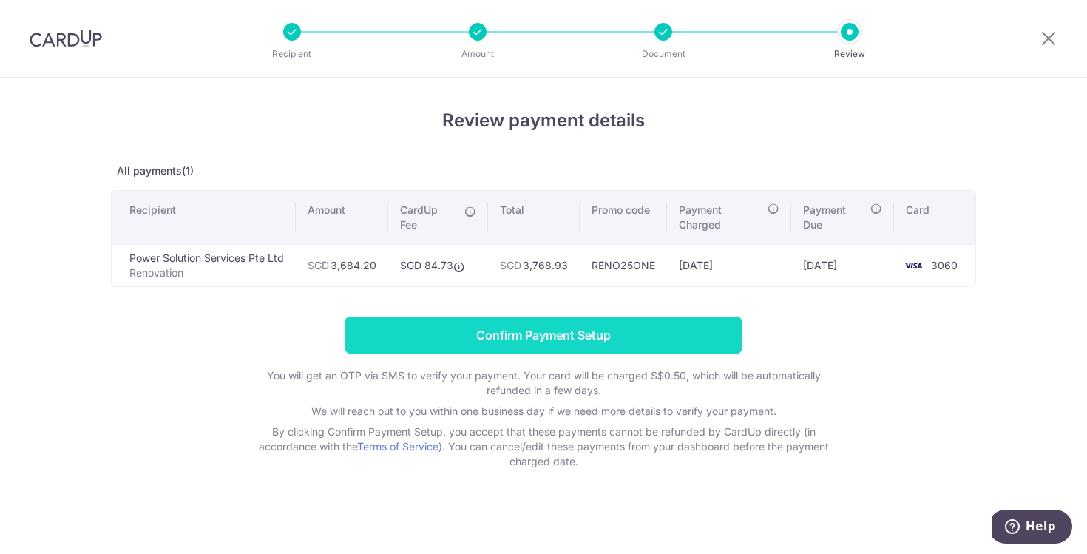
click at [592, 330] on input "Confirm Payment Setup" at bounding box center [543, 335] width 397 height 37
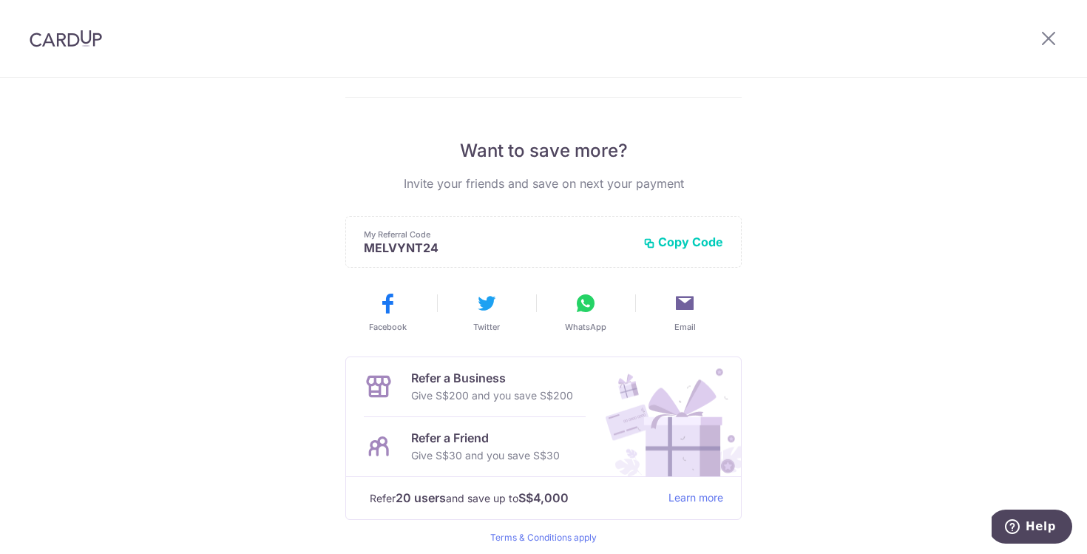
scroll to position [27, 0]
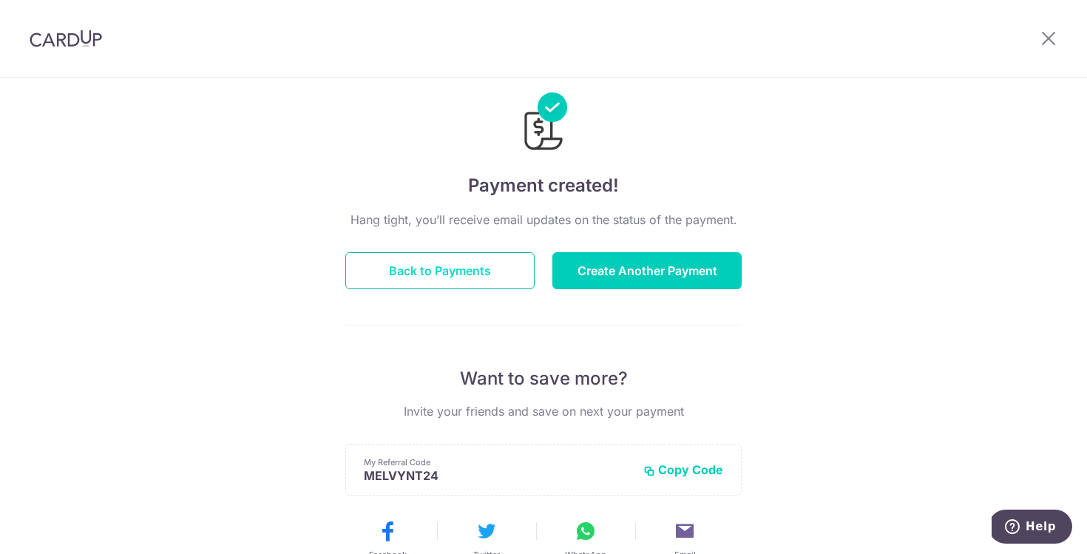
click at [476, 282] on button "Back to Payments" at bounding box center [439, 270] width 189 height 37
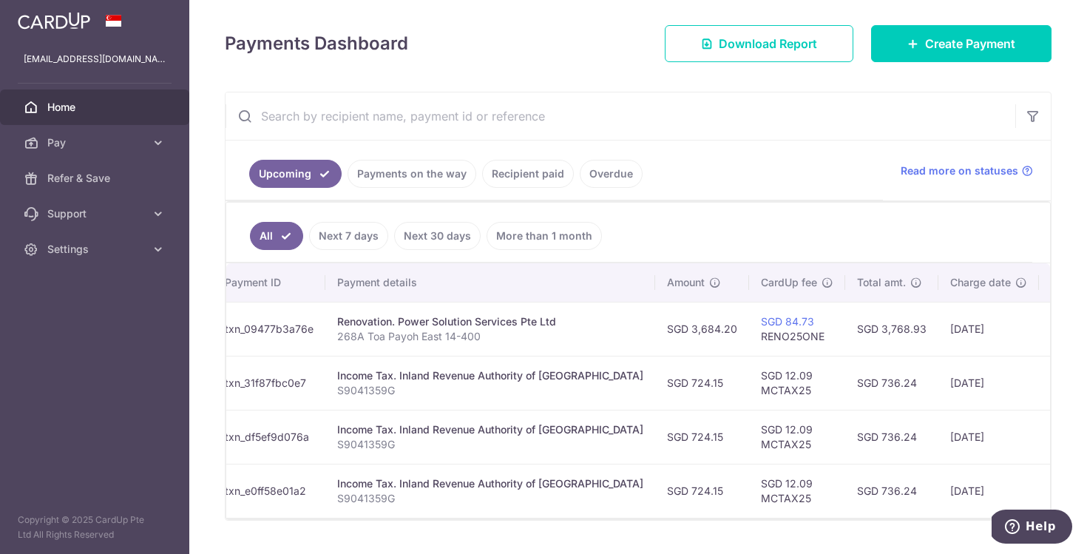
scroll to position [0, 334]
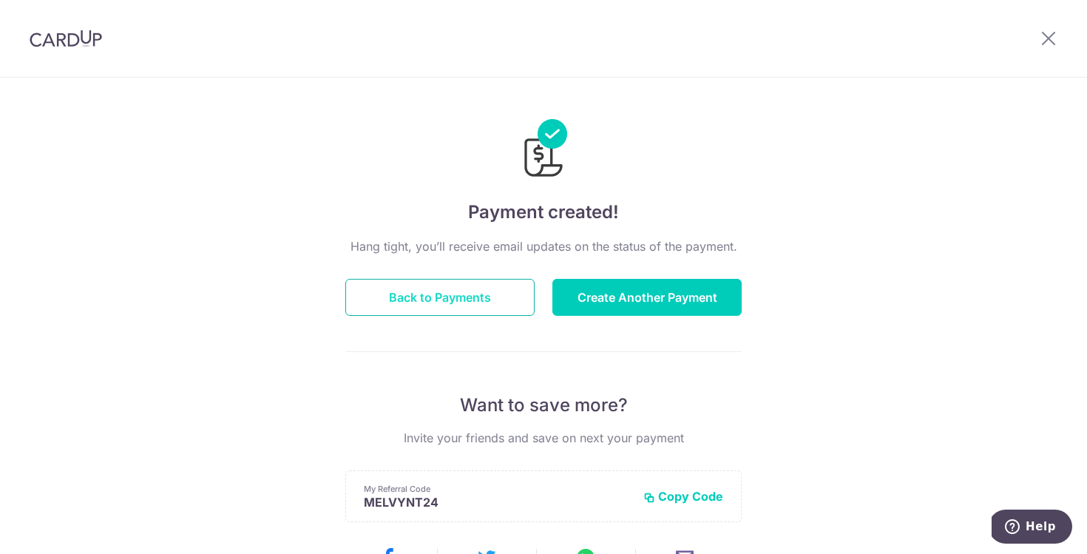
click at [502, 298] on button "Back to Payments" at bounding box center [439, 297] width 189 height 37
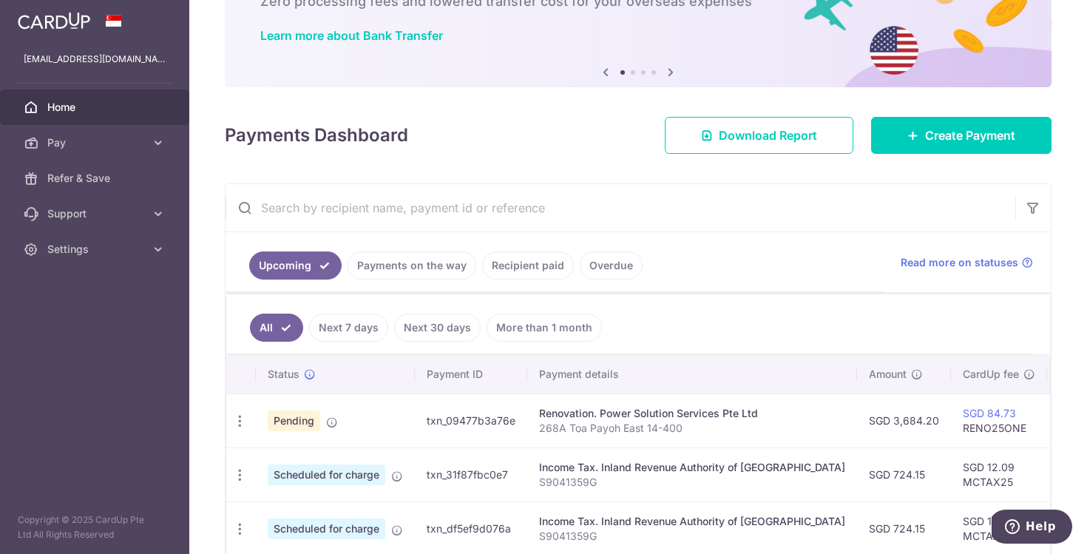
scroll to position [238, 0]
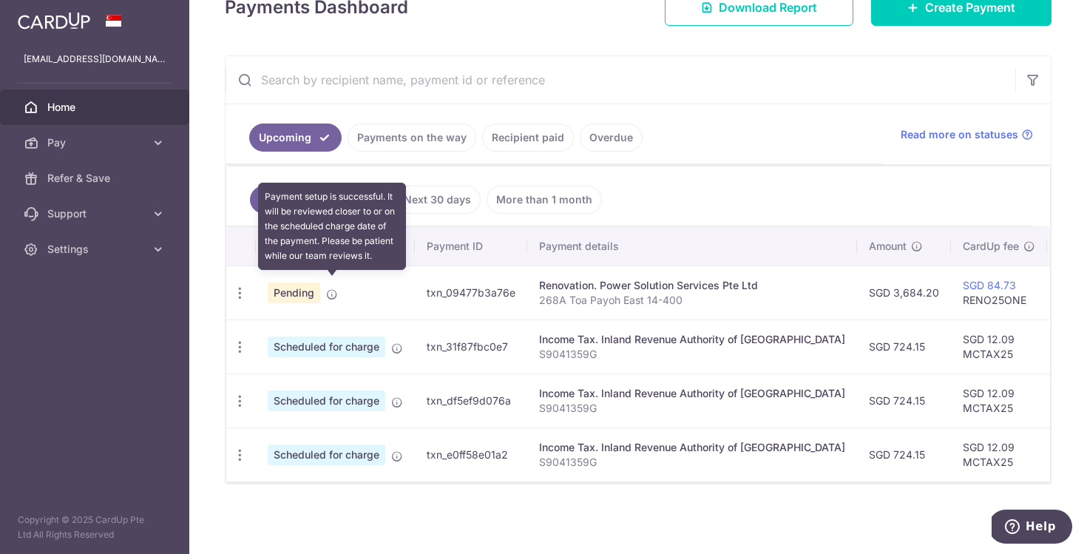
click at [328, 289] on icon at bounding box center [332, 295] width 12 height 12
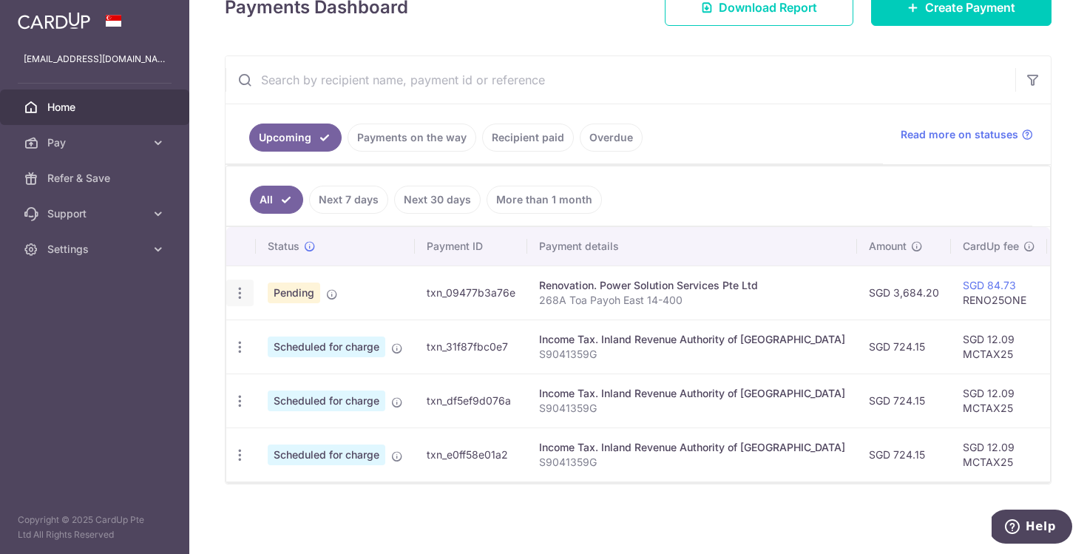
click at [240, 286] on icon "button" at bounding box center [240, 294] width 16 height 16
click at [500, 195] on link "More than 1 month" at bounding box center [544, 200] width 115 height 28
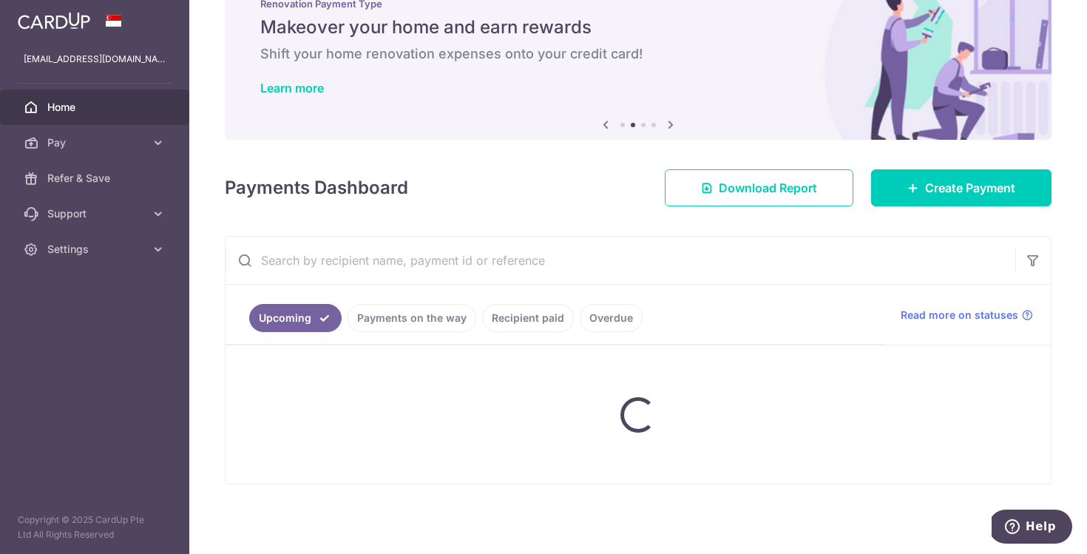
scroll to position [130, 0]
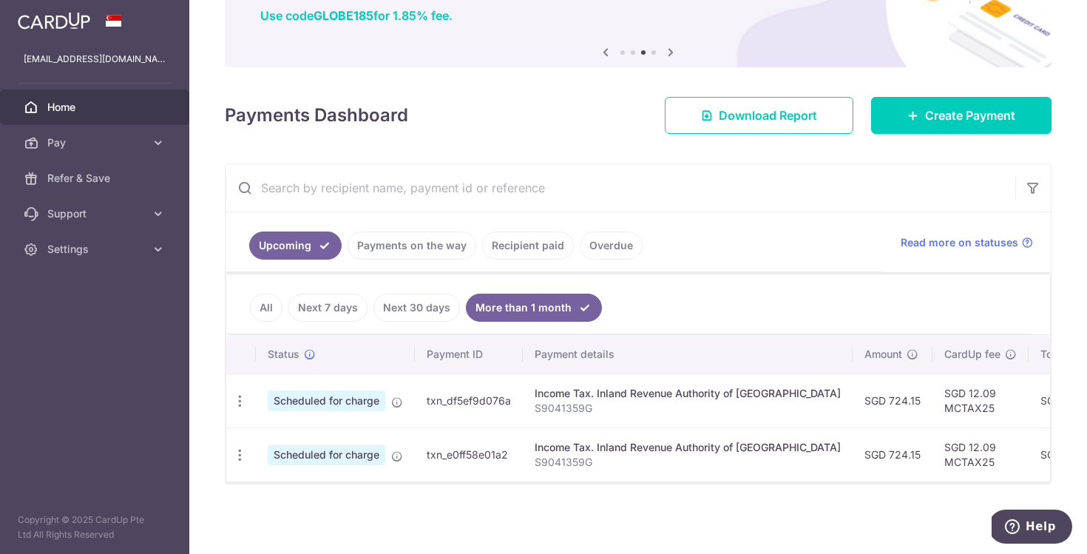
click at [274, 306] on link "All" at bounding box center [266, 308] width 33 height 28
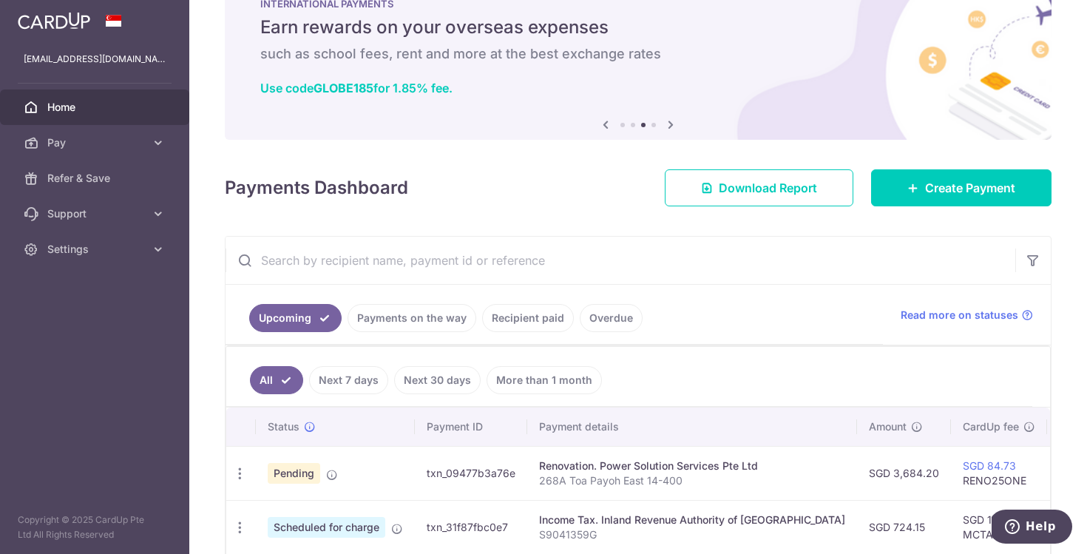
scroll to position [238, 0]
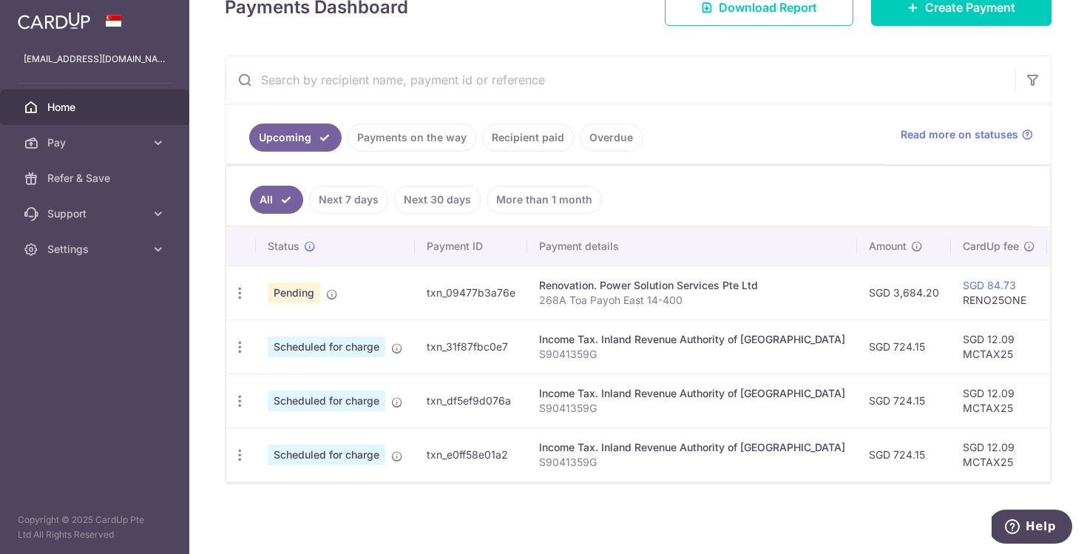
click at [465, 281] on td "txn_09477b3a76e" at bounding box center [471, 293] width 112 height 54
copy td "txn_09477b3a76e"
